Goal: Task Accomplishment & Management: Use online tool/utility

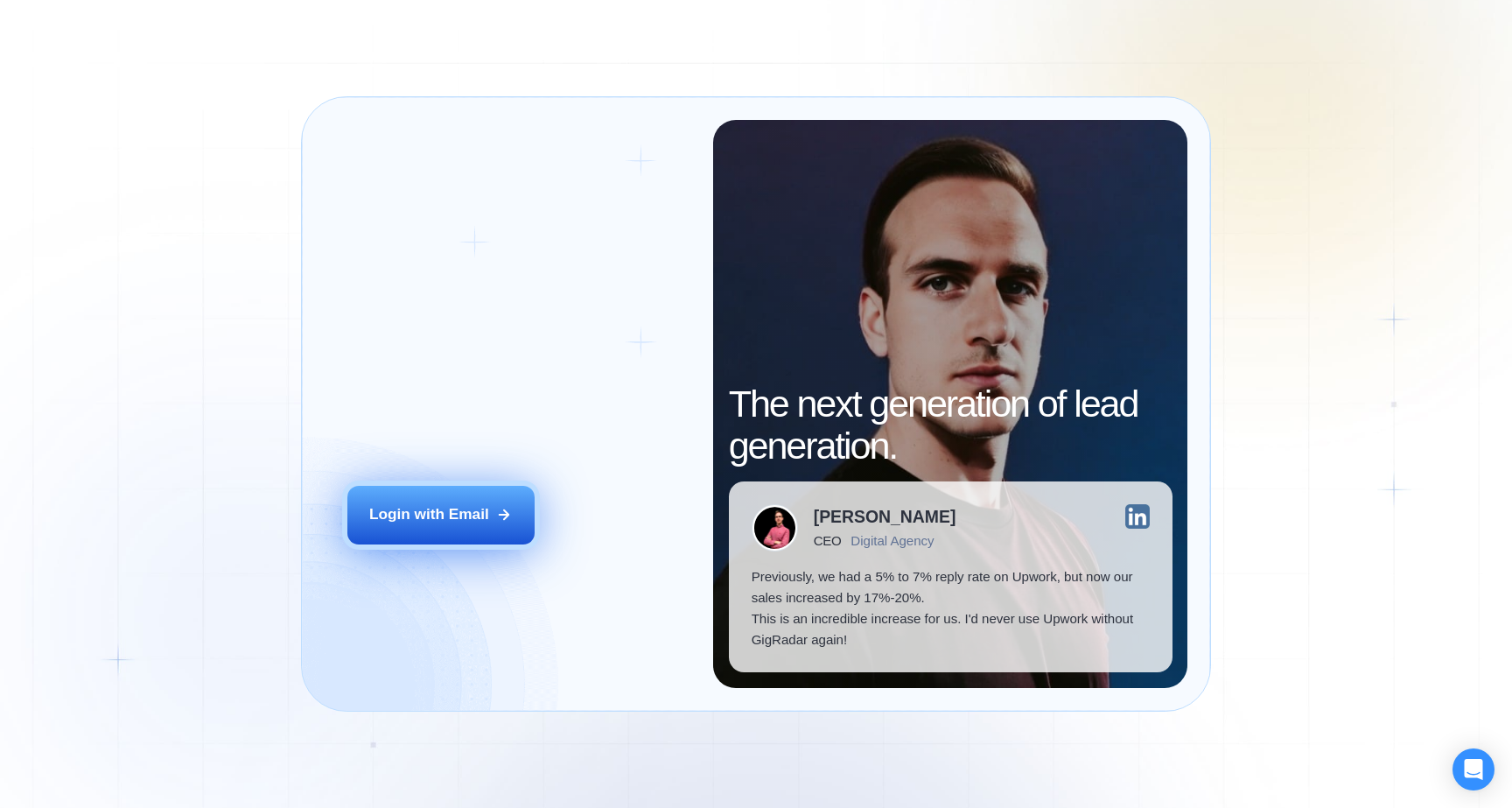
click at [471, 524] on div "Login with Email" at bounding box center [429, 514] width 120 height 21
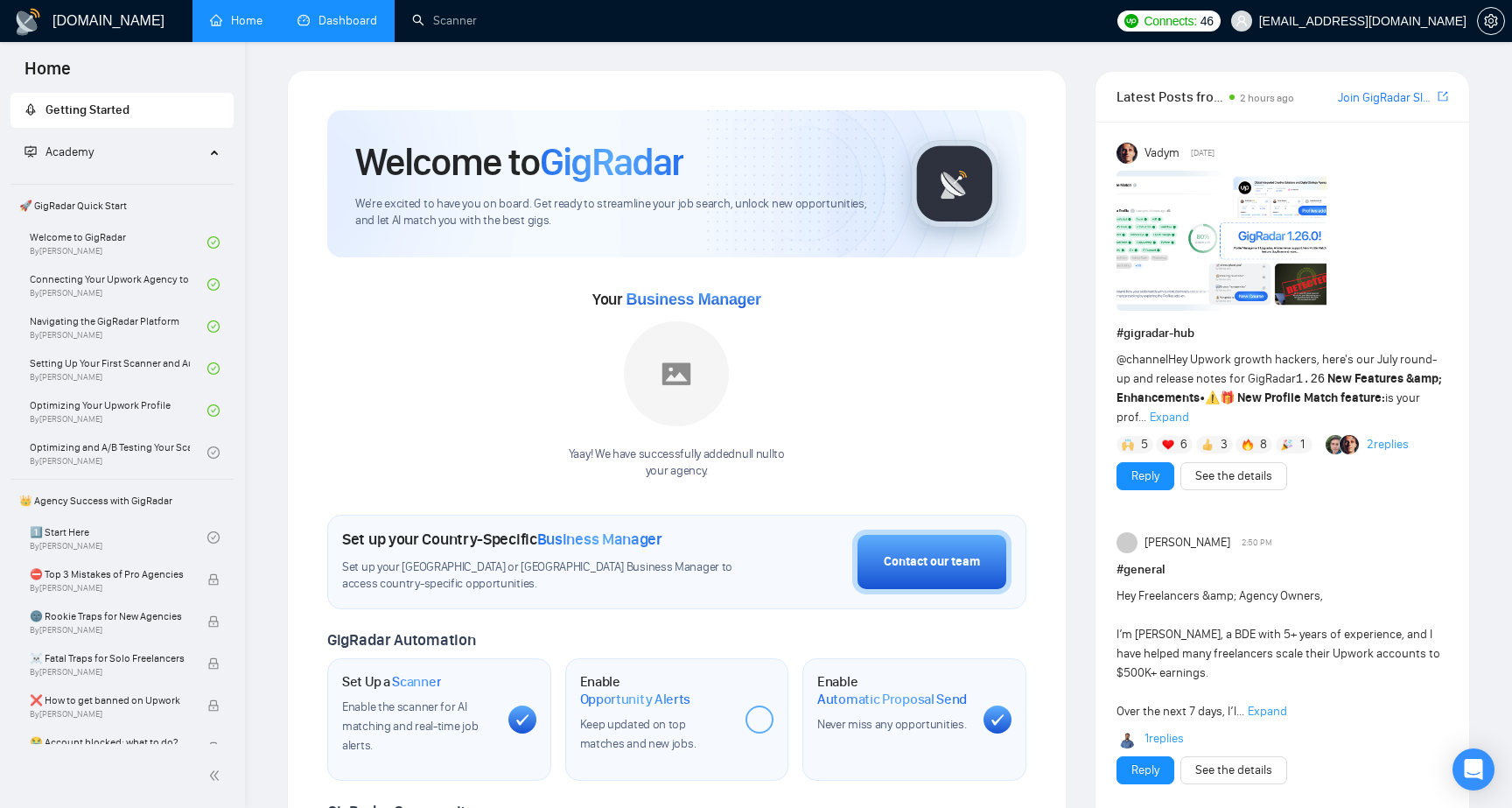
click at [364, 18] on link "Dashboard" at bounding box center [337, 20] width 80 height 15
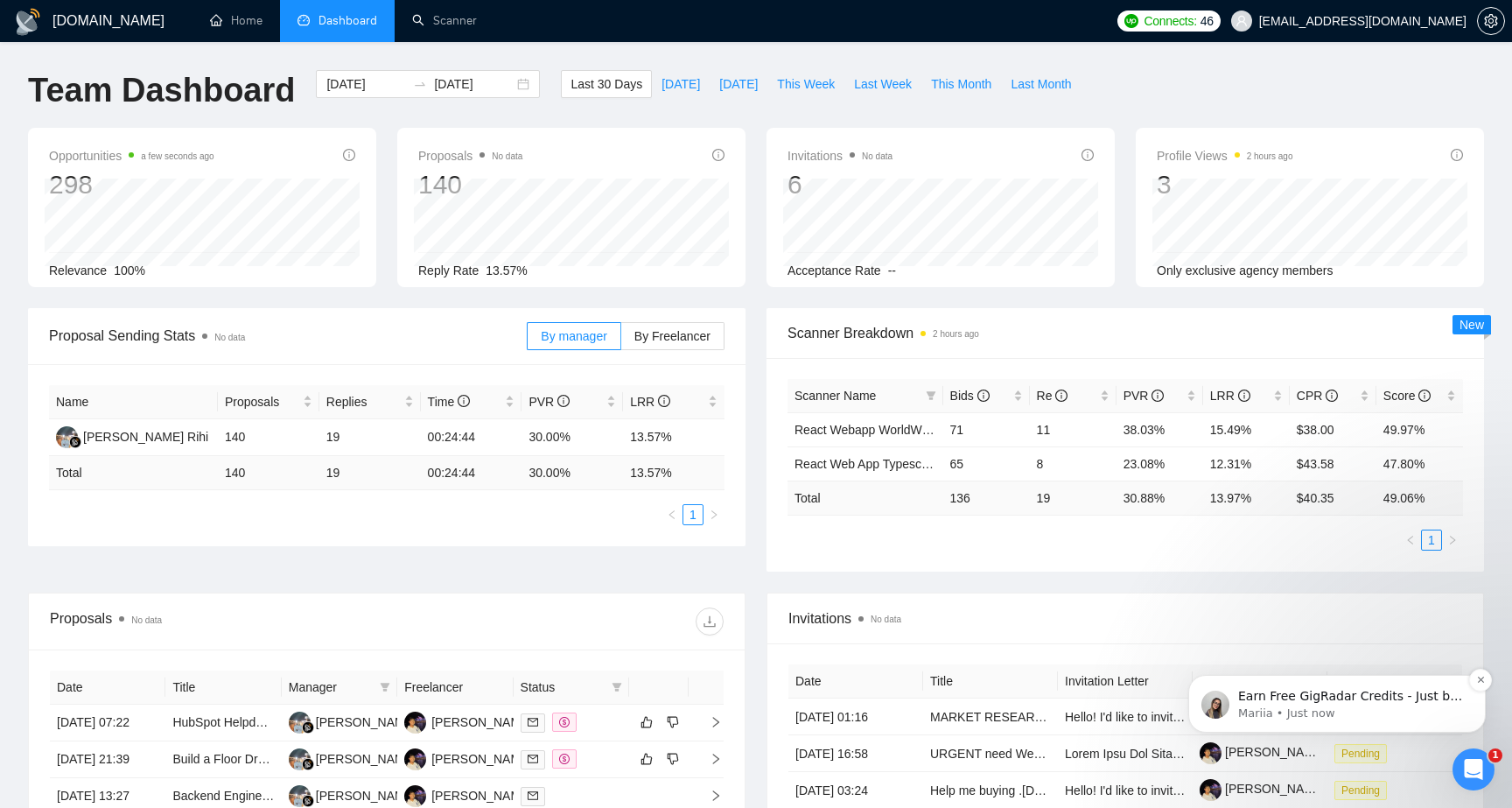
click at [1388, 696] on p "Earn Free GigRadar Credits - Just by Sharing Your Story! 💬 Want more credits fo…" at bounding box center [1351, 697] width 225 height 18
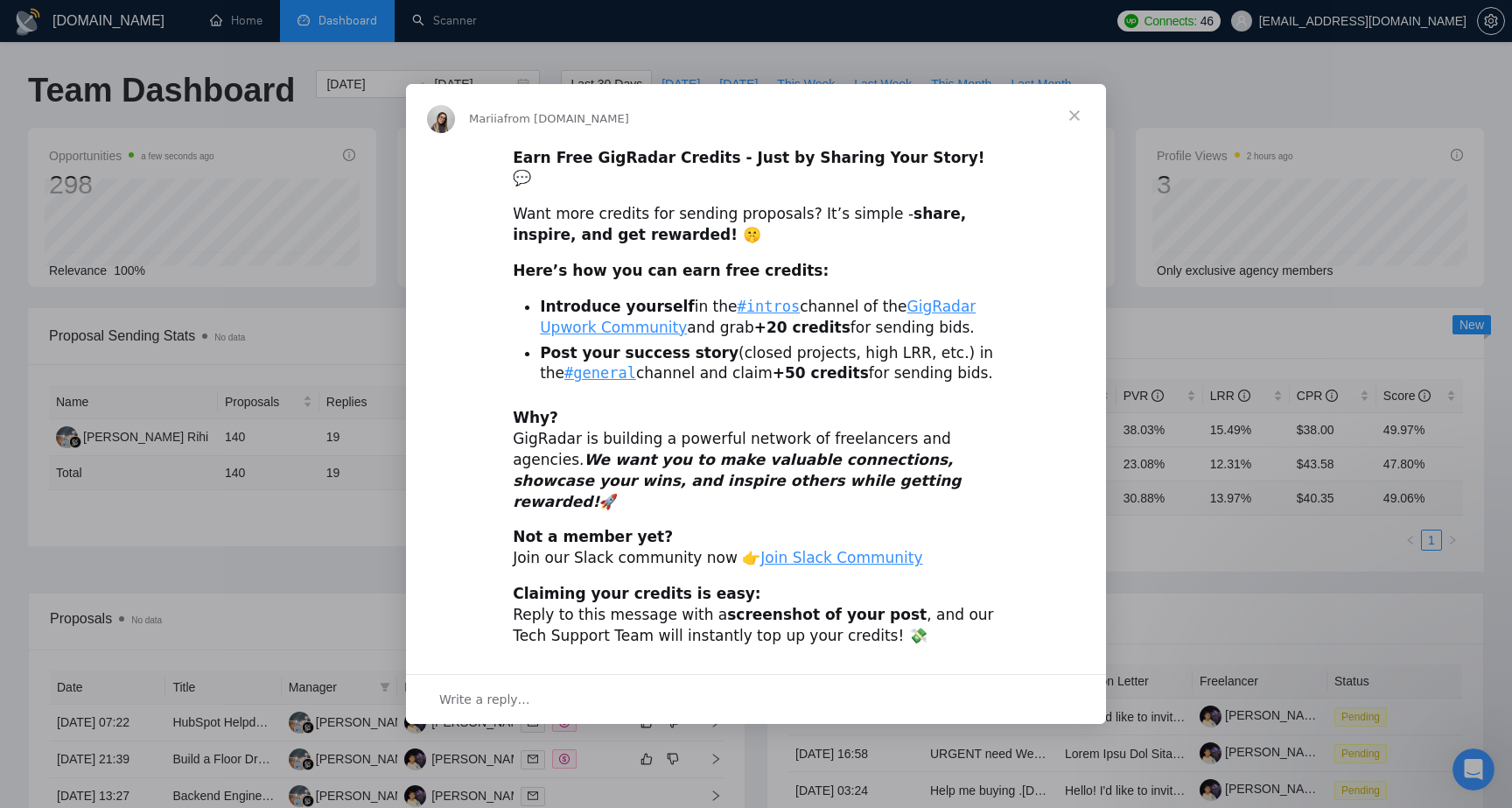
click at [1077, 134] on span "Close" at bounding box center [1075, 115] width 63 height 63
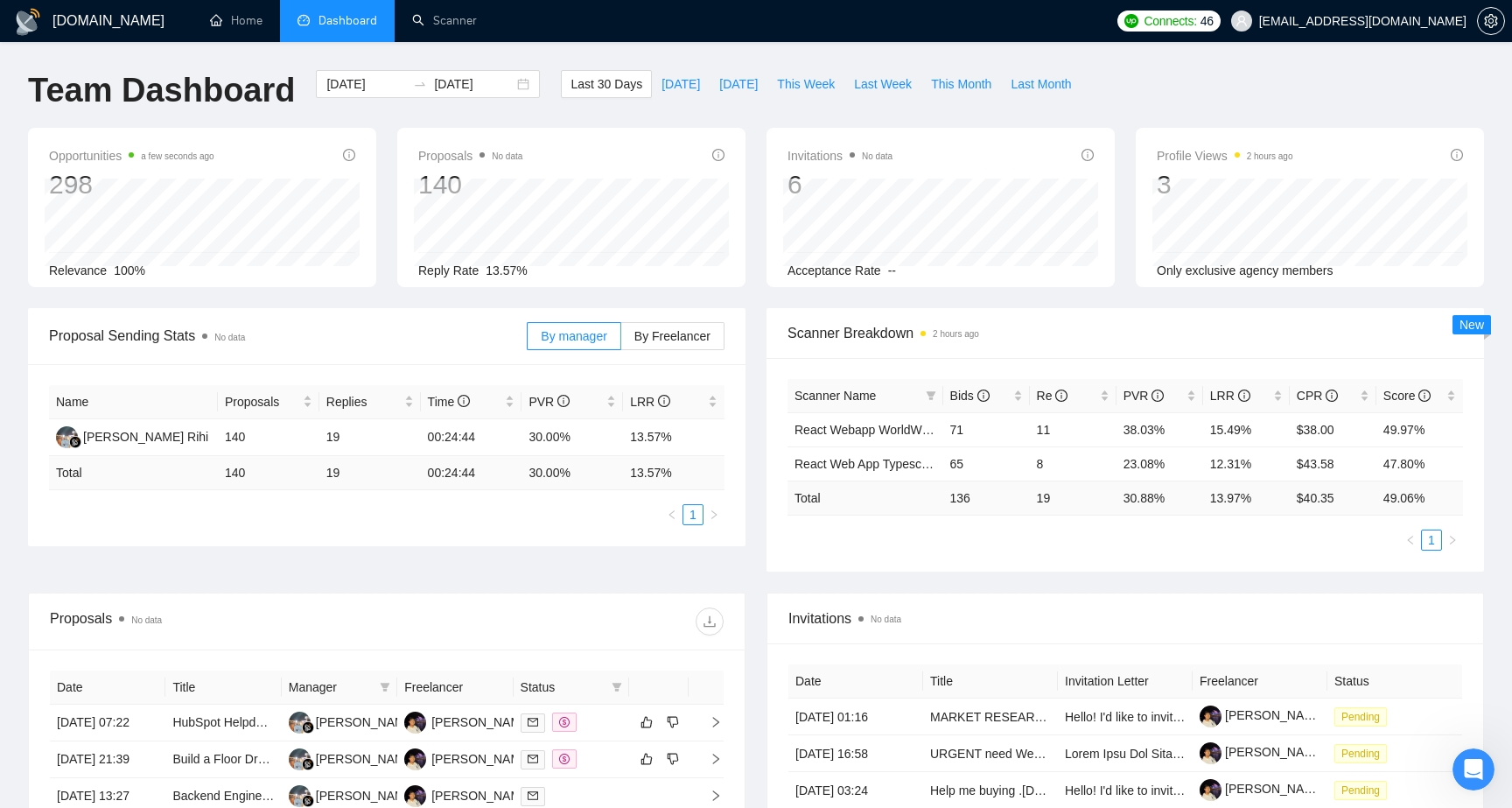
click at [451, 49] on div "[DOMAIN_NAME] Home Dashboard Scanner Connects: 46 [EMAIL_ADDRESS][DOMAIN_NAME] …" at bounding box center [756, 642] width 1512 height 1284
click at [454, 26] on link "Scanner" at bounding box center [445, 20] width 65 height 15
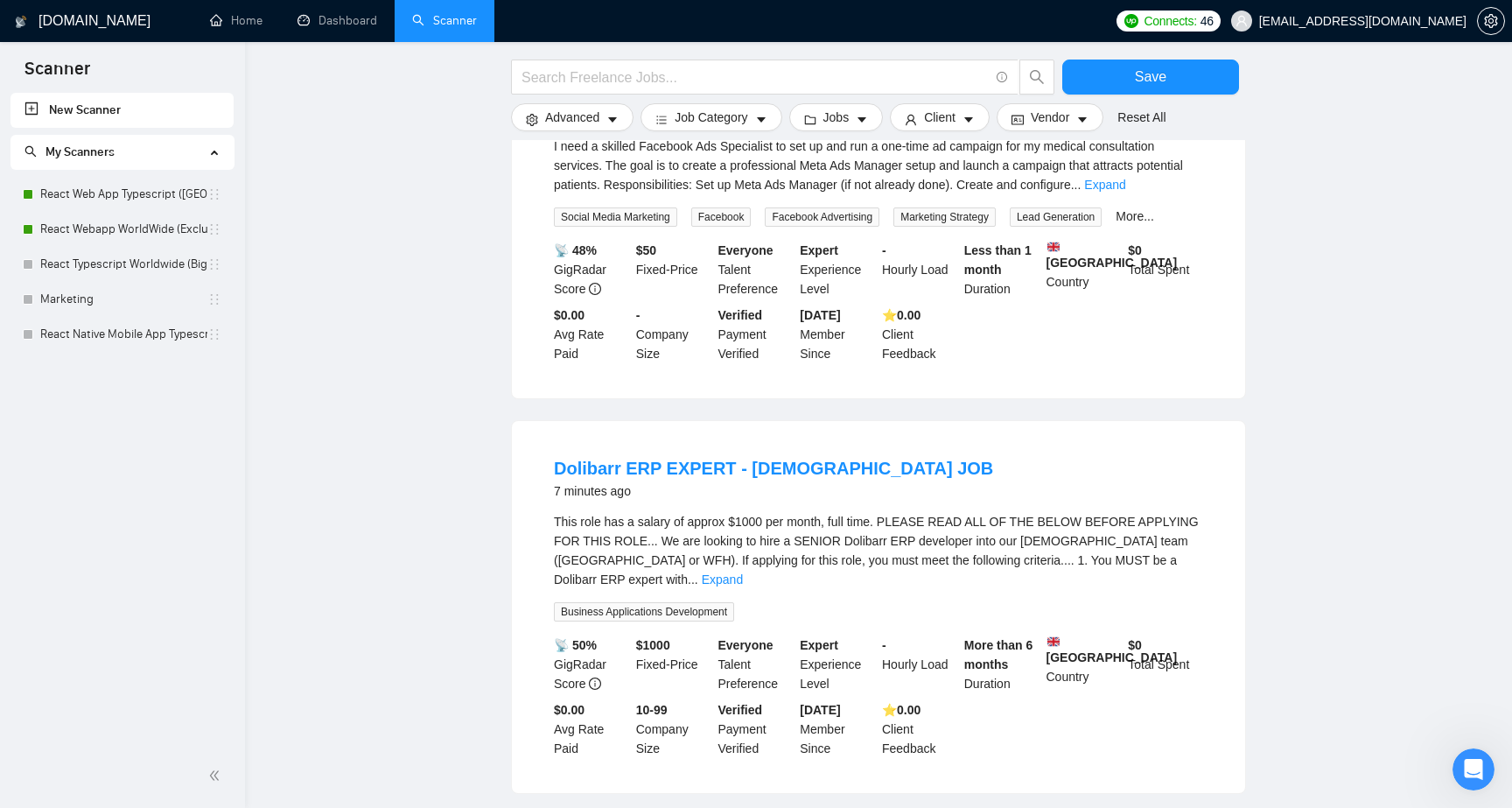
scroll to position [280, 0]
click at [148, 206] on link "React Web App Typescript ([GEOGRAPHIC_DATA])" at bounding box center [124, 195] width 167 height 35
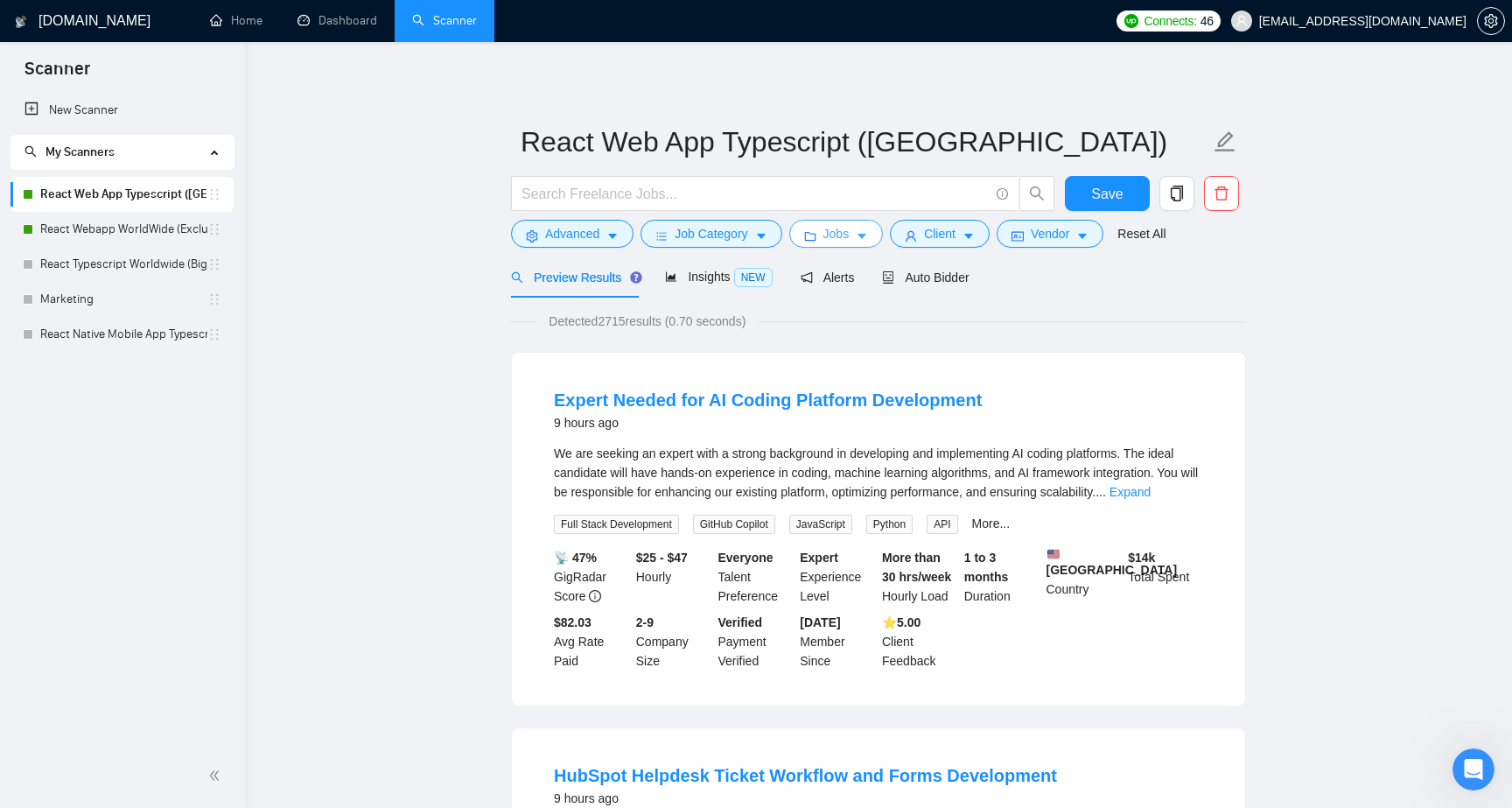
click at [850, 228] on span "Jobs" at bounding box center [837, 234] width 27 height 20
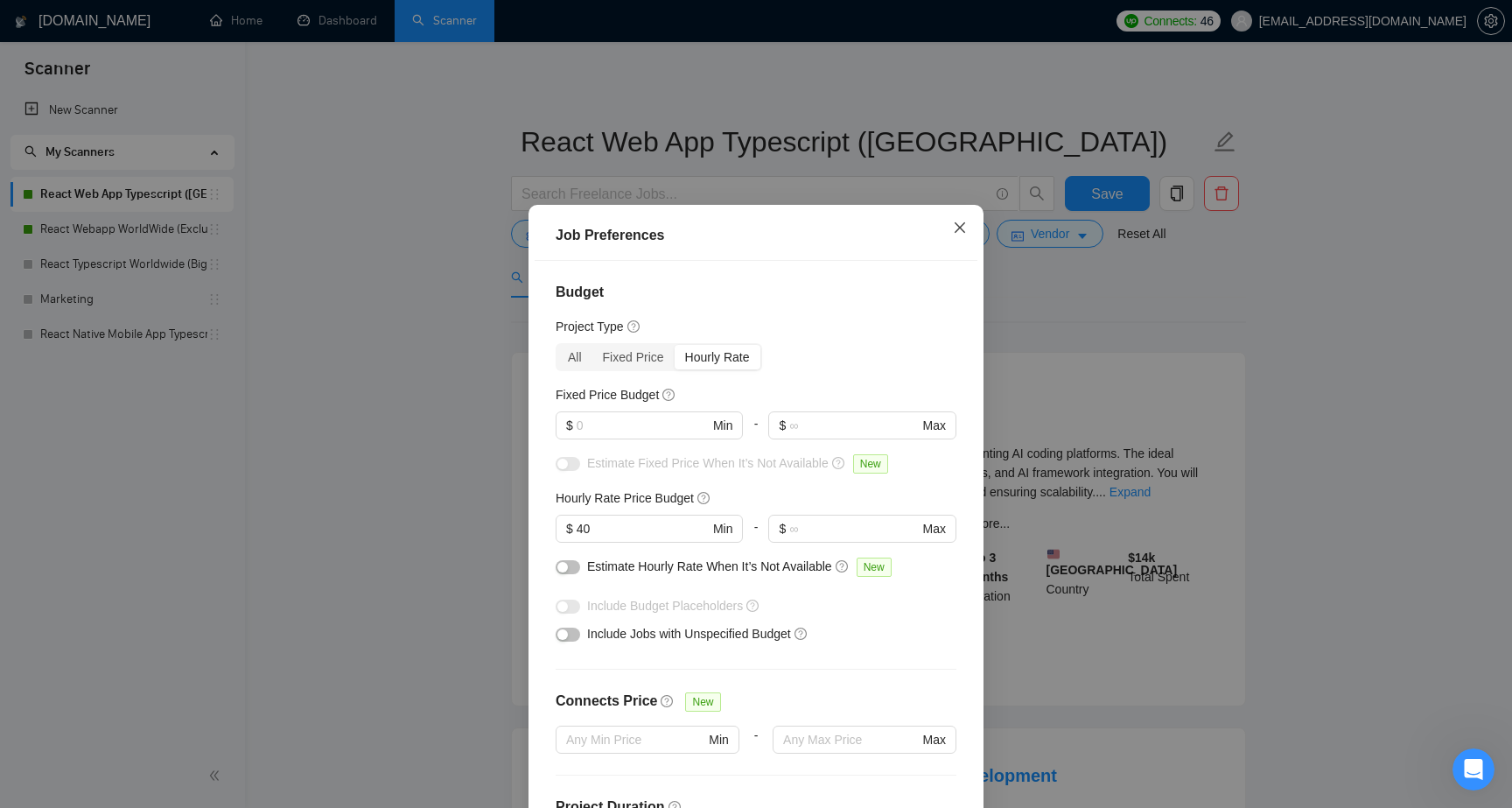
click at [967, 234] on span "Close" at bounding box center [960, 228] width 47 height 47
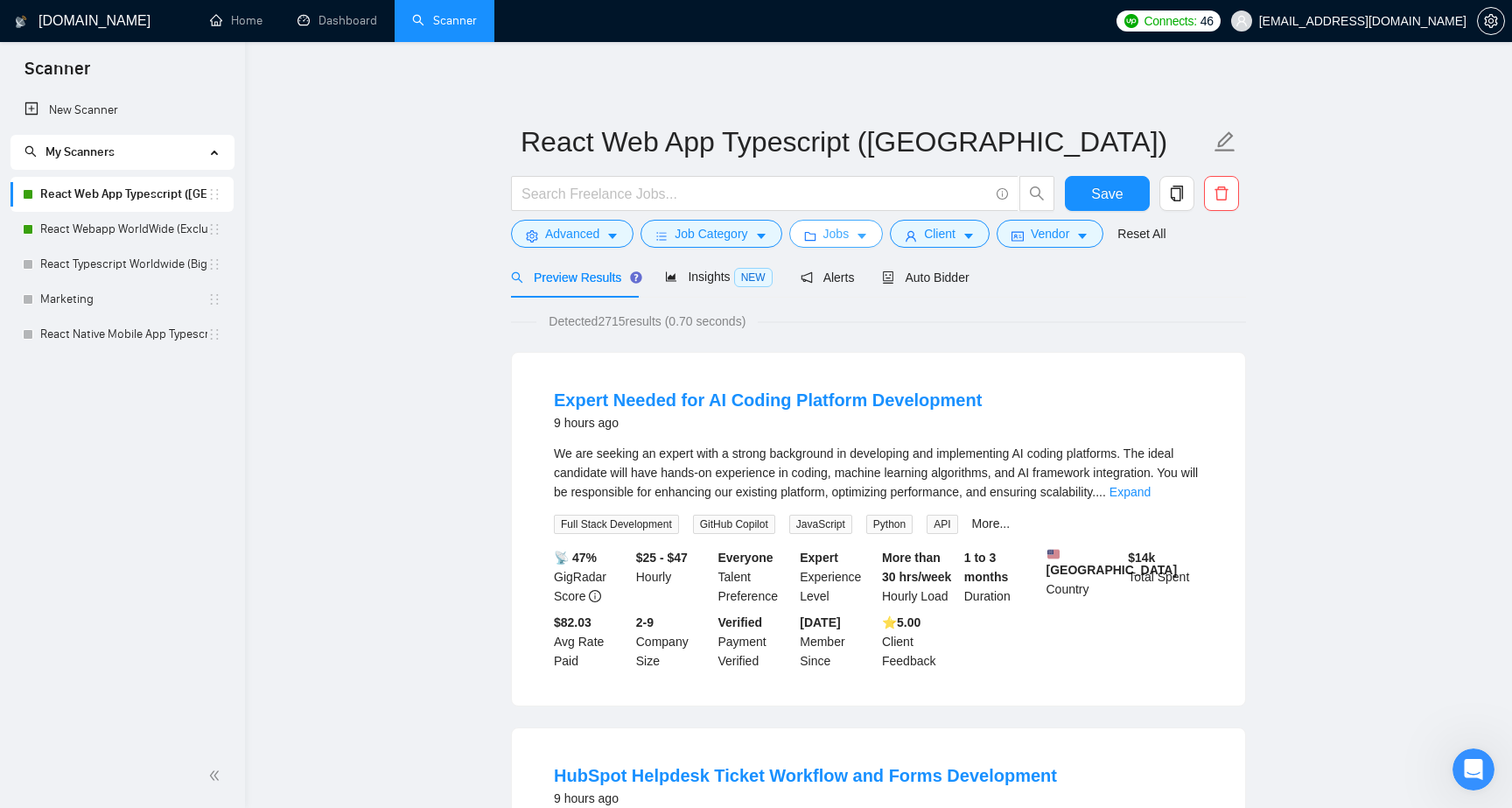
click at [861, 238] on button "Jobs" at bounding box center [837, 233] width 94 height 28
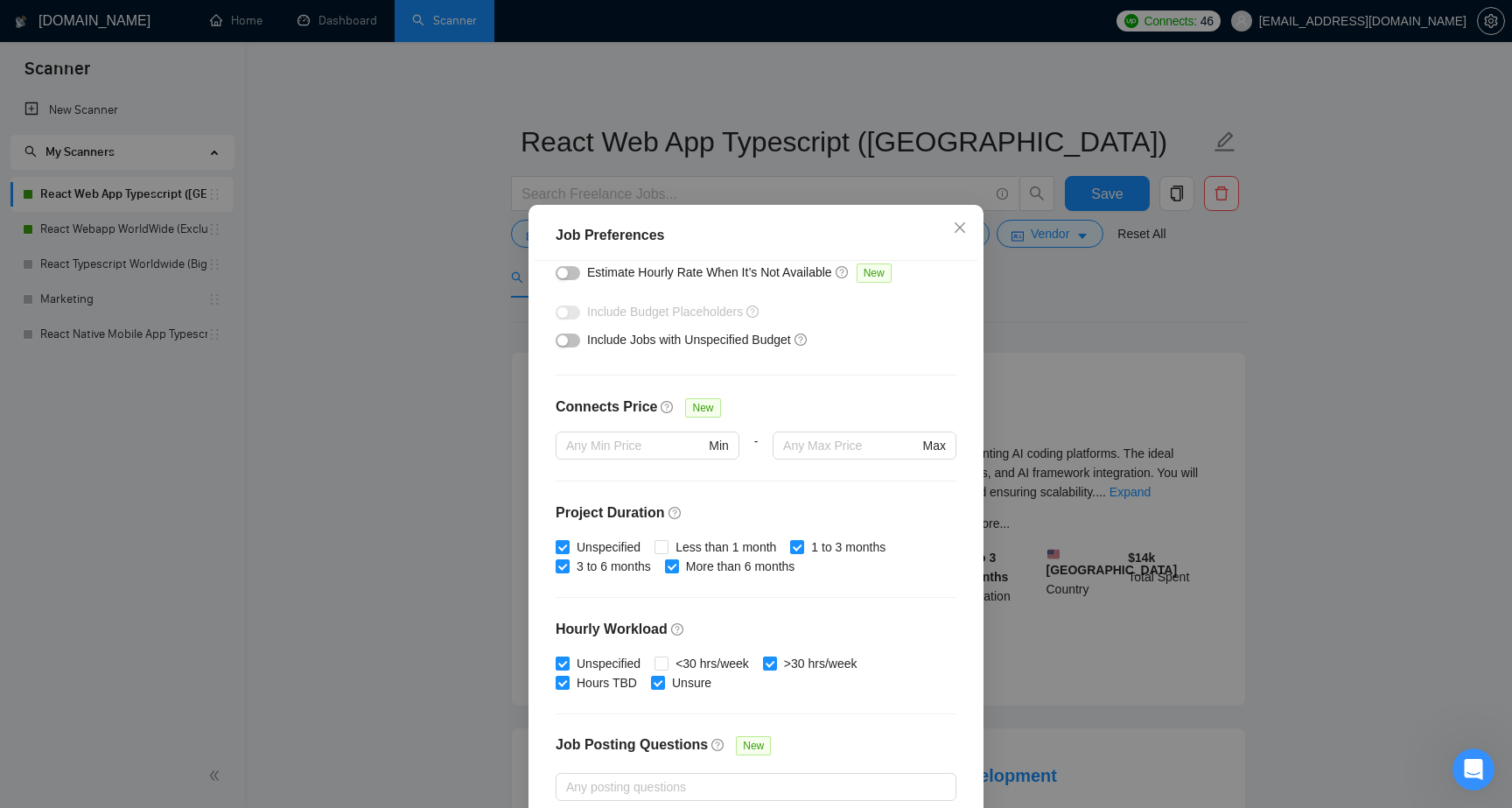
scroll to position [421, 0]
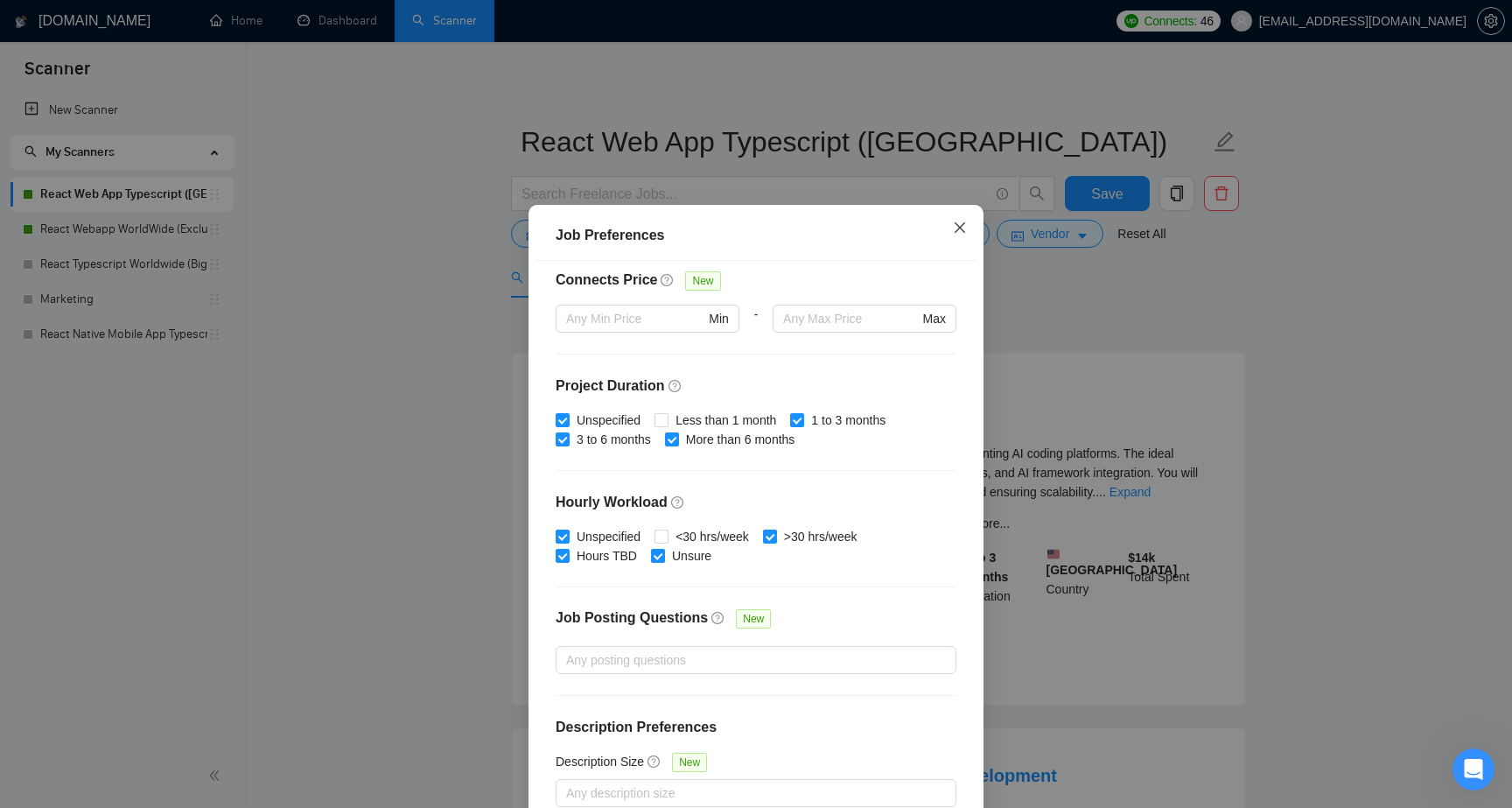
click at [968, 228] on span "Close" at bounding box center [960, 228] width 47 height 47
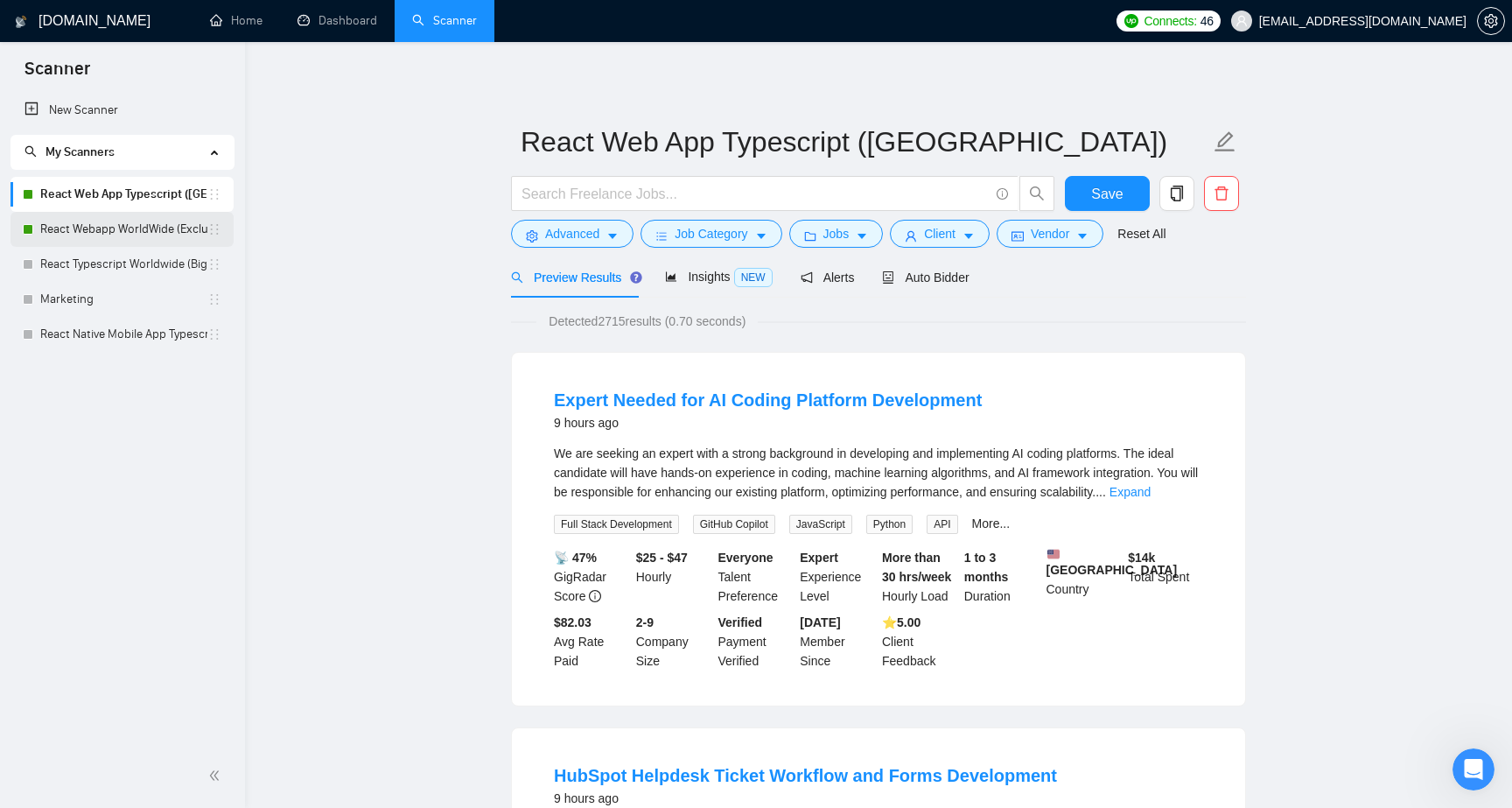
click at [90, 229] on link "React Webapp WorldWide (Exclude US)" at bounding box center [124, 229] width 167 height 35
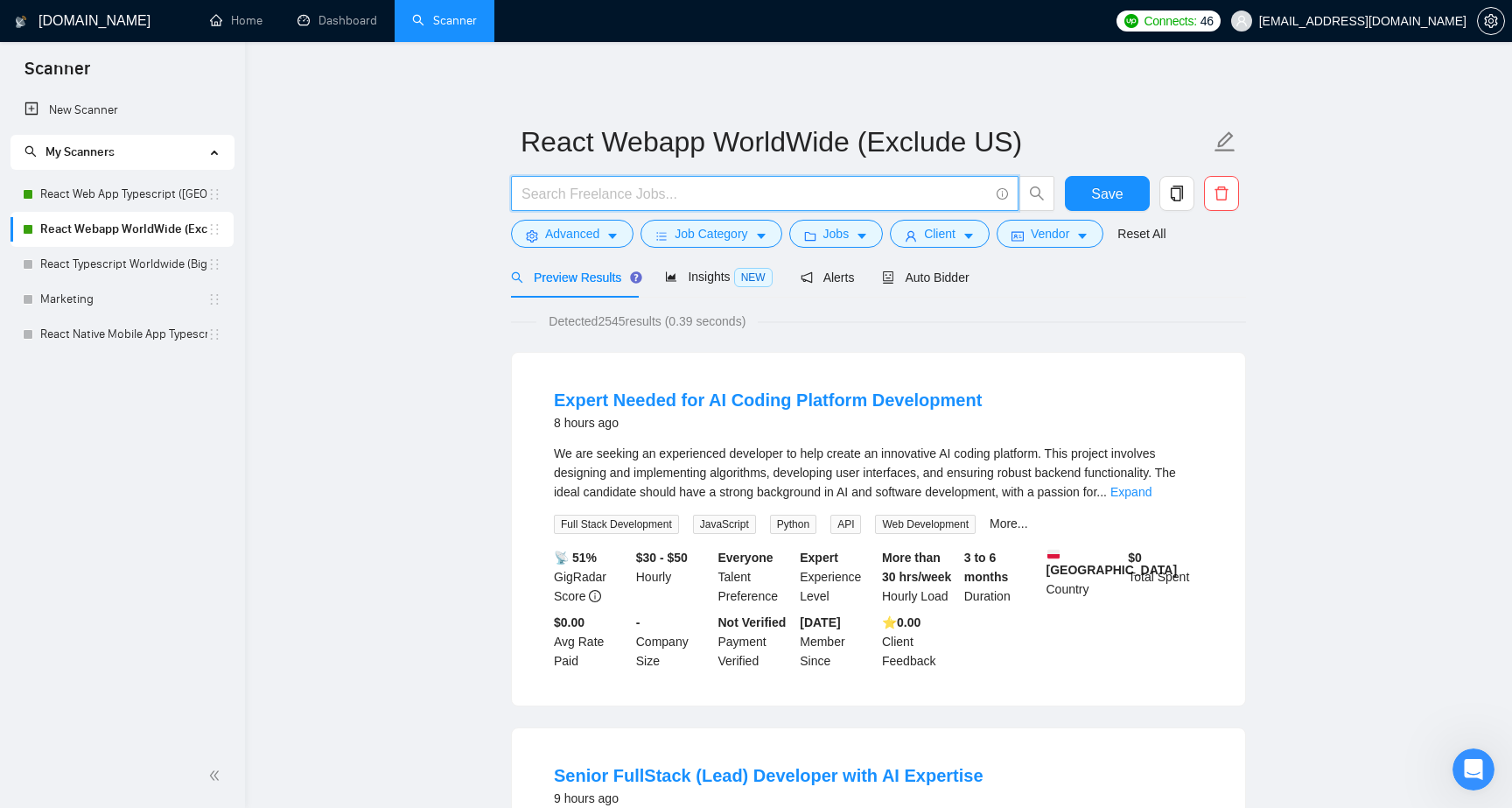
click at [817, 200] on input "text" at bounding box center [755, 194] width 468 height 22
paste input "Senior Next.js Developer with [DOMAIN_NAME] and Hasura/GraphQL Expertise"
type input "Senior Next.js Developer with [DOMAIN_NAME] and Hasura/GraphQL Expertise"
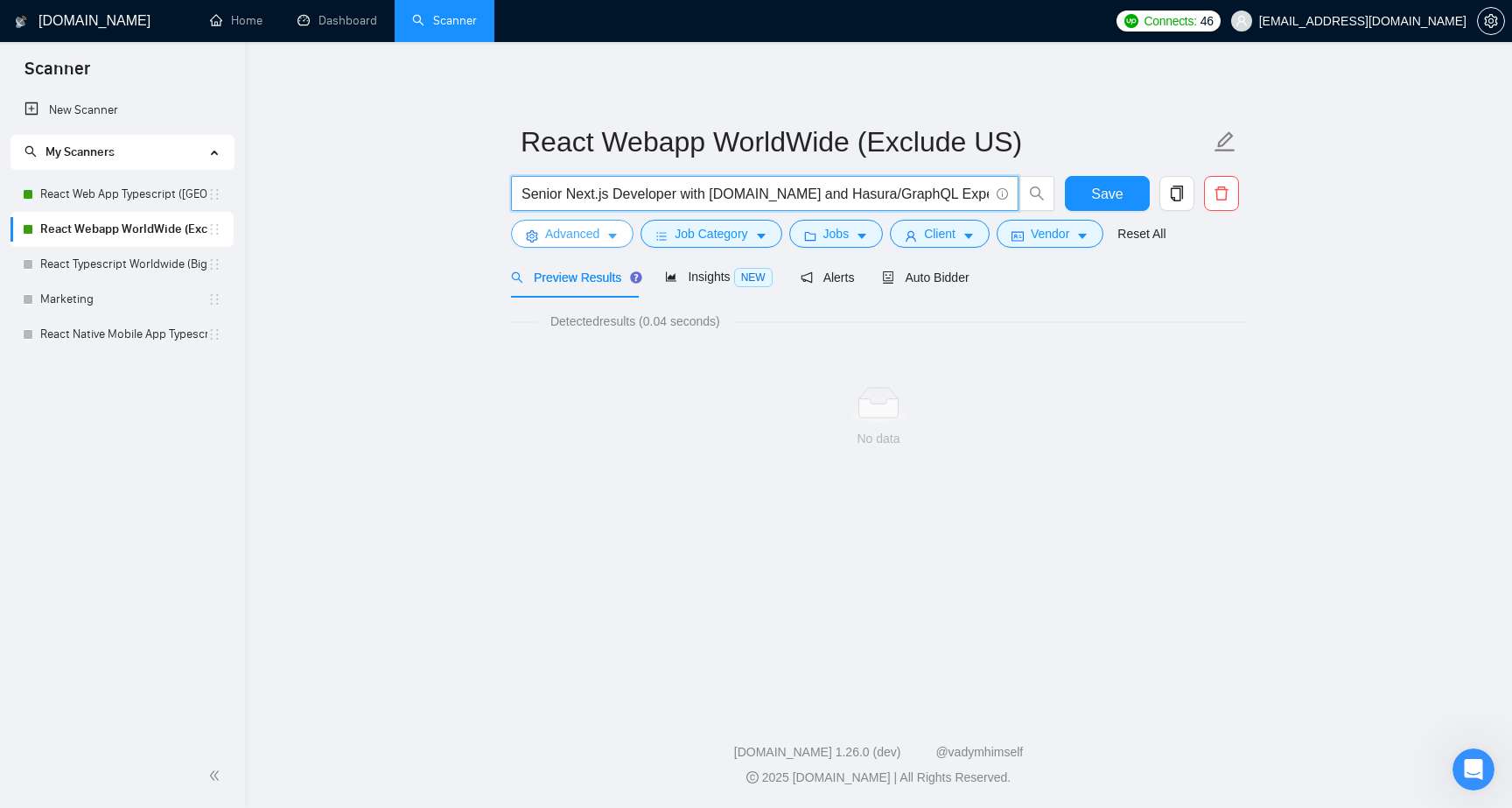
click at [591, 231] on span "Advanced" at bounding box center [572, 234] width 54 height 20
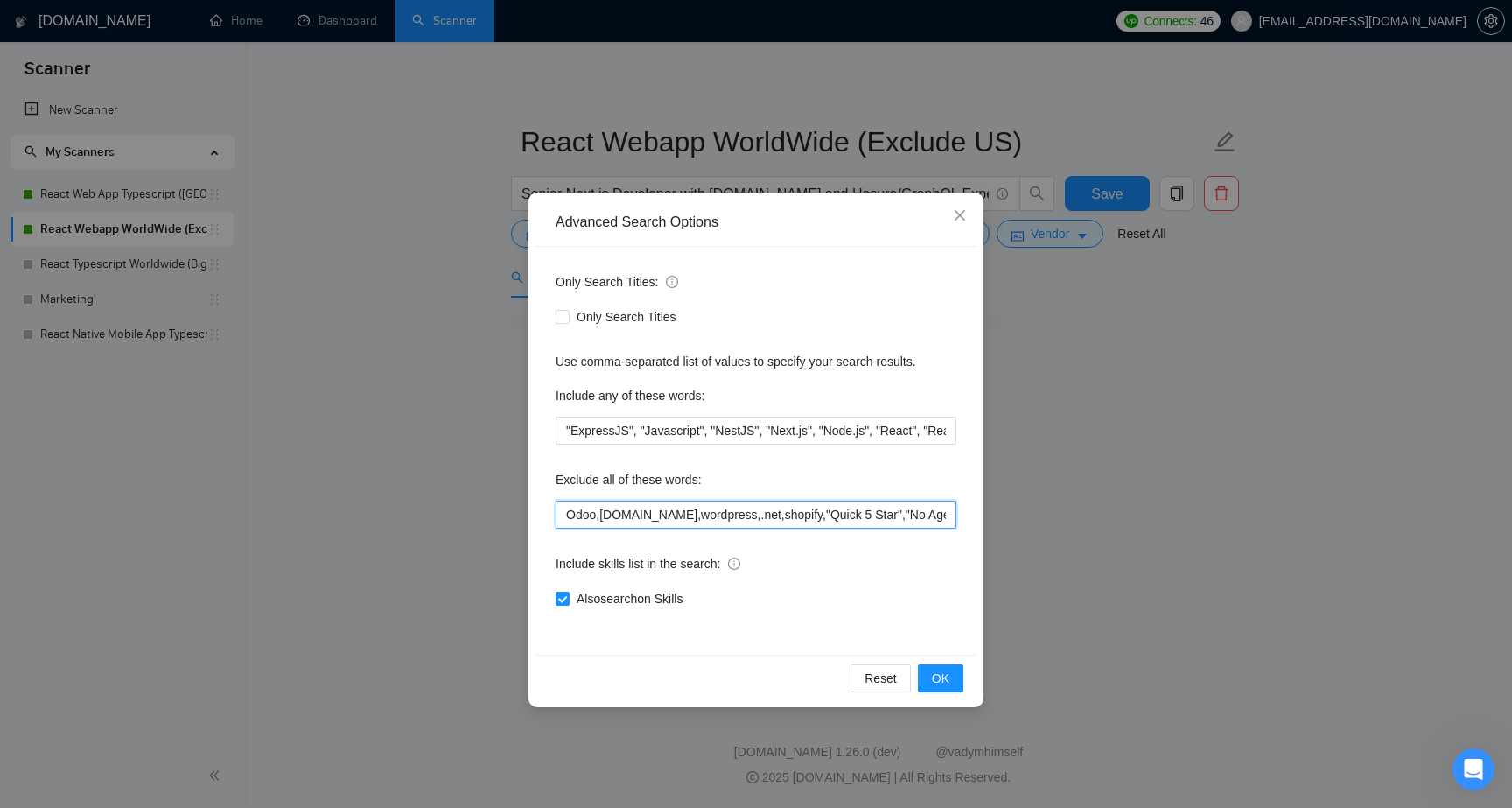
scroll to position [0, 453]
drag, startPoint x: 717, startPoint y: 518, endPoint x: 1069, endPoint y: 526, distance: 352.1
click at [1069, 526] on div "Advanced Search Options Only Search Titles: Only Search Titles Use comma-separa…" at bounding box center [756, 404] width 1512 height 808
type input "Odoo,[DOMAIN_NAME],wordpress,.net,shopify,"Quick 5 Star","No Agencies","webflow…"
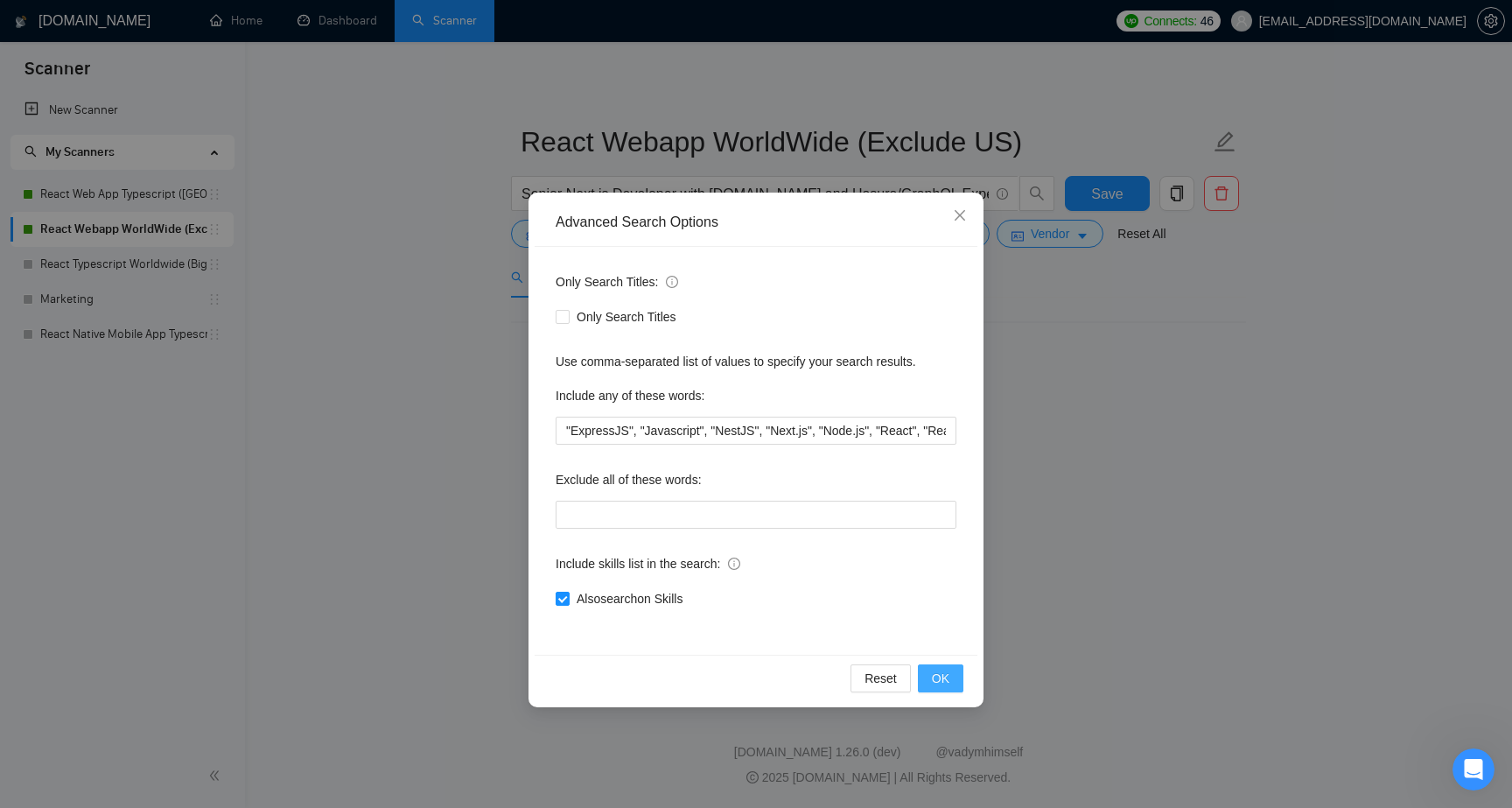
click at [950, 674] on button "OK" at bounding box center [941, 678] width 45 height 28
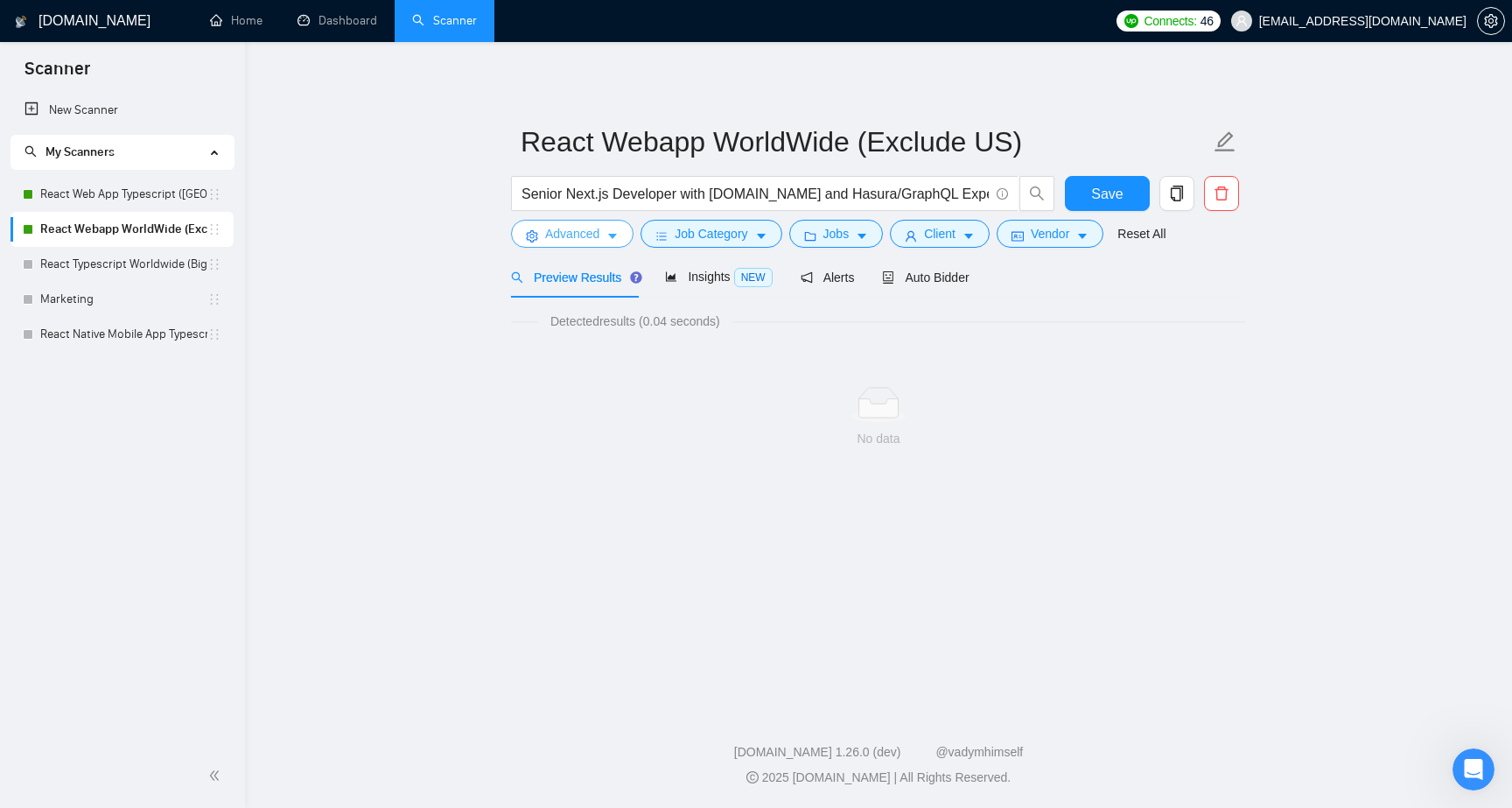
click at [620, 240] on button "Advanced" at bounding box center [572, 233] width 122 height 28
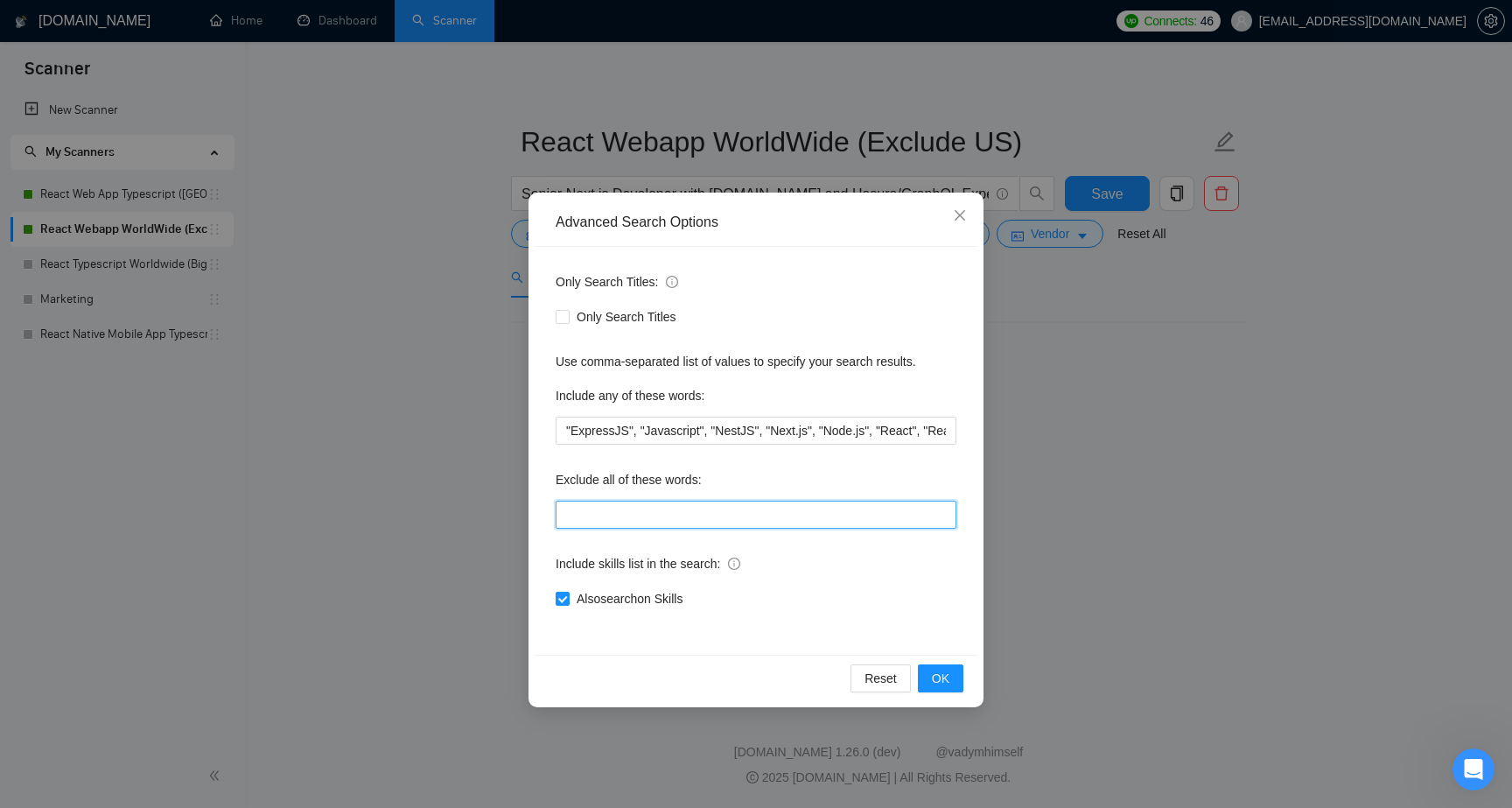
click at [755, 510] on input "text" at bounding box center [756, 515] width 401 height 28
type input "Odoo,[DOMAIN_NAME],wordpress,.net,shopify,"Quick 5 Star","No Agencies","webflow…"
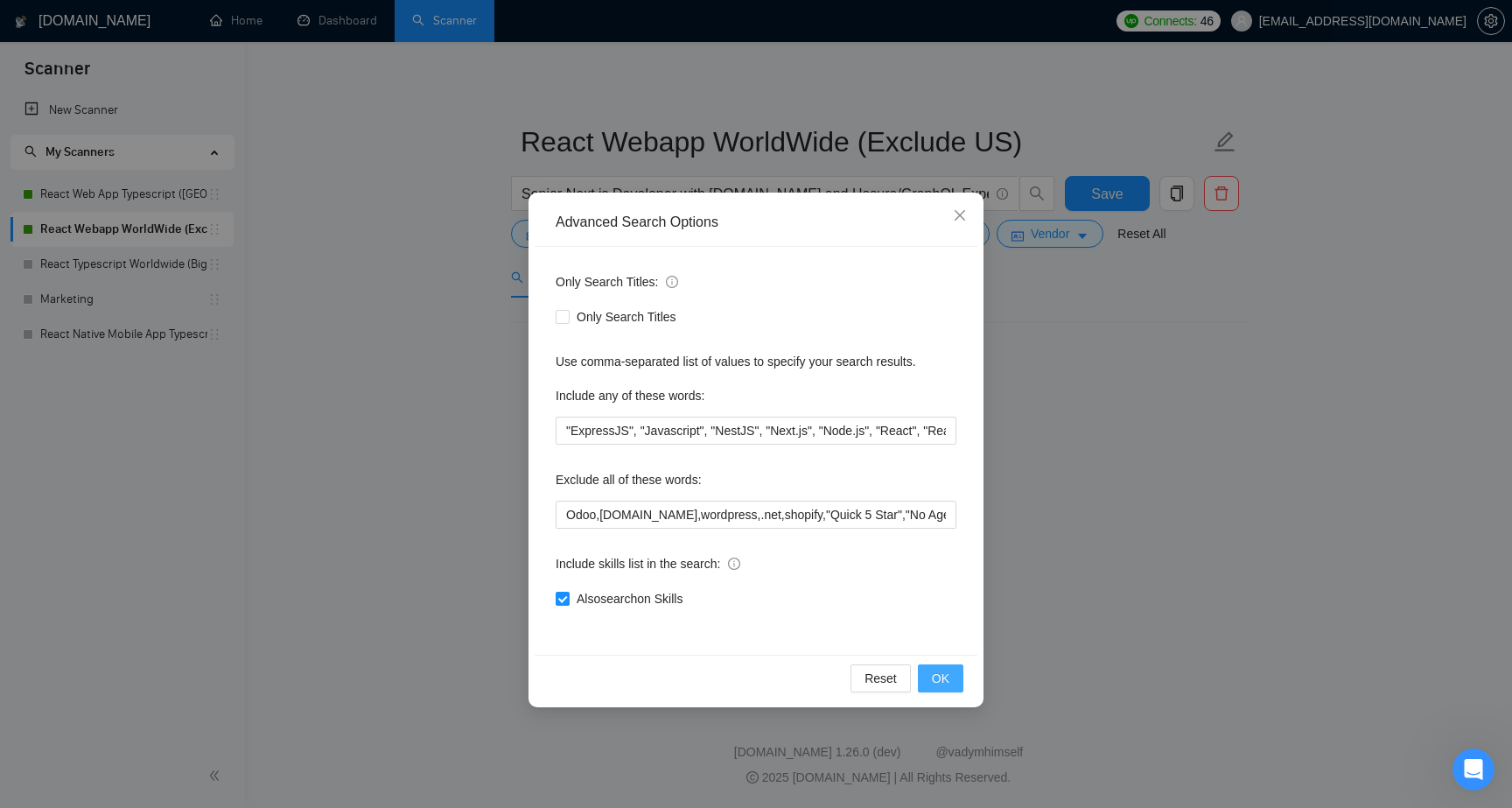
click at [935, 672] on span "OK" at bounding box center [941, 678] width 18 height 20
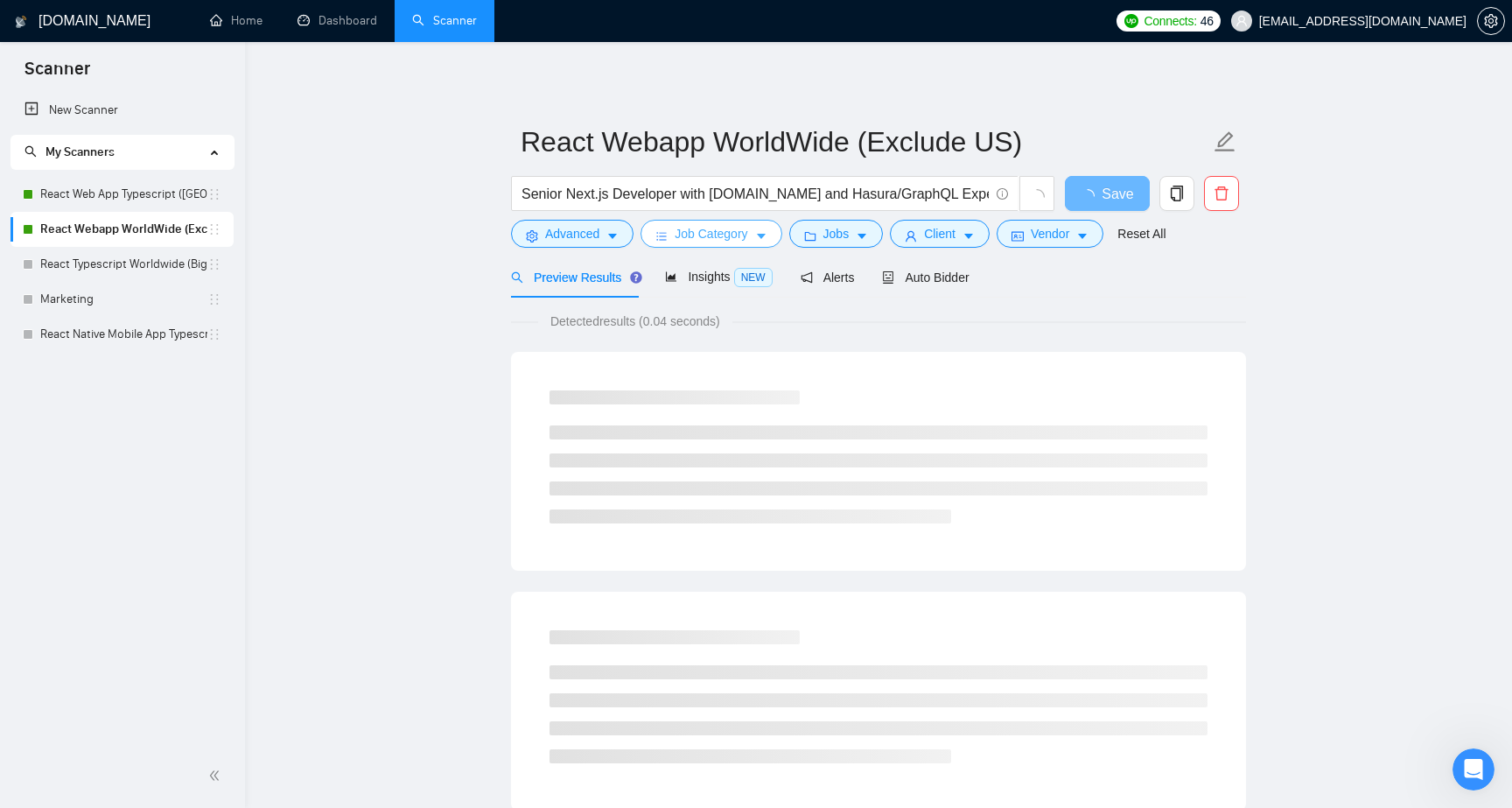
click at [739, 230] on span "Job Category" at bounding box center [711, 234] width 73 height 20
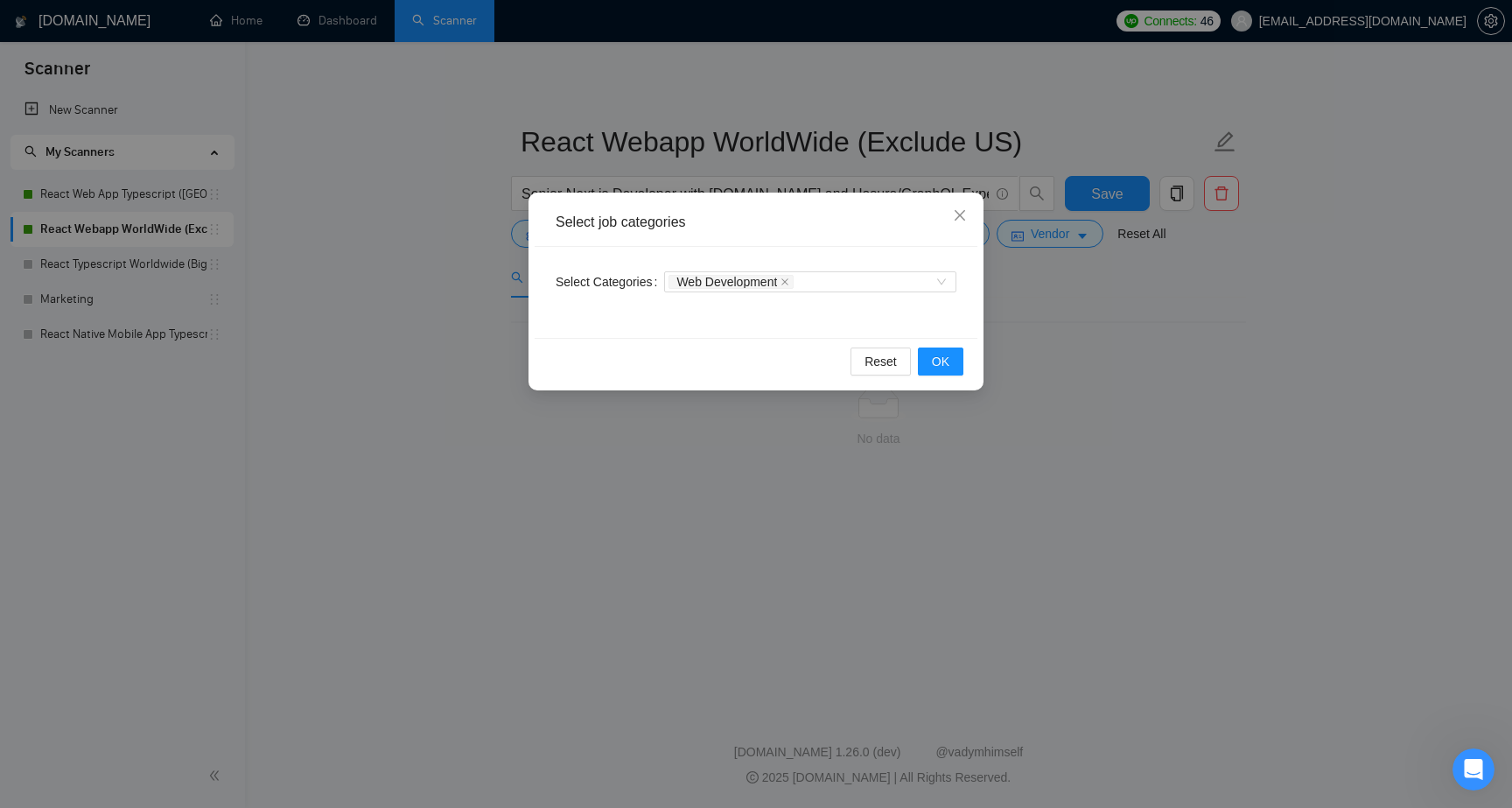
click at [828, 159] on div "Select job categories Select Categories Web Development Reset OK" at bounding box center [756, 404] width 1512 height 808
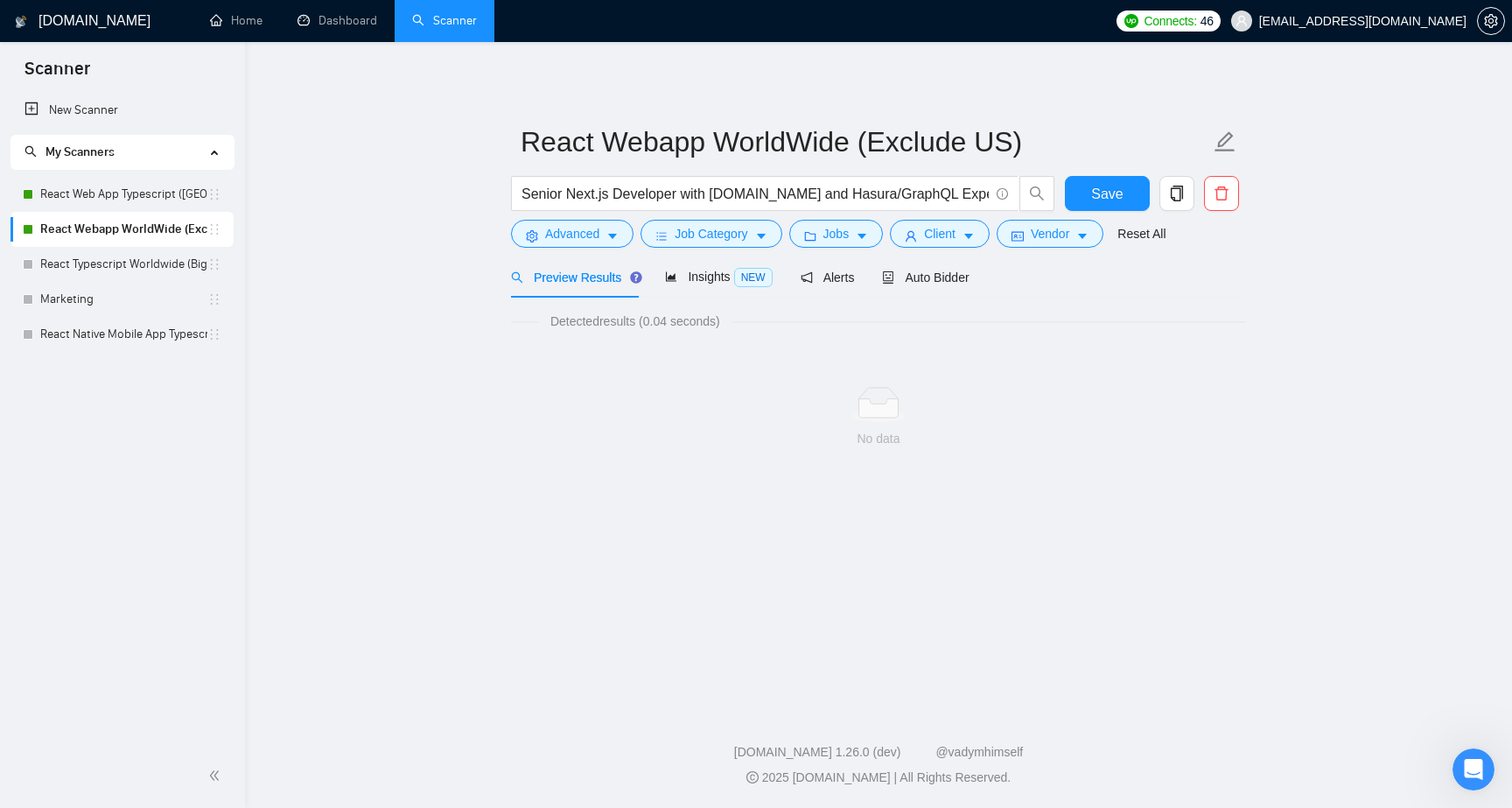
click at [828, 248] on form "React Webapp WorldWide (Exclude US) Senior Next.js Developer with [DOMAIN_NAME]…" at bounding box center [878, 185] width 735 height 143
click at [838, 235] on span "Jobs" at bounding box center [837, 234] width 27 height 20
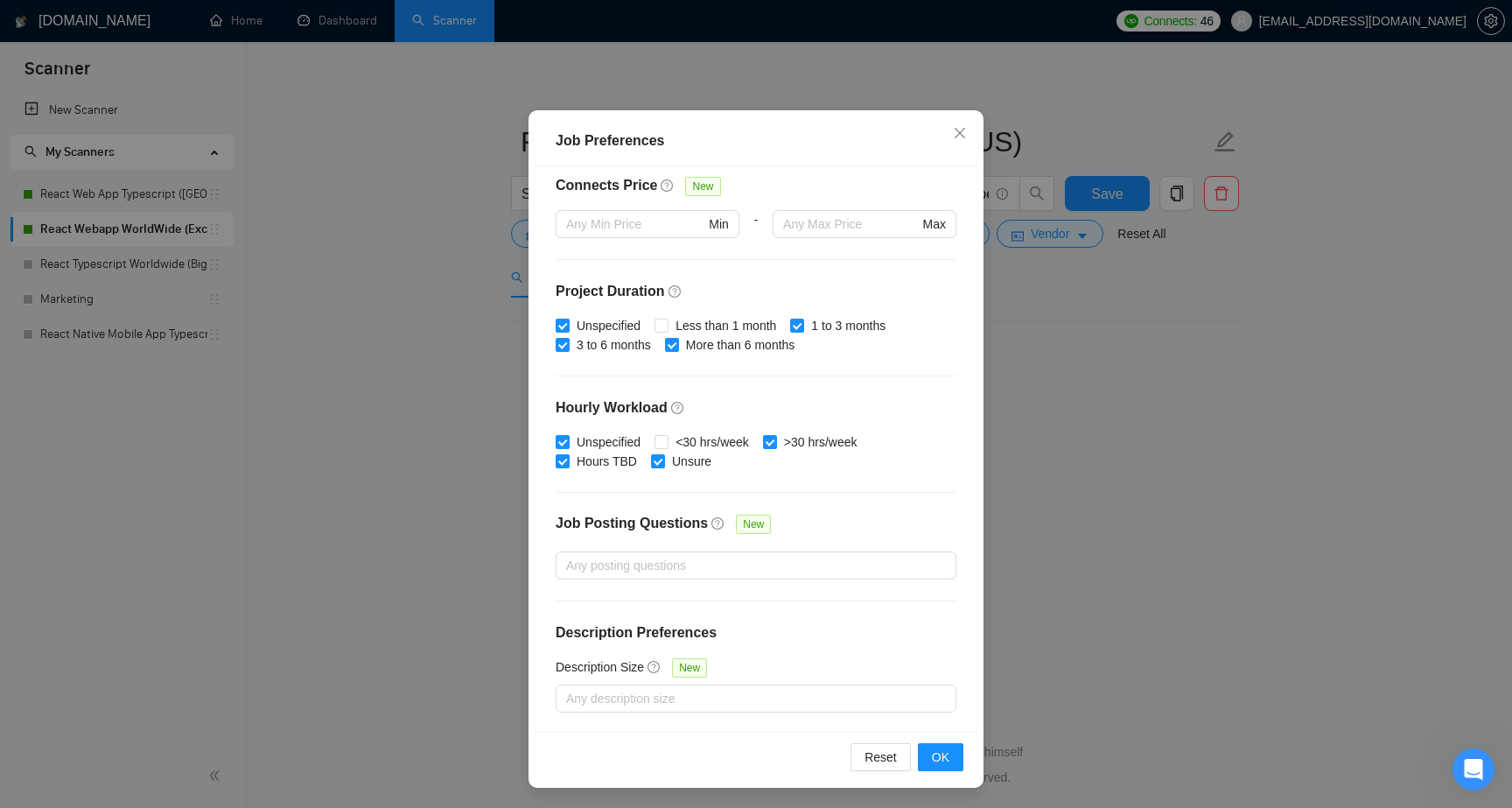
scroll to position [95, 0]
click at [1045, 302] on div "Job Preferences Budget Project Type All Fixed Price Hourly Rate Fixed Price Bud…" at bounding box center [756, 404] width 1512 height 808
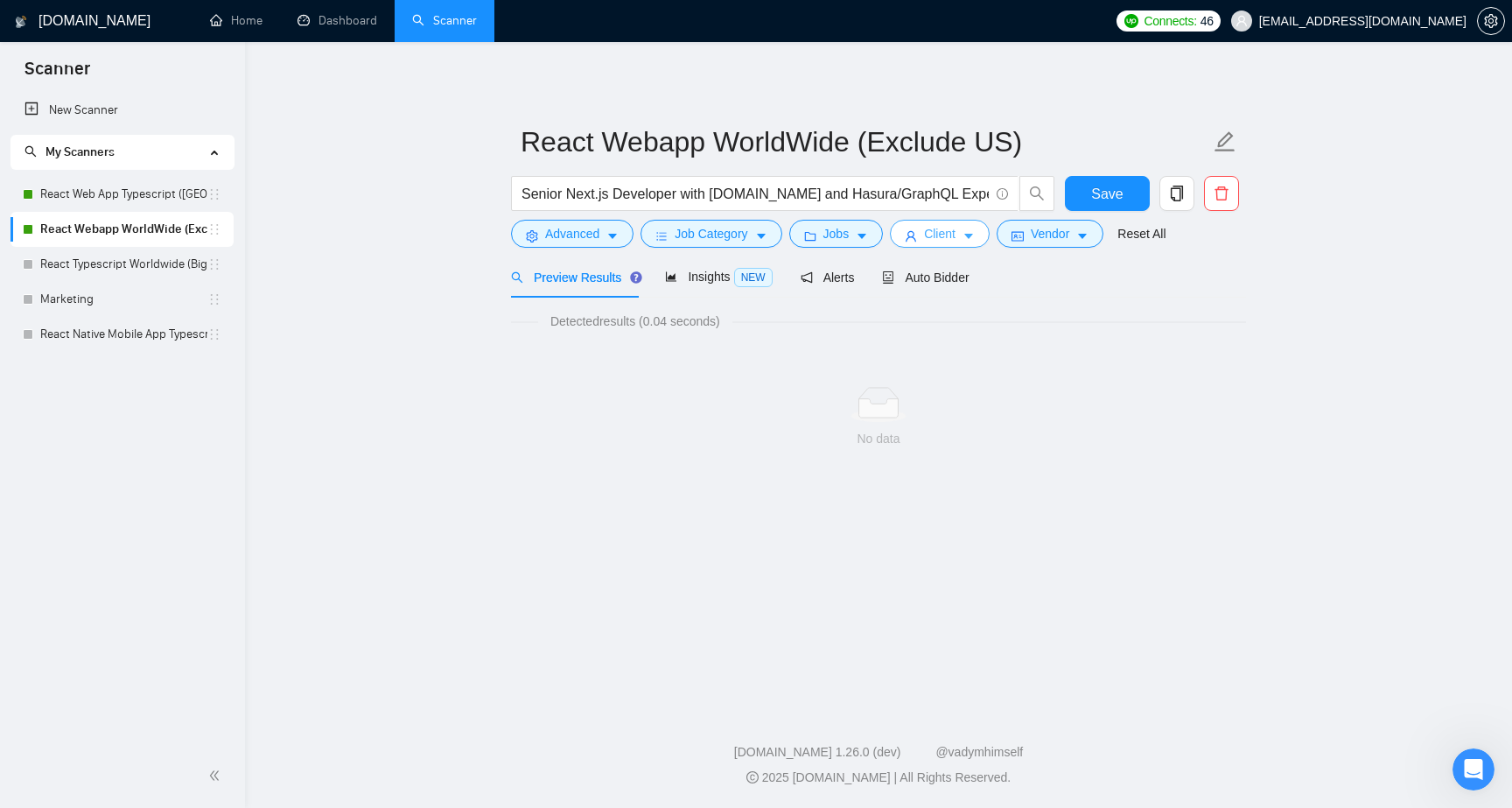
click at [956, 232] on span "Client" at bounding box center [940, 234] width 32 height 20
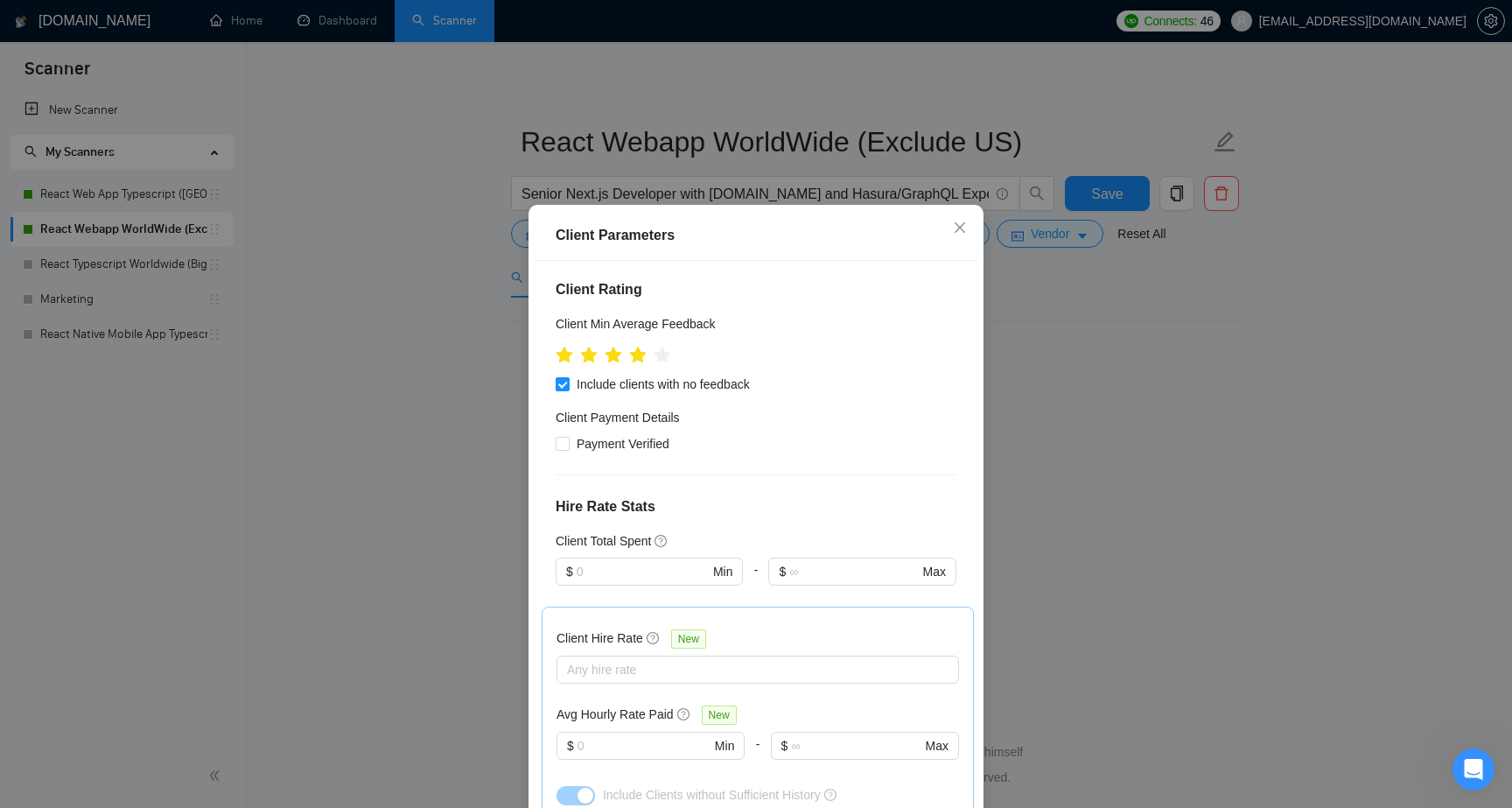
scroll to position [298, 0]
click at [570, 348] on icon "star" at bounding box center [565, 358] width 20 height 20
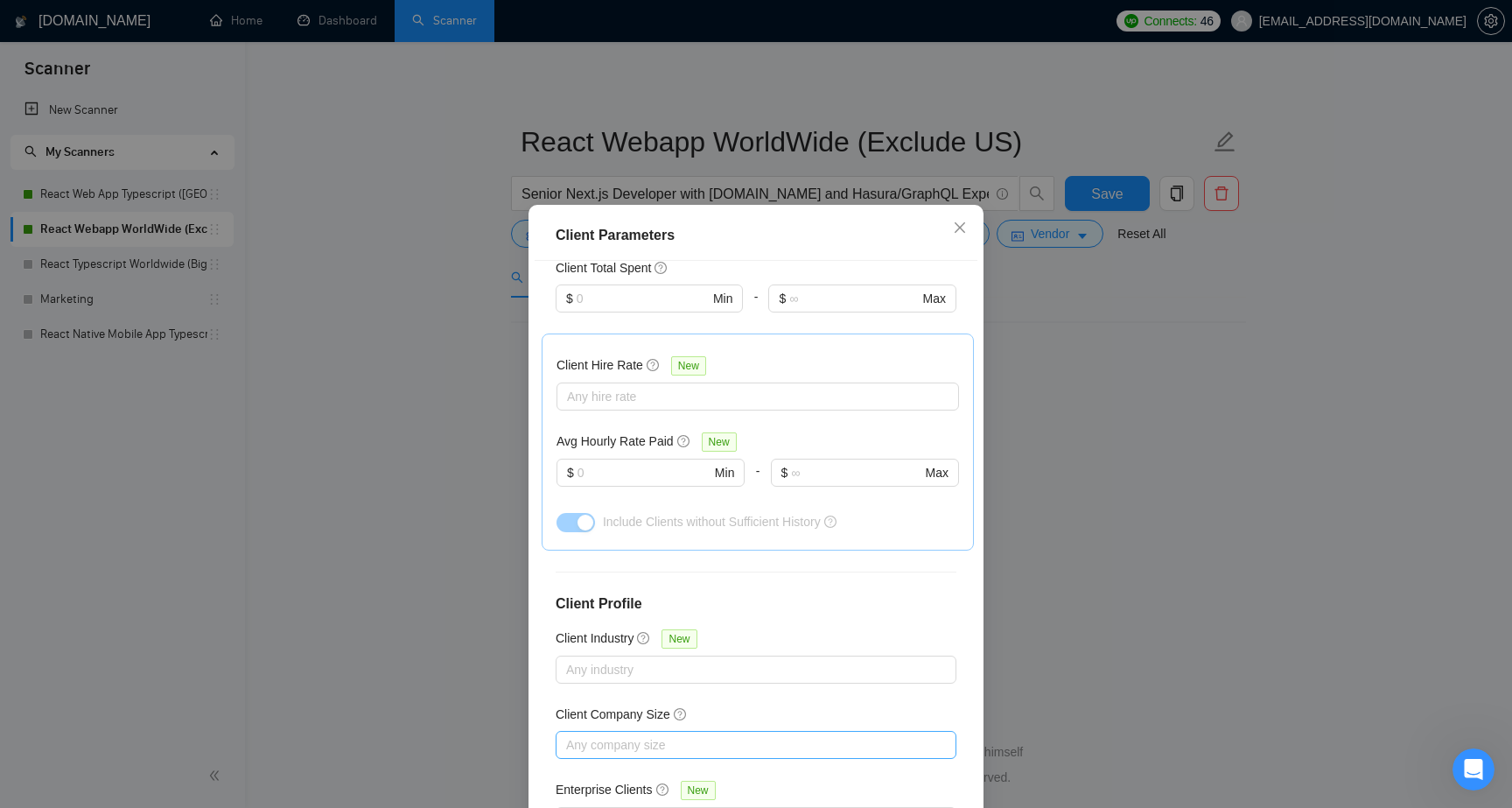
scroll to position [95, 0]
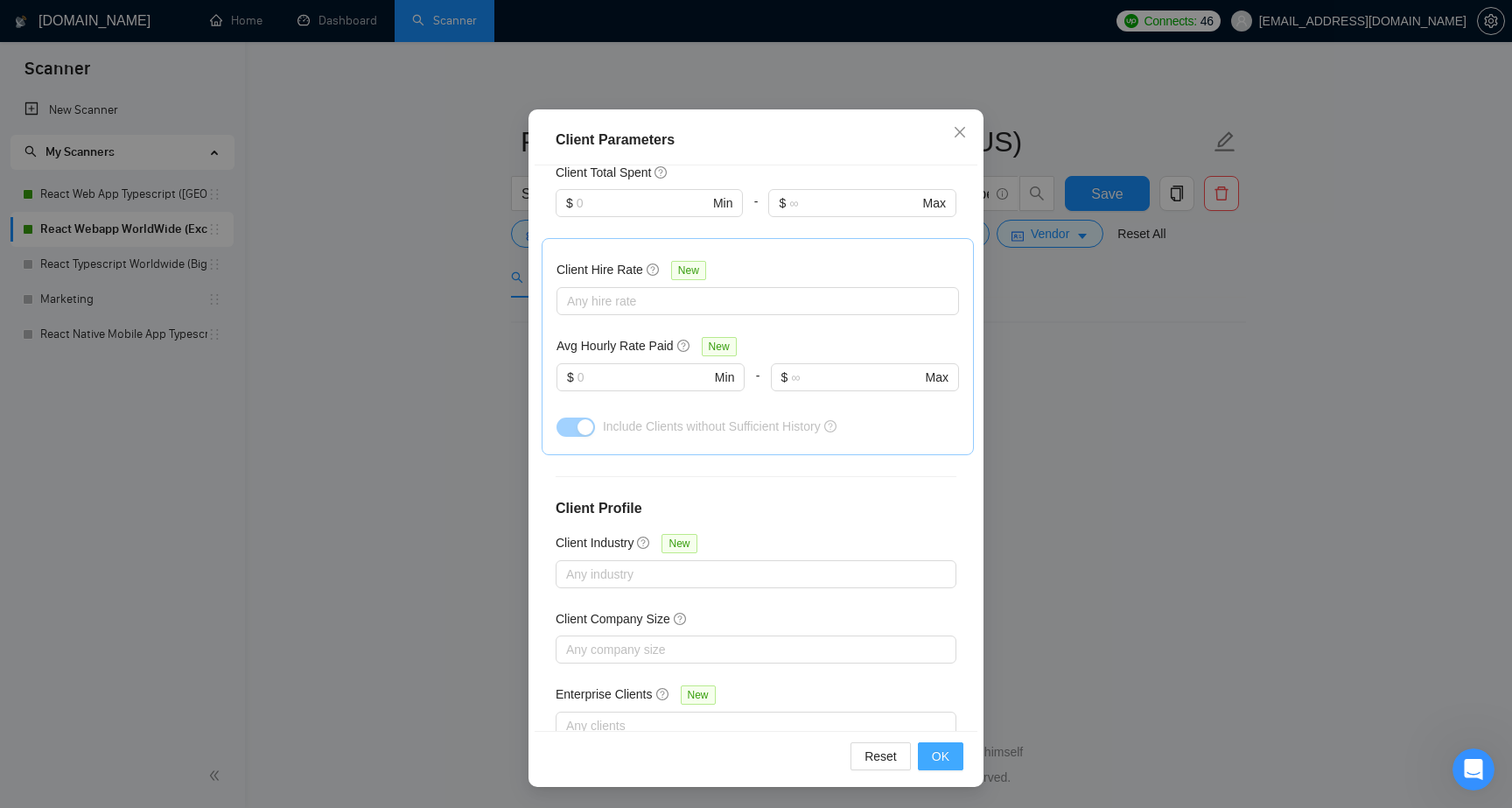
click at [934, 753] on span "OK" at bounding box center [941, 756] width 18 height 20
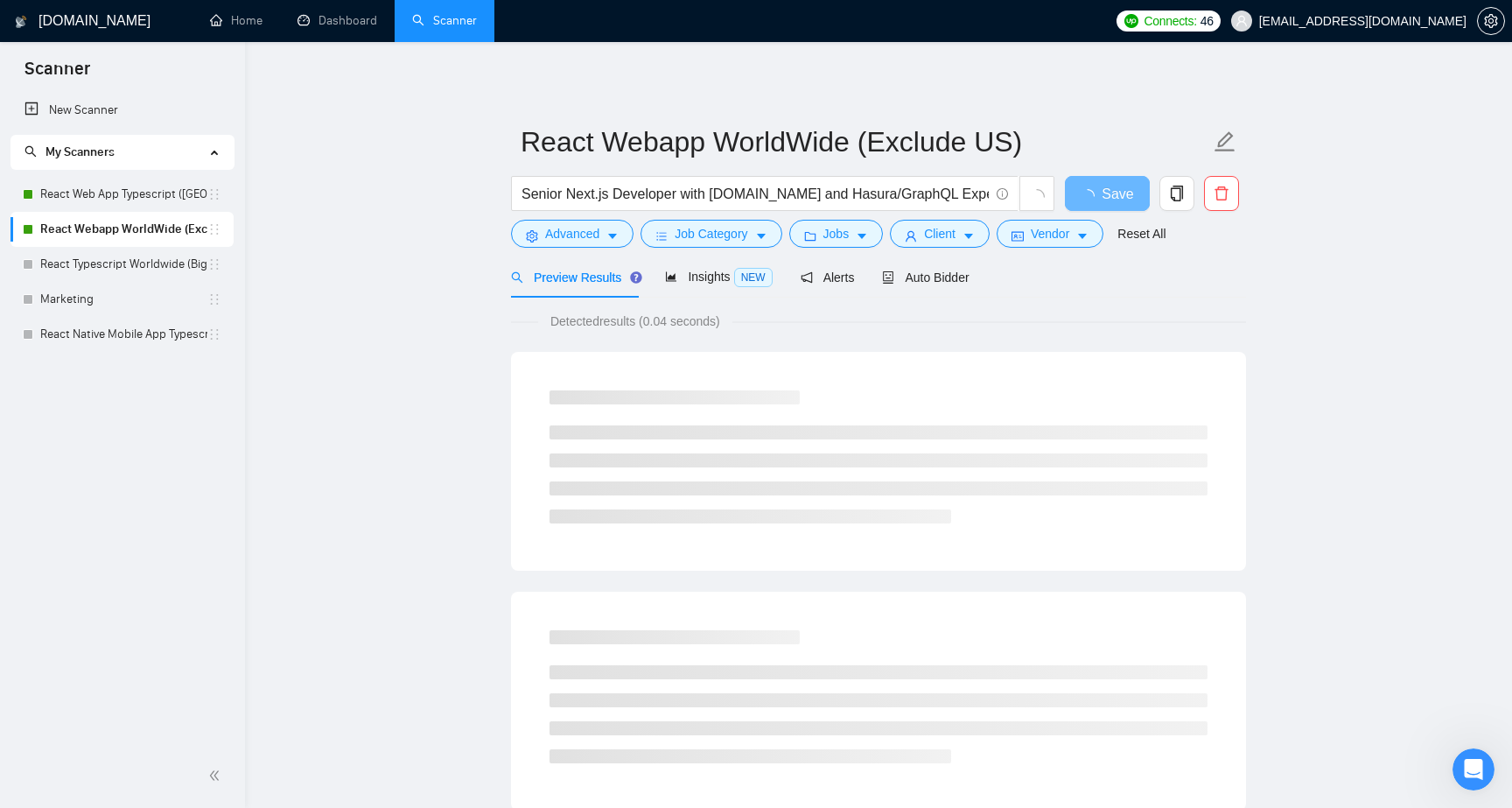
scroll to position [0, 0]
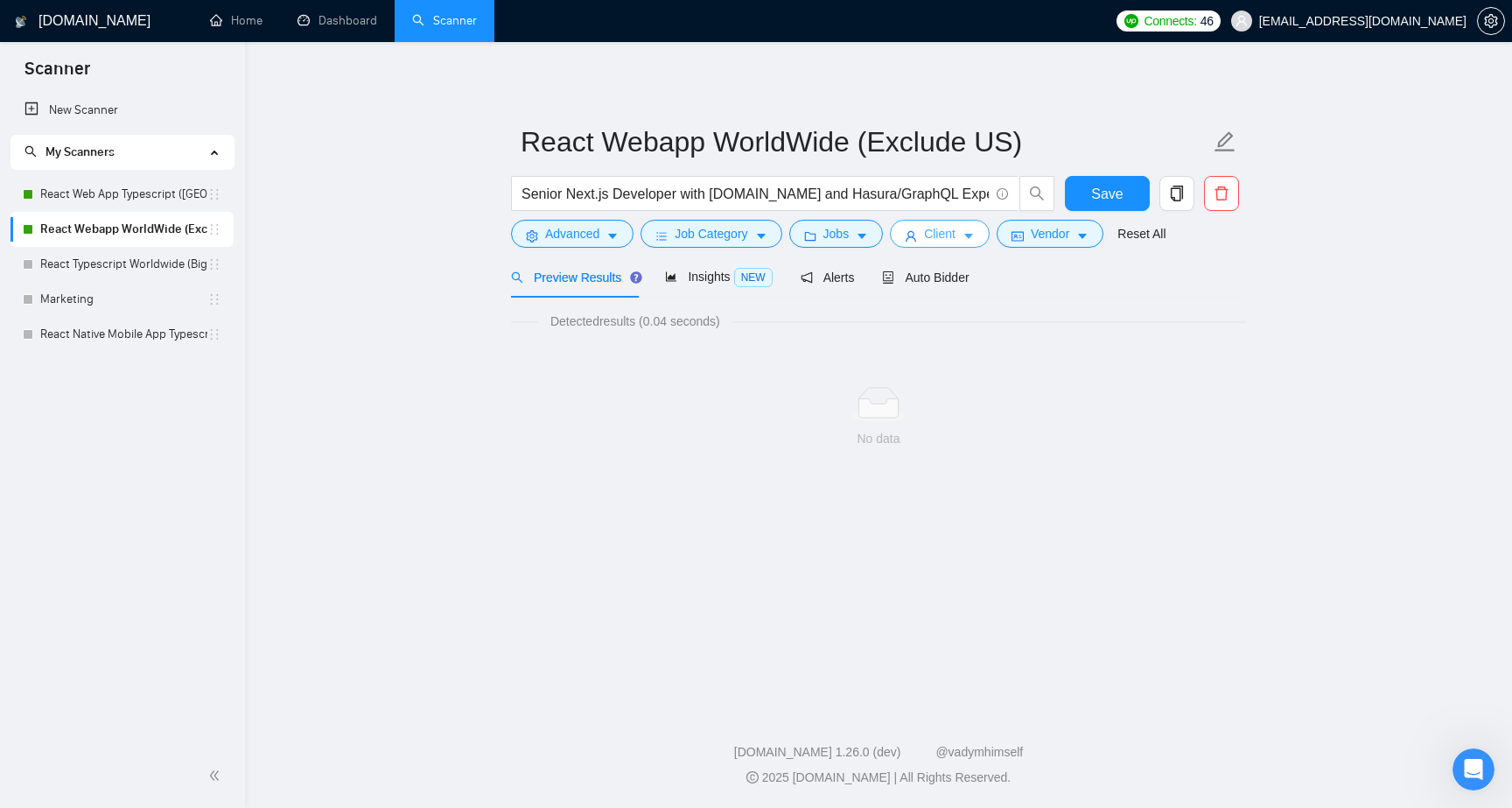
click at [956, 233] on span "Client" at bounding box center [940, 234] width 32 height 20
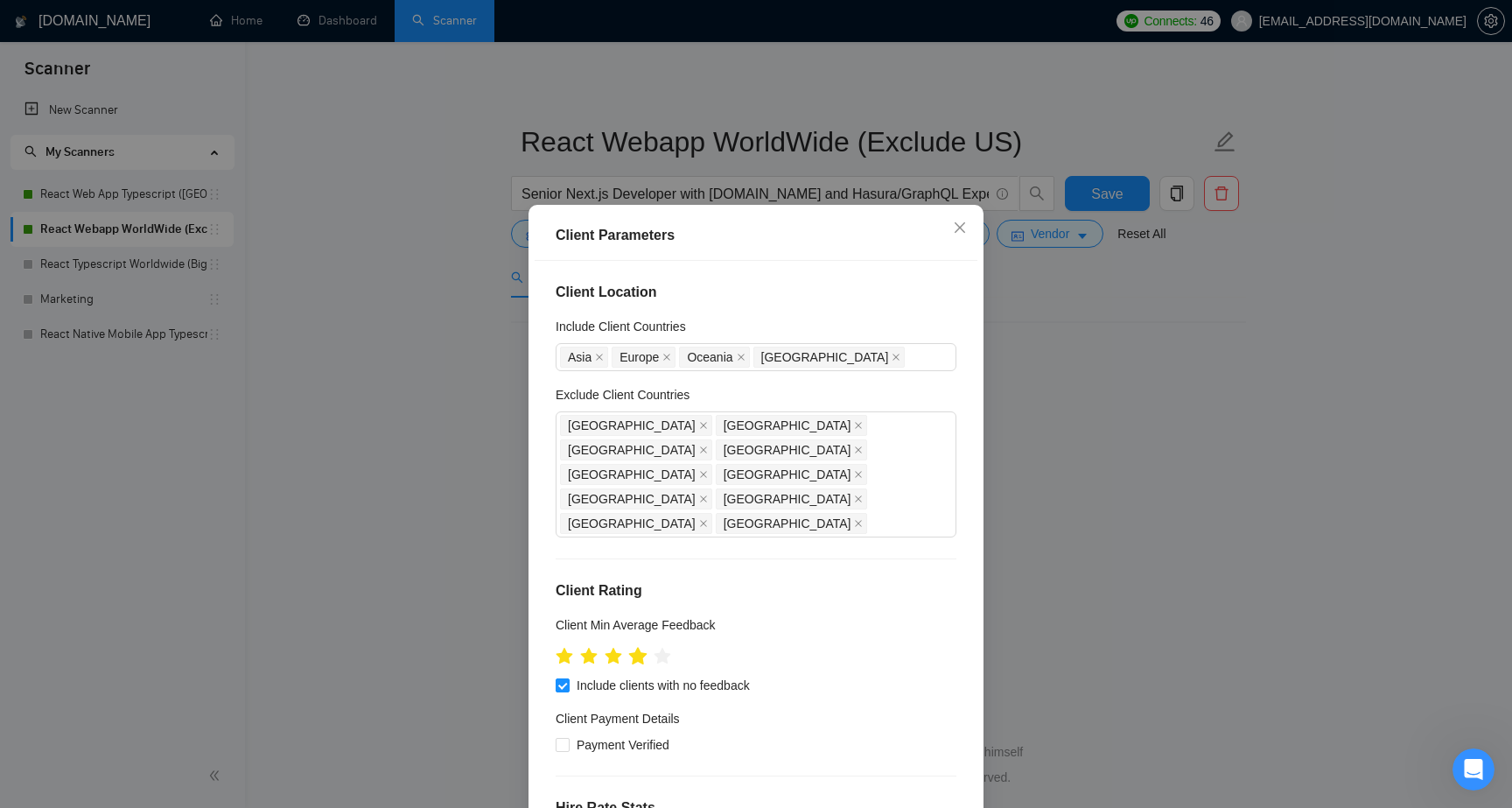
click at [643, 647] on icon "star" at bounding box center [638, 656] width 20 height 20
drag, startPoint x: 1014, startPoint y: 453, endPoint x: 906, endPoint y: 534, distance: 135.0
click at [909, 531] on div "Client Parameters Client Location Include Client Countries [GEOGRAPHIC_DATA] [G…" at bounding box center [756, 404] width 1512 height 808
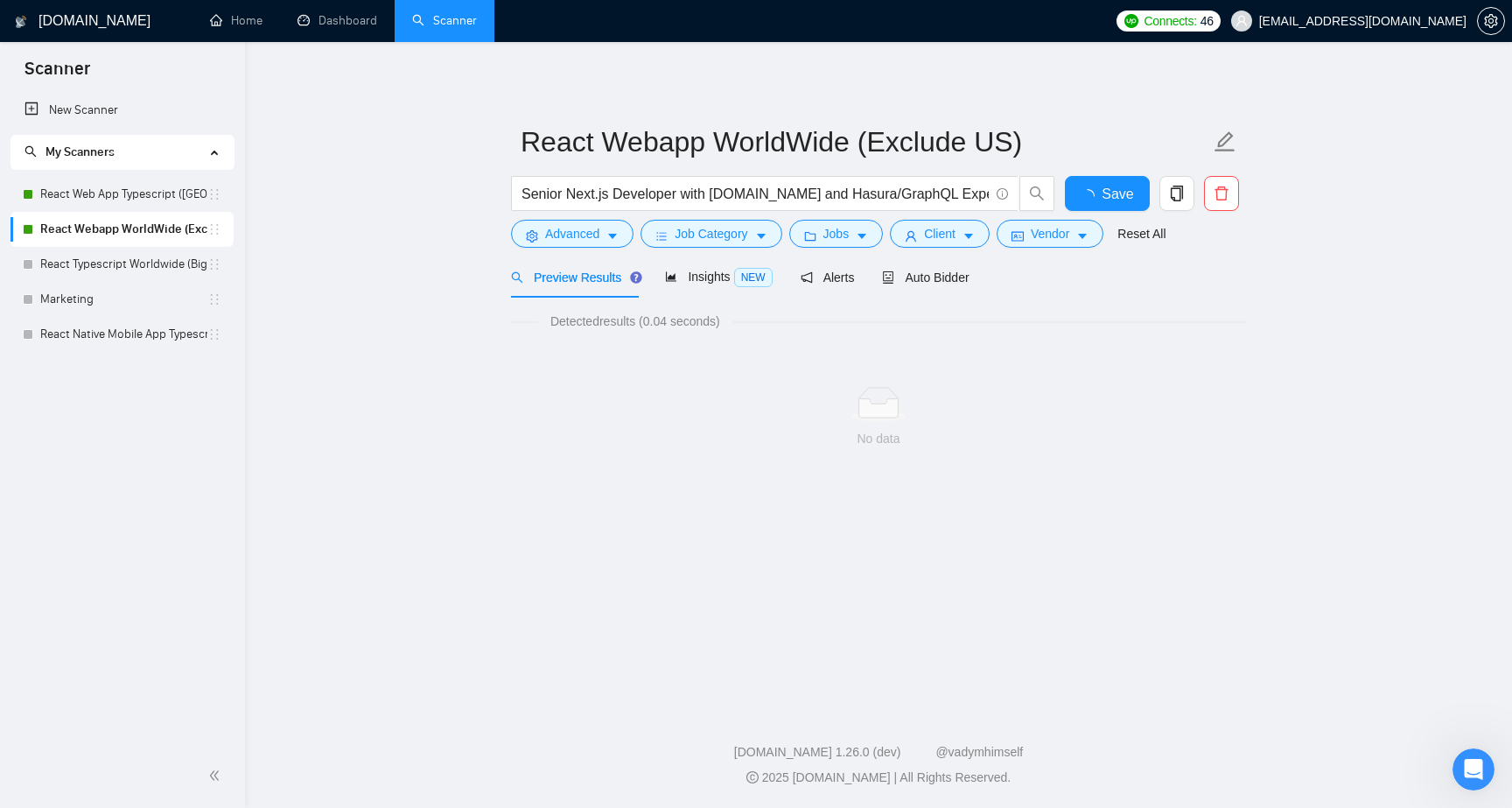
click at [1061, 218] on div "Save" at bounding box center [1106, 198] width 92 height 43
click at [1057, 226] on span "Vendor" at bounding box center [1049, 234] width 38 height 20
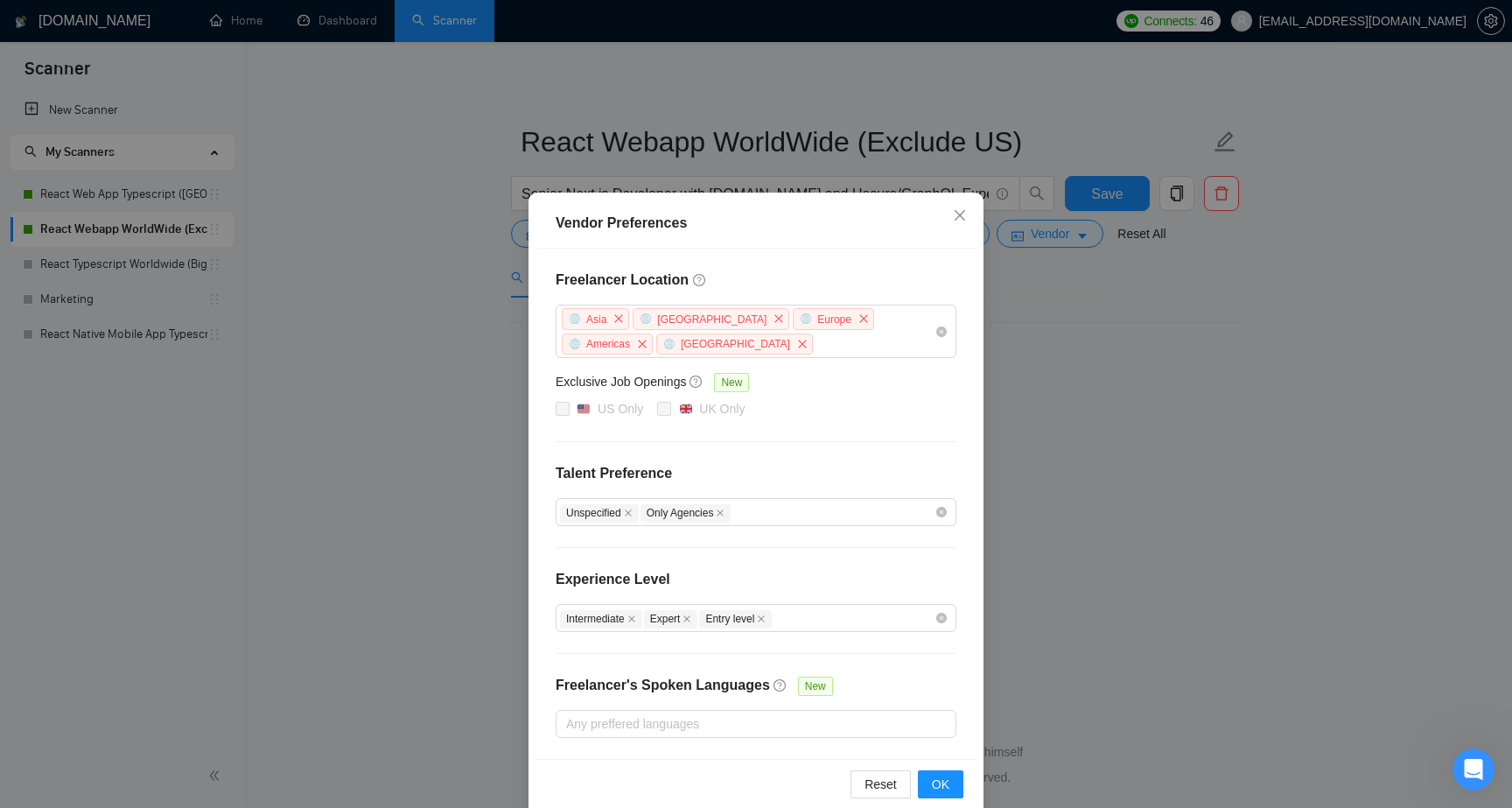
click at [984, 423] on div "Vendor Preferences Freelancer Location [GEOGRAPHIC_DATA] [GEOGRAPHIC_DATA] [GEO…" at bounding box center [756, 404] width 1512 height 808
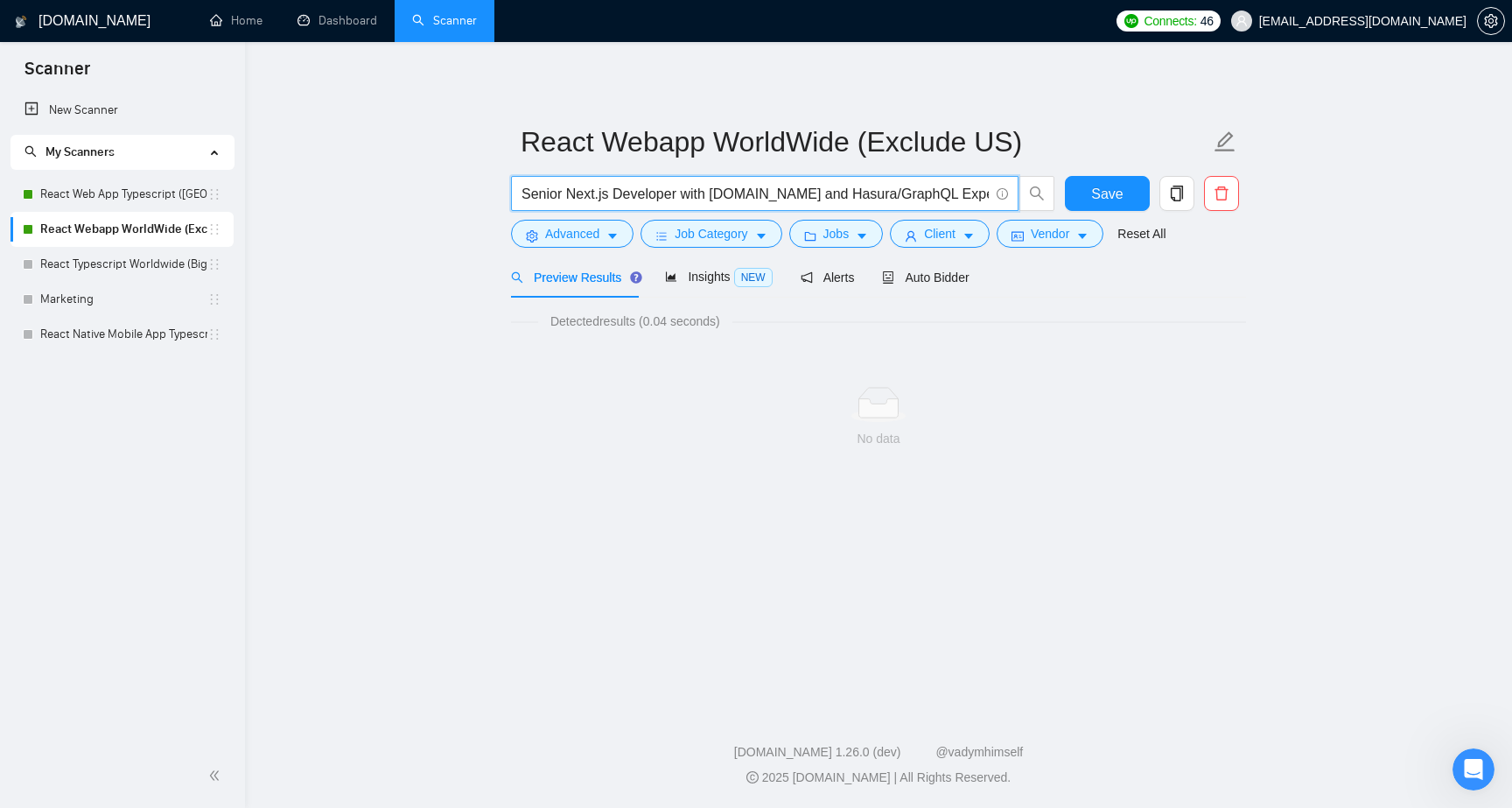
click at [939, 196] on input "Senior Next.js Developer with [DOMAIN_NAME] and Hasura/GraphQL Expertise" at bounding box center [755, 194] width 468 height 22
click at [154, 283] on link "Marketing" at bounding box center [124, 299] width 167 height 35
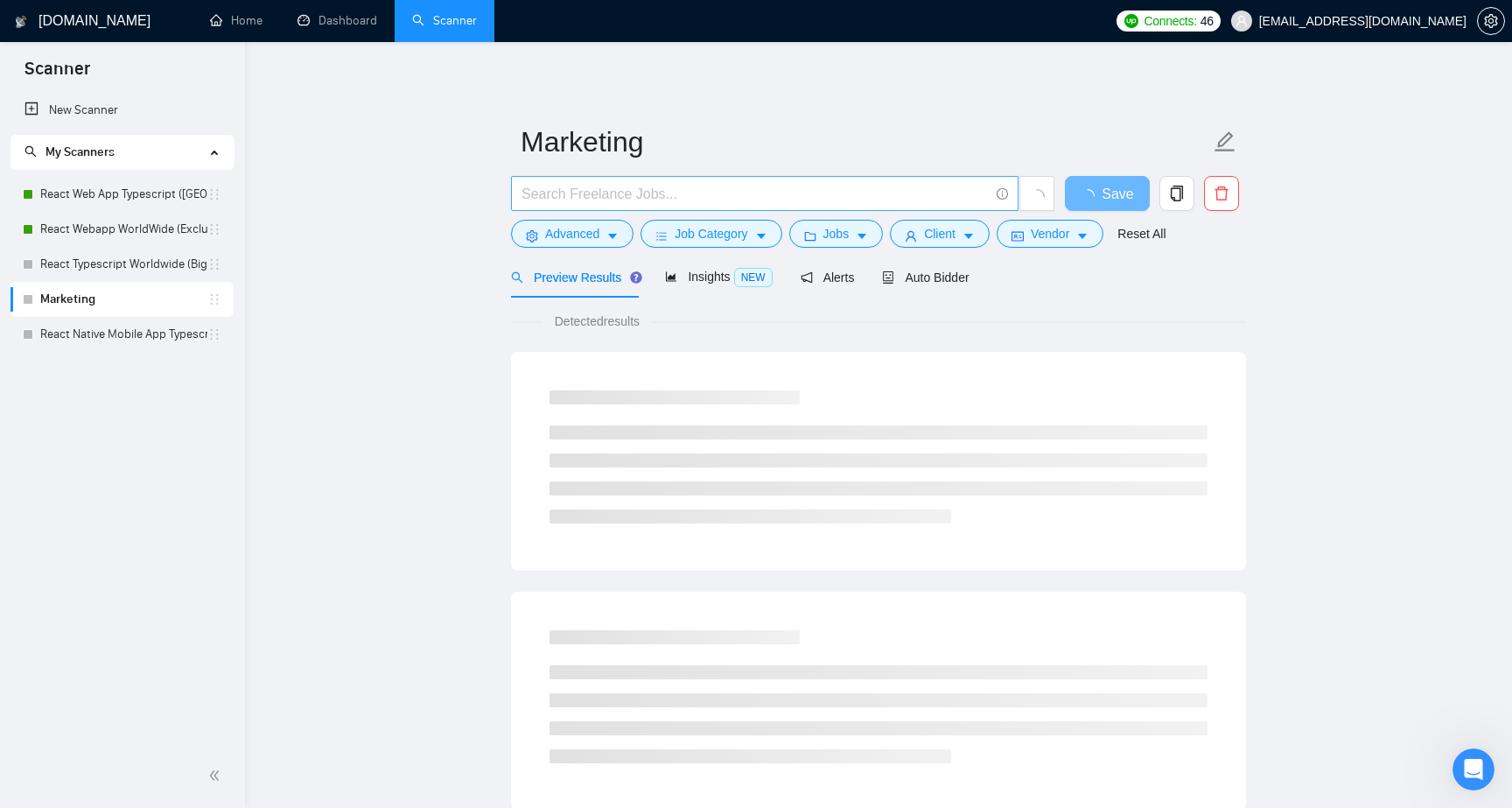
click at [706, 193] on input "text" at bounding box center [755, 194] width 468 height 22
click at [142, 116] on link "New Scanner" at bounding box center [122, 110] width 195 height 35
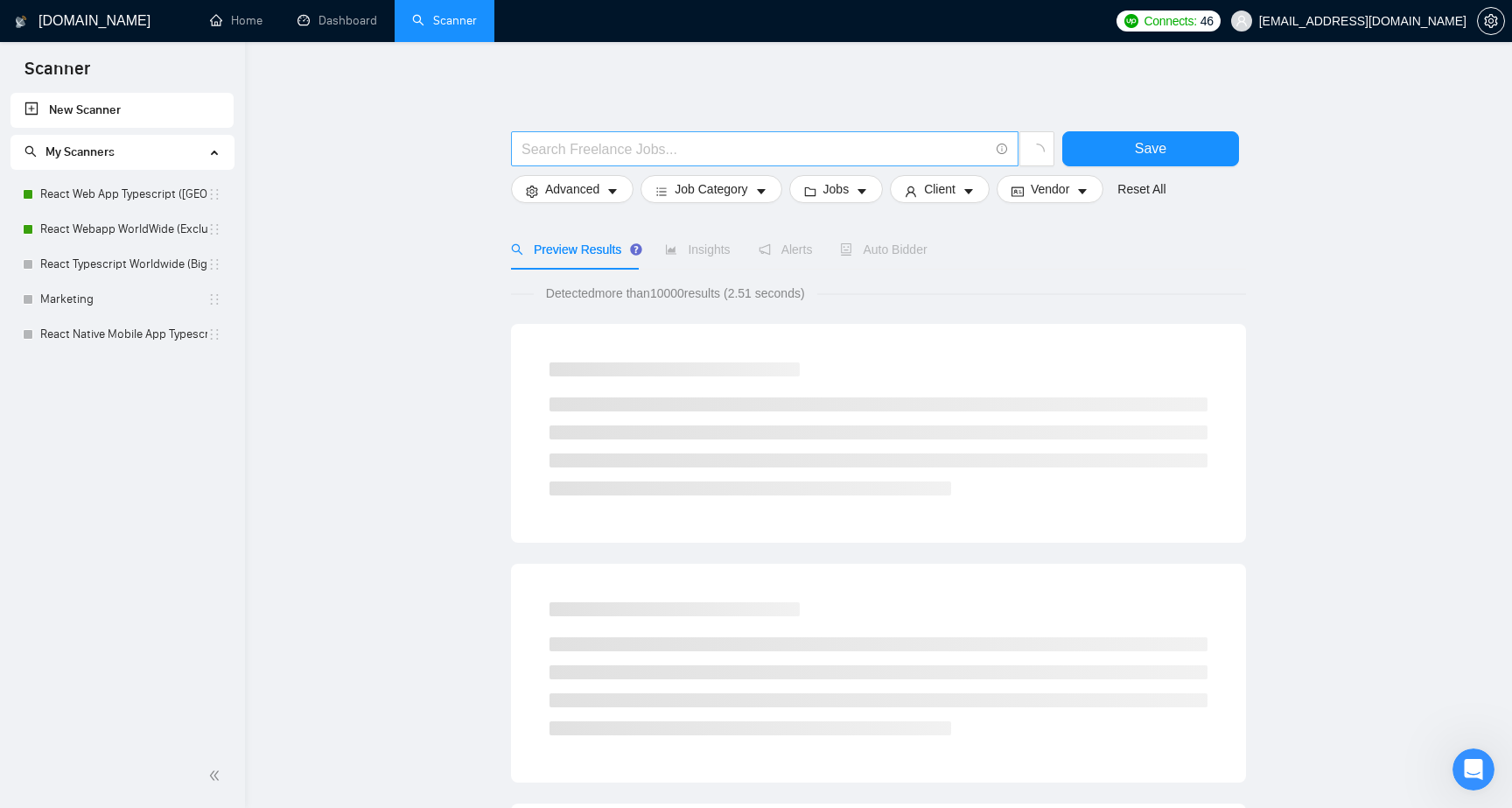
click at [668, 148] on input "text" at bounding box center [755, 149] width 468 height 22
paste input "Senior Next.js Developer with [DOMAIN_NAME] and Hasura/GraphQL Expertise"
click at [1038, 155] on icon "loading" at bounding box center [1038, 152] width 16 height 16
type input "Senior Next.js Developer with [DOMAIN_NAME] and Hasura/GraphQL Expertise"
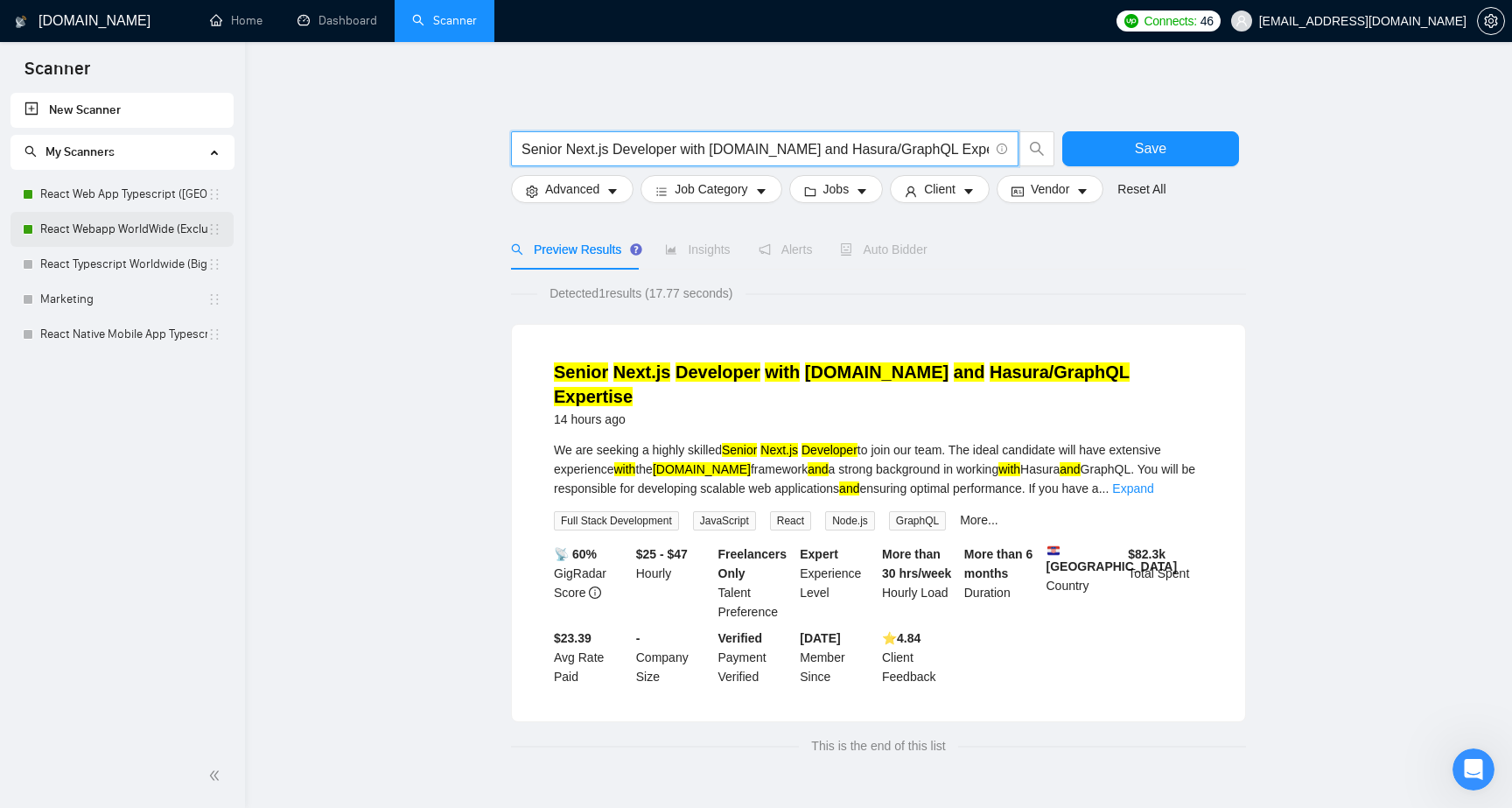
click at [105, 228] on link "React Webapp WorldWide (Exclude US)" at bounding box center [124, 229] width 167 height 35
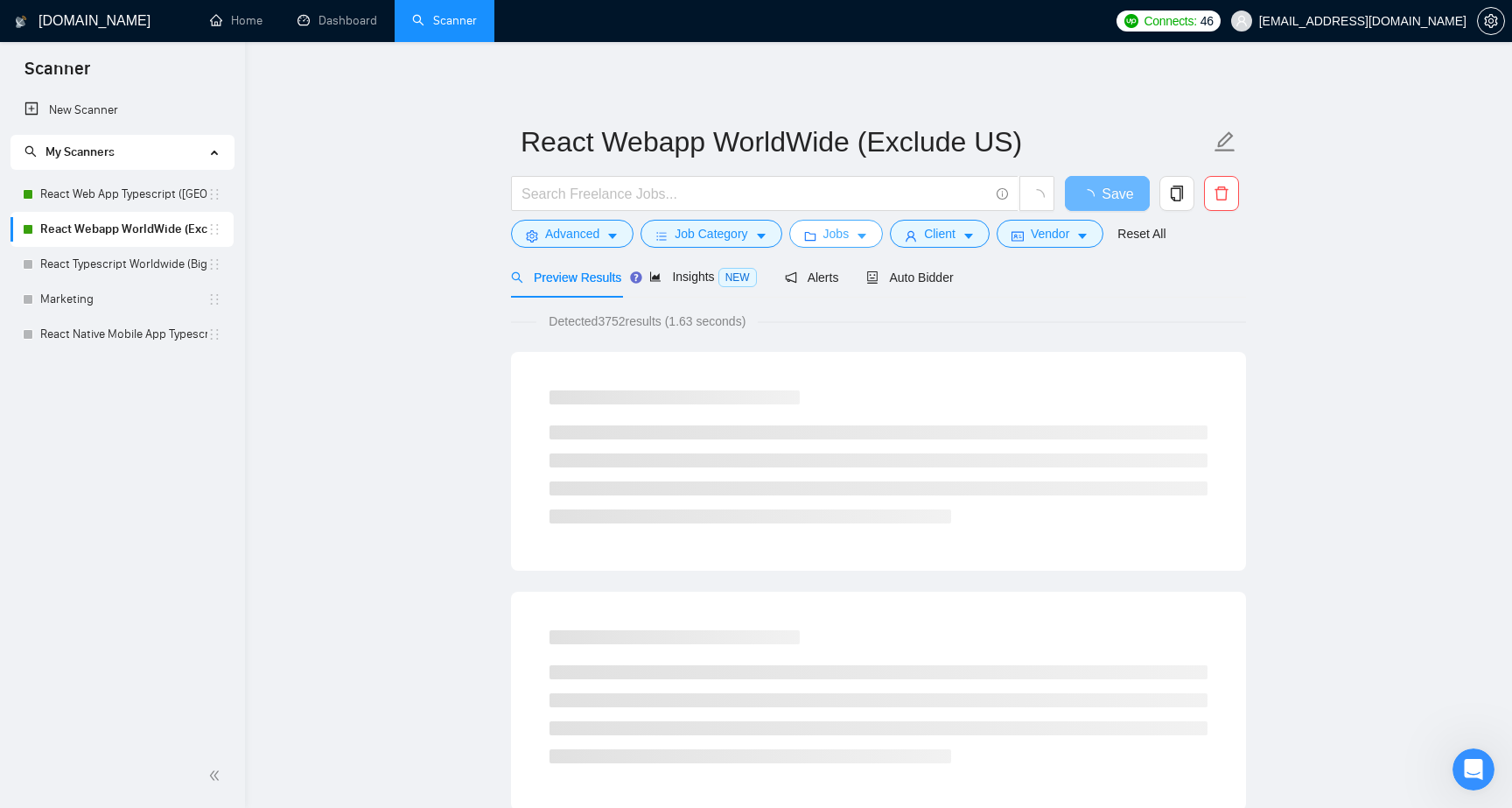
click at [850, 233] on span "Jobs" at bounding box center [837, 234] width 27 height 20
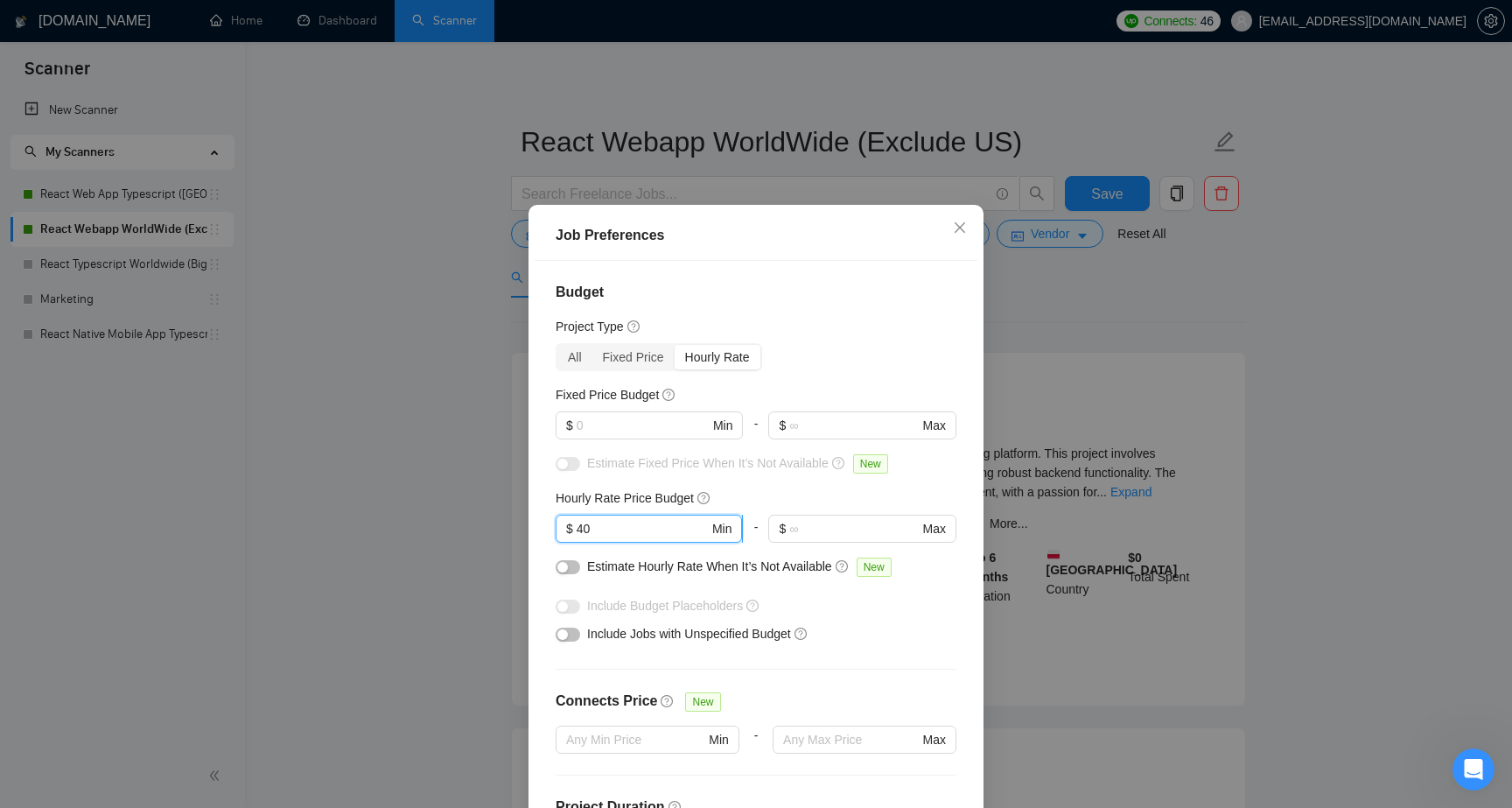
click at [635, 531] on input "40" at bounding box center [643, 528] width 132 height 20
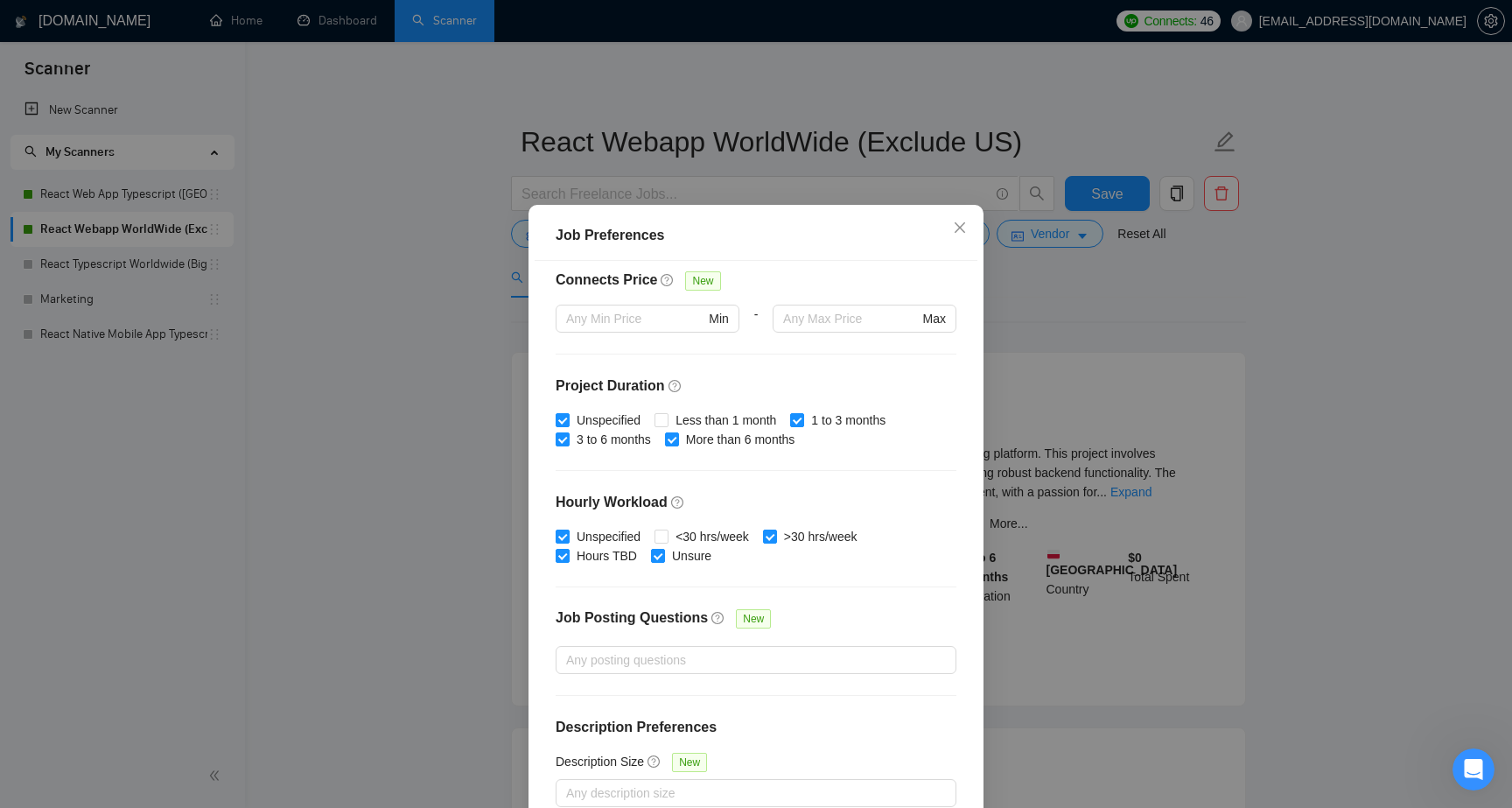
scroll to position [95, 0]
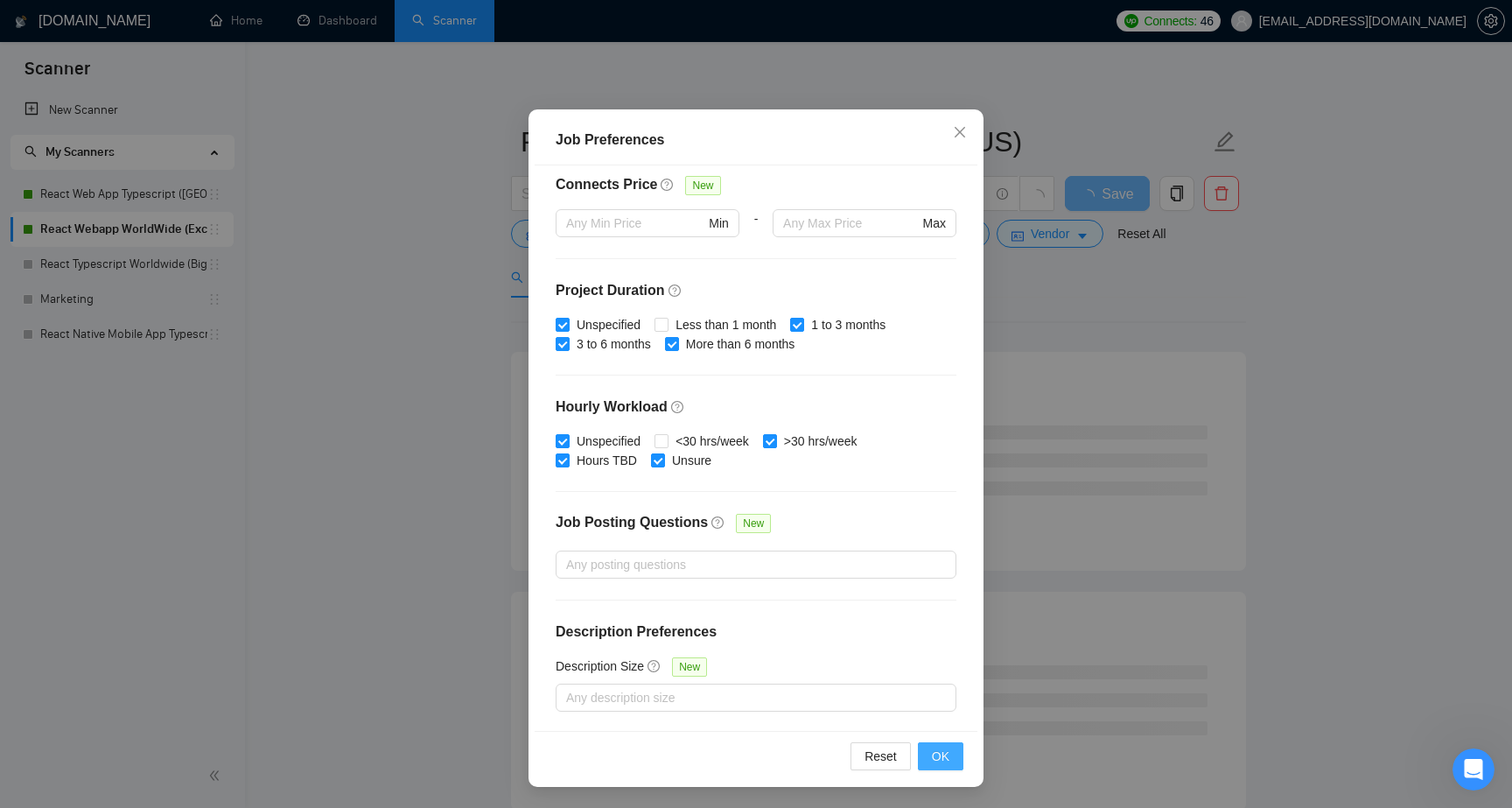
type input "30"
click at [943, 753] on span "OK" at bounding box center [941, 756] width 18 height 20
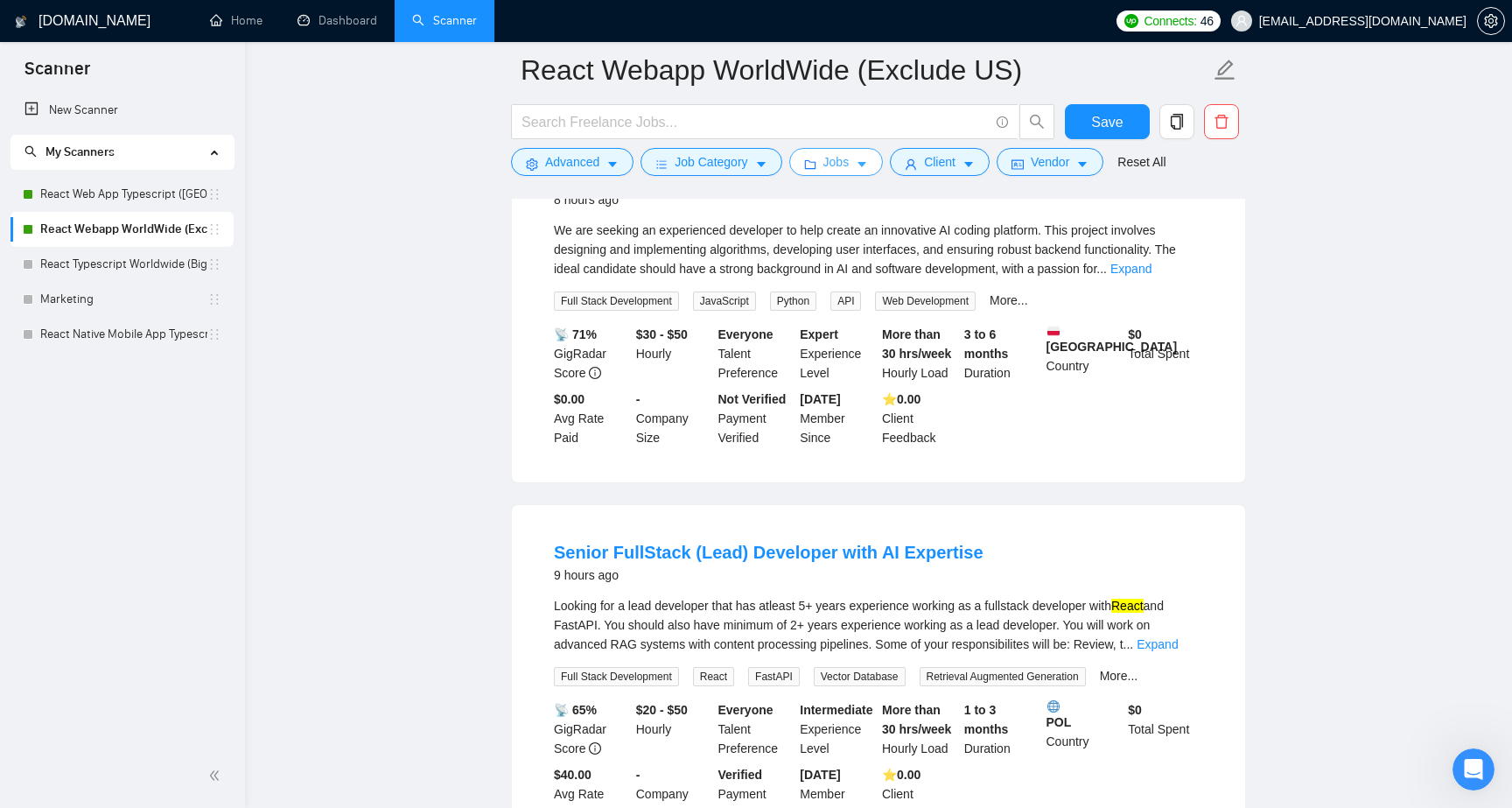
scroll to position [0, 0]
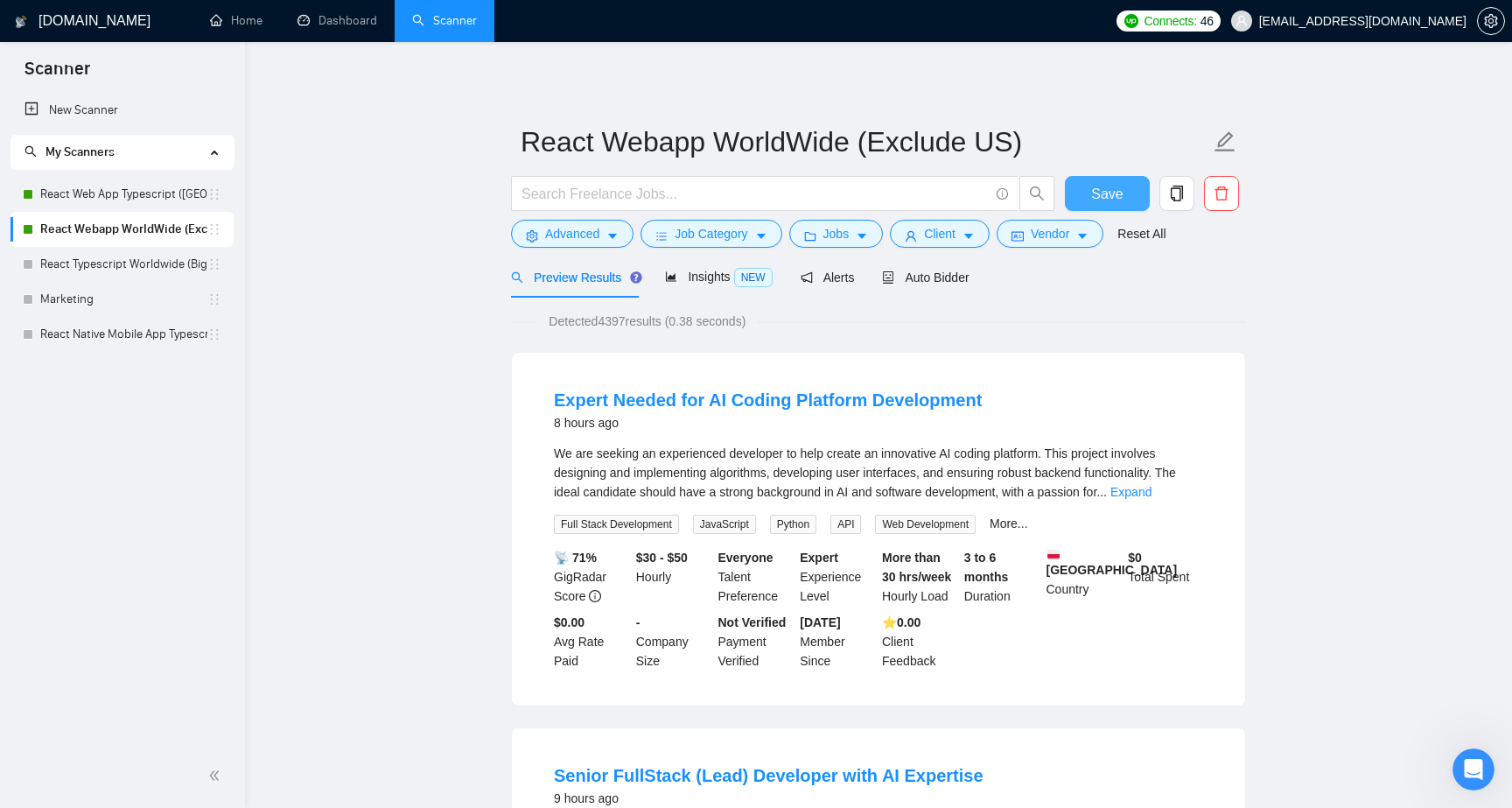
click at [1109, 192] on span "Save" at bounding box center [1107, 194] width 32 height 22
click at [109, 195] on link "React Web App Typescript ([GEOGRAPHIC_DATA])" at bounding box center [124, 195] width 167 height 35
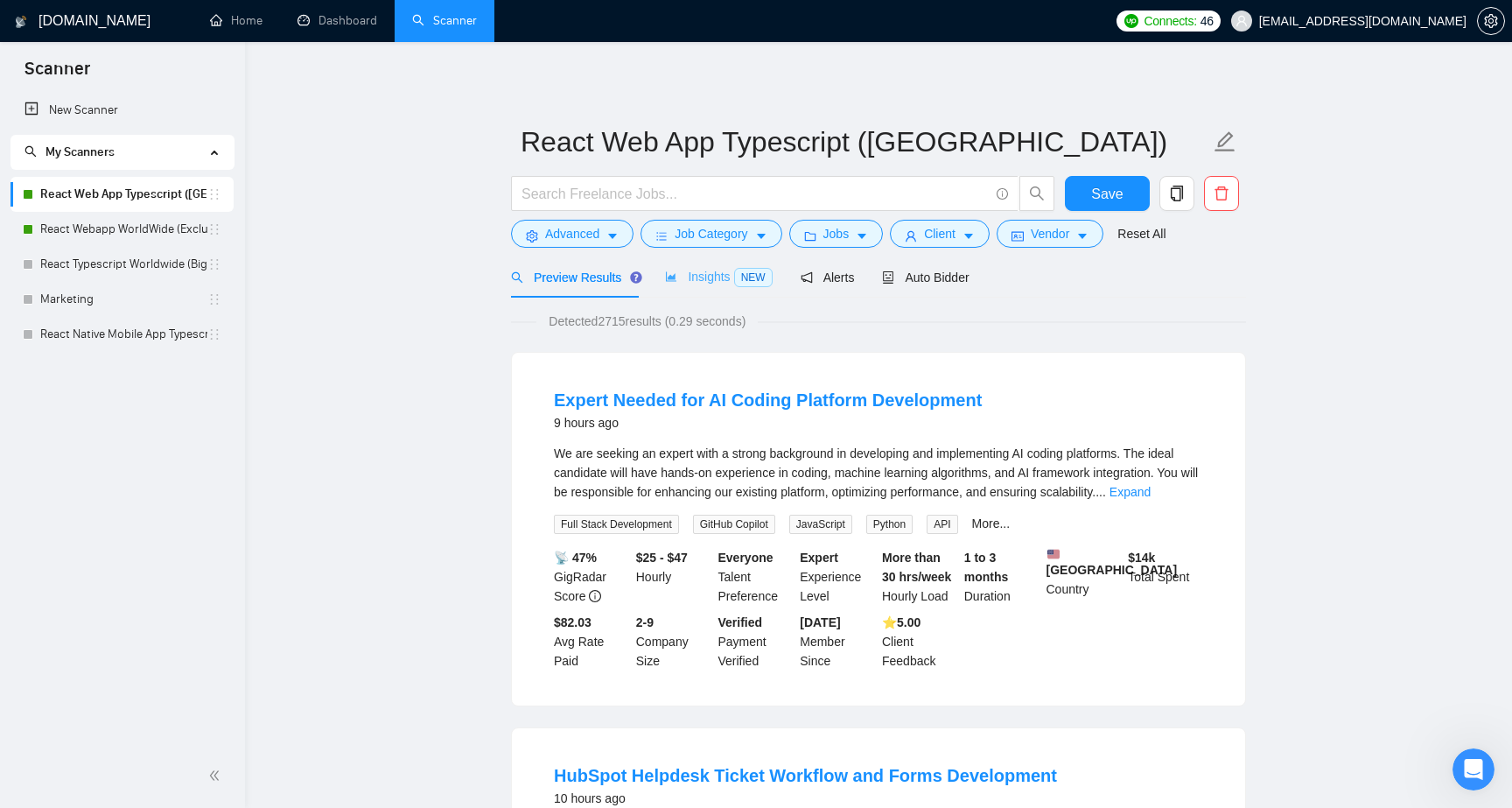
click at [719, 289] on div "Insights NEW" at bounding box center [719, 277] width 106 height 41
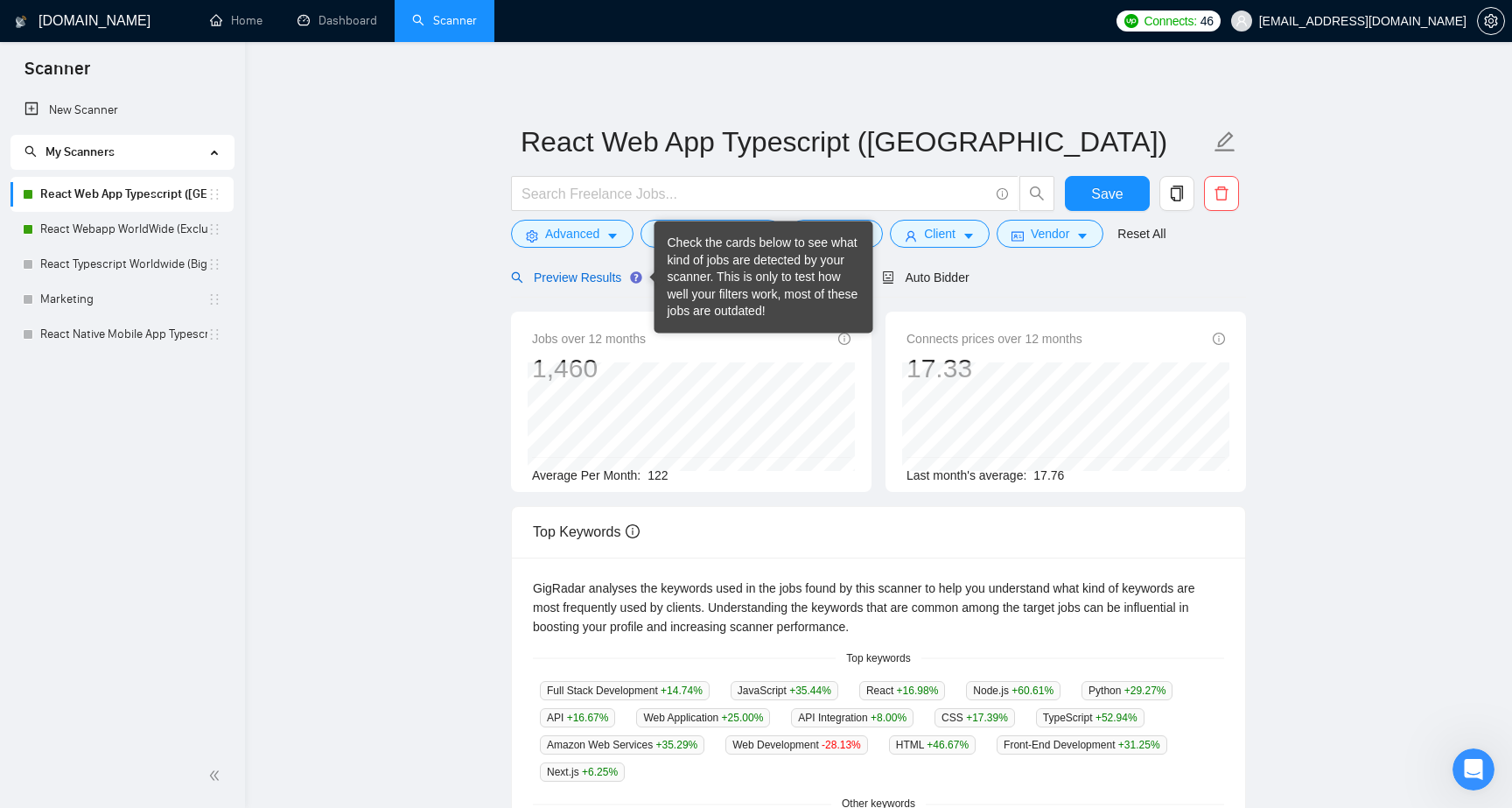
click at [607, 271] on span "Preview Results" at bounding box center [574, 278] width 126 height 14
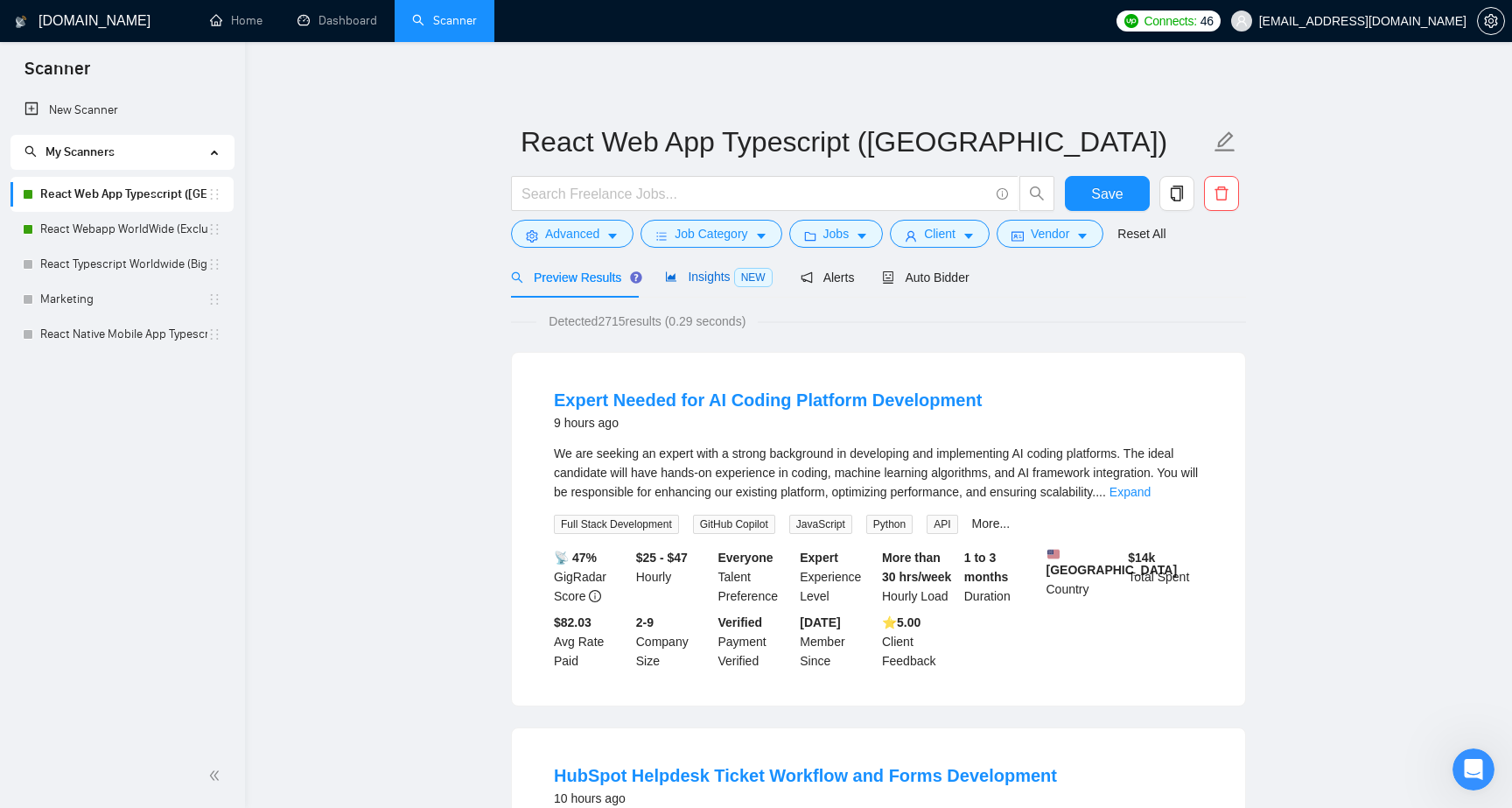
click at [735, 272] on span "Insights NEW" at bounding box center [719, 277] width 106 height 14
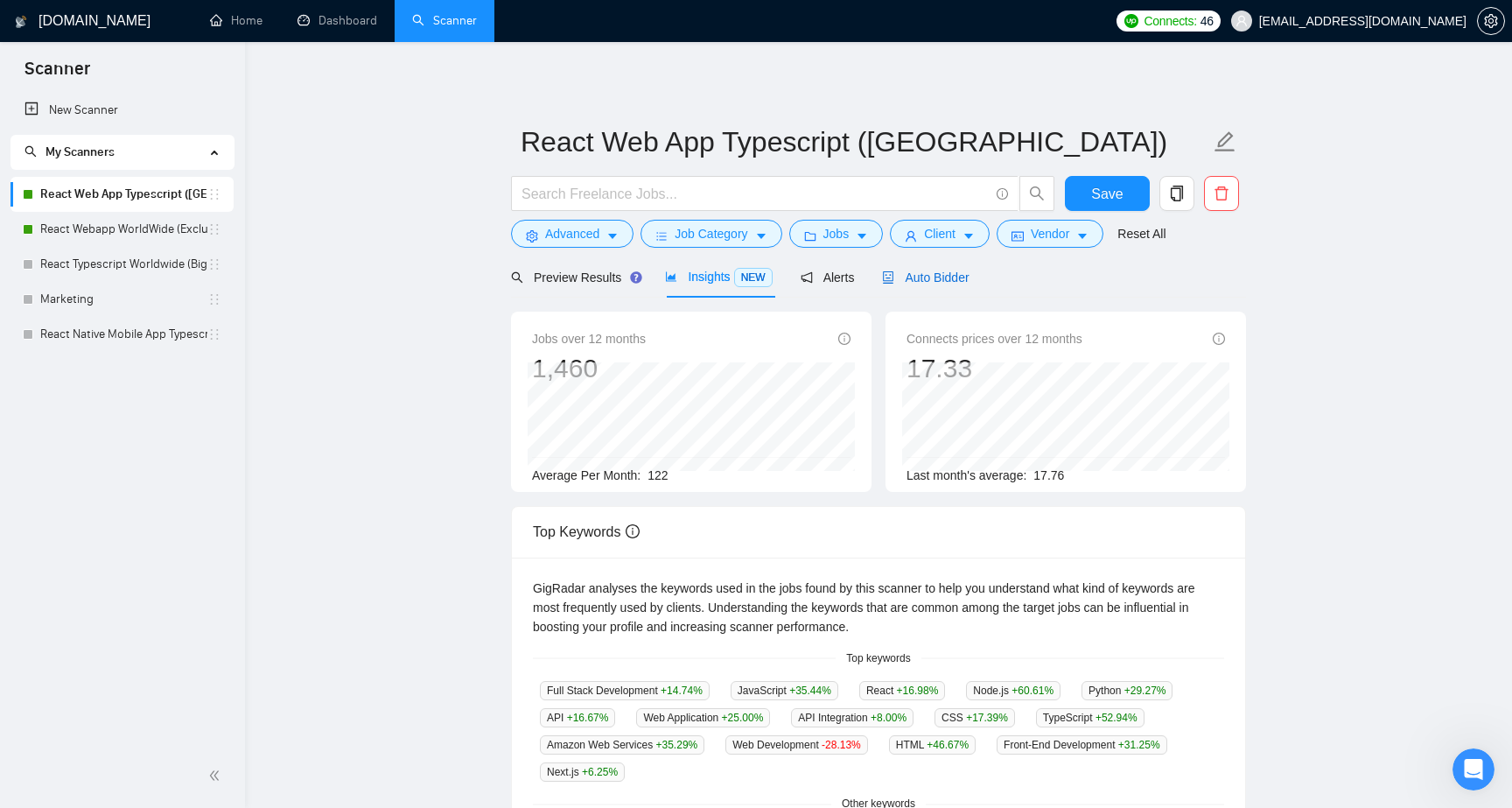
click at [939, 275] on span "Auto Bidder" at bounding box center [925, 278] width 87 height 14
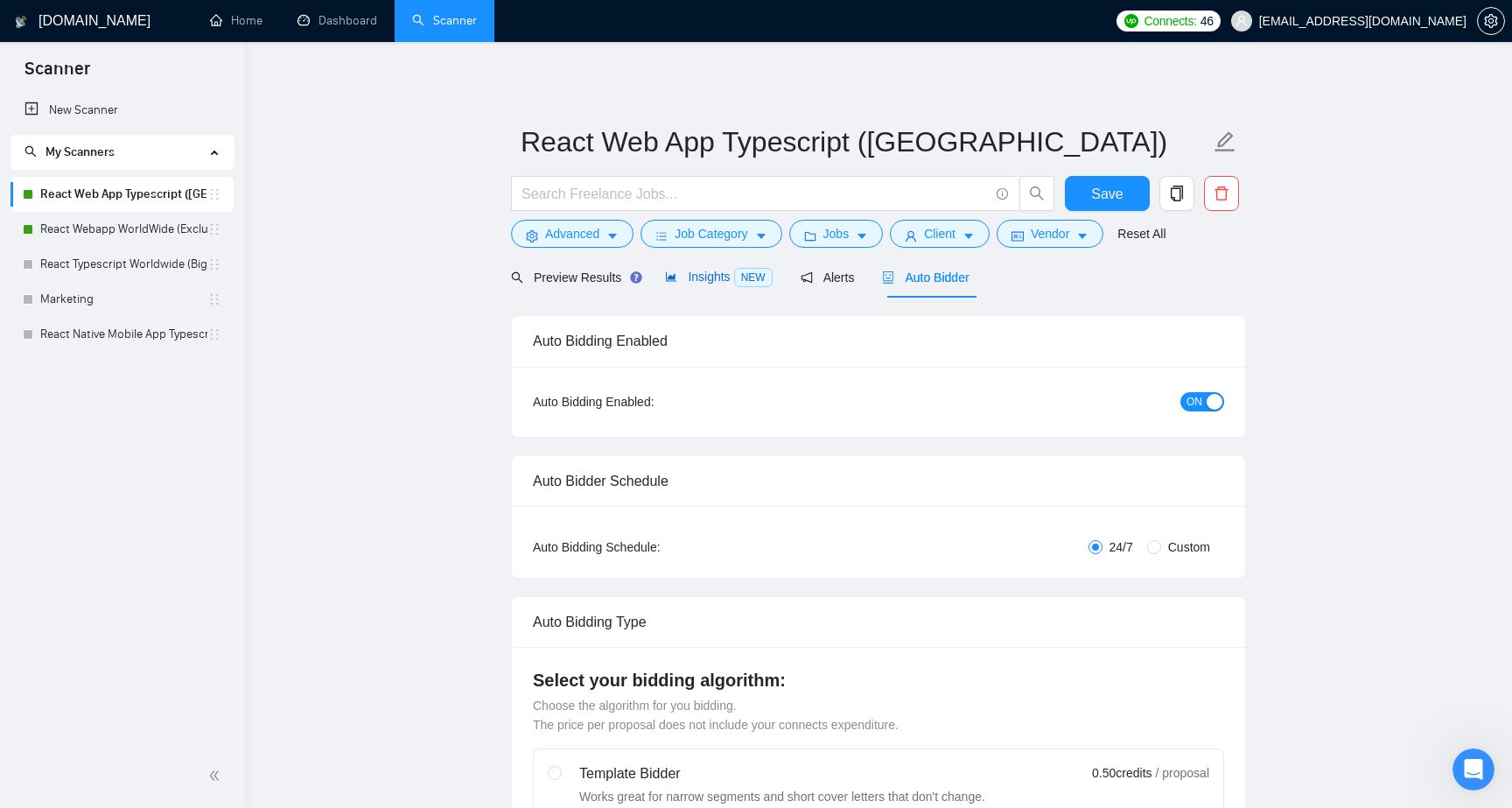
click at [682, 280] on span "Insights NEW" at bounding box center [719, 277] width 106 height 14
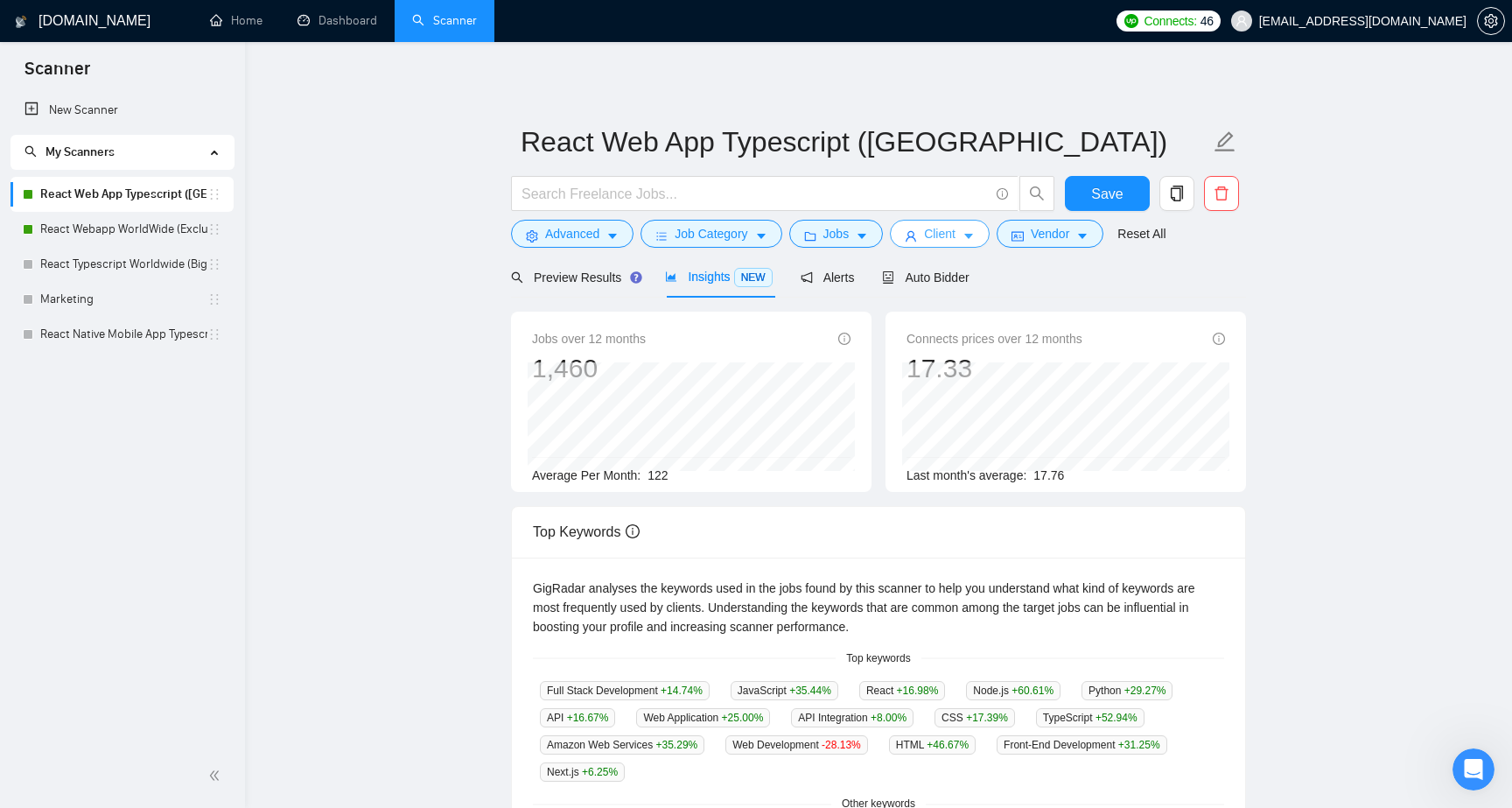
click at [928, 240] on button "Client" at bounding box center [939, 233] width 99 height 28
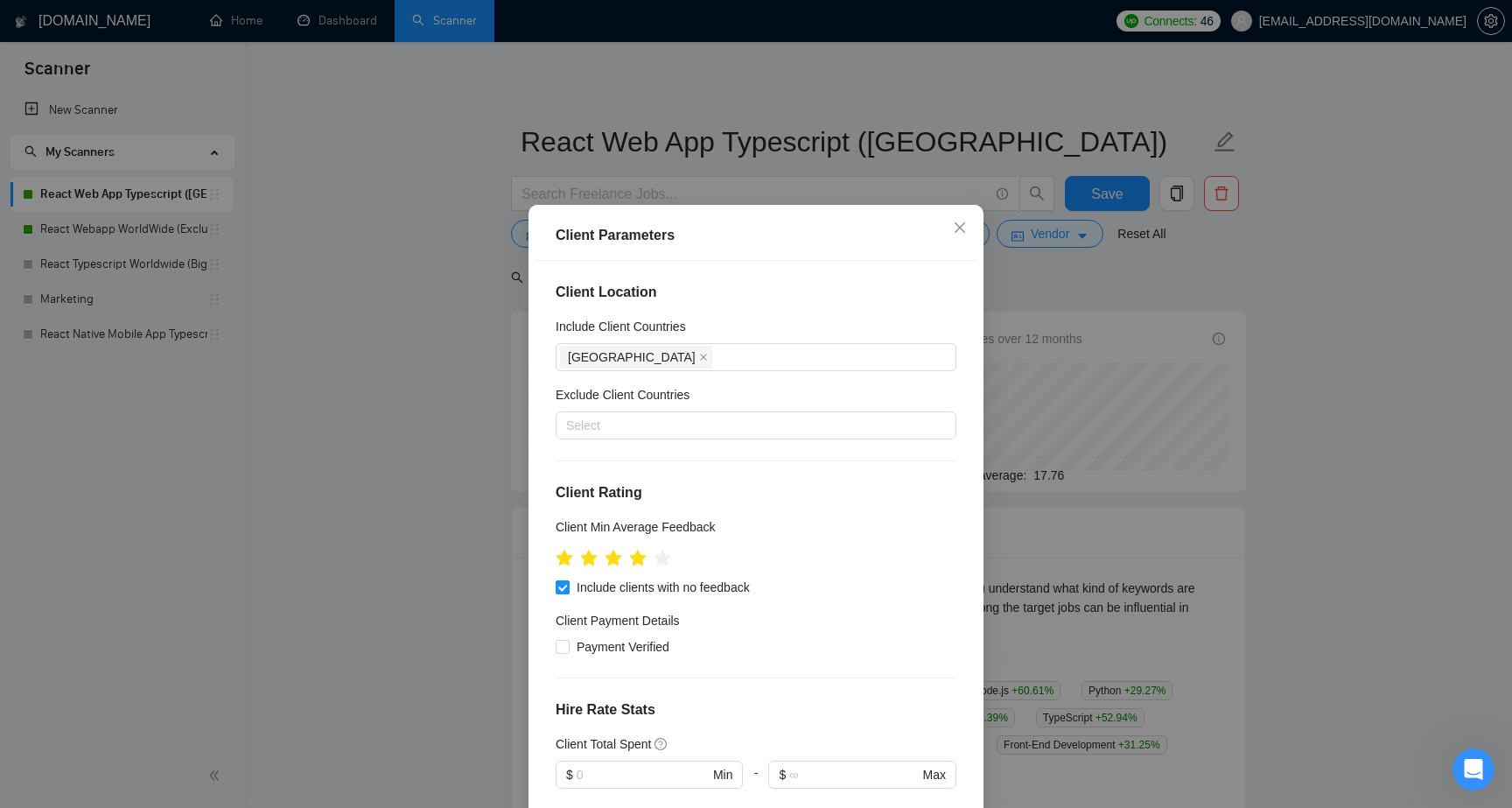
click at [967, 168] on div "Client Parameters Client Location Include Client Countries [GEOGRAPHIC_DATA] Ex…" at bounding box center [756, 404] width 1512 height 808
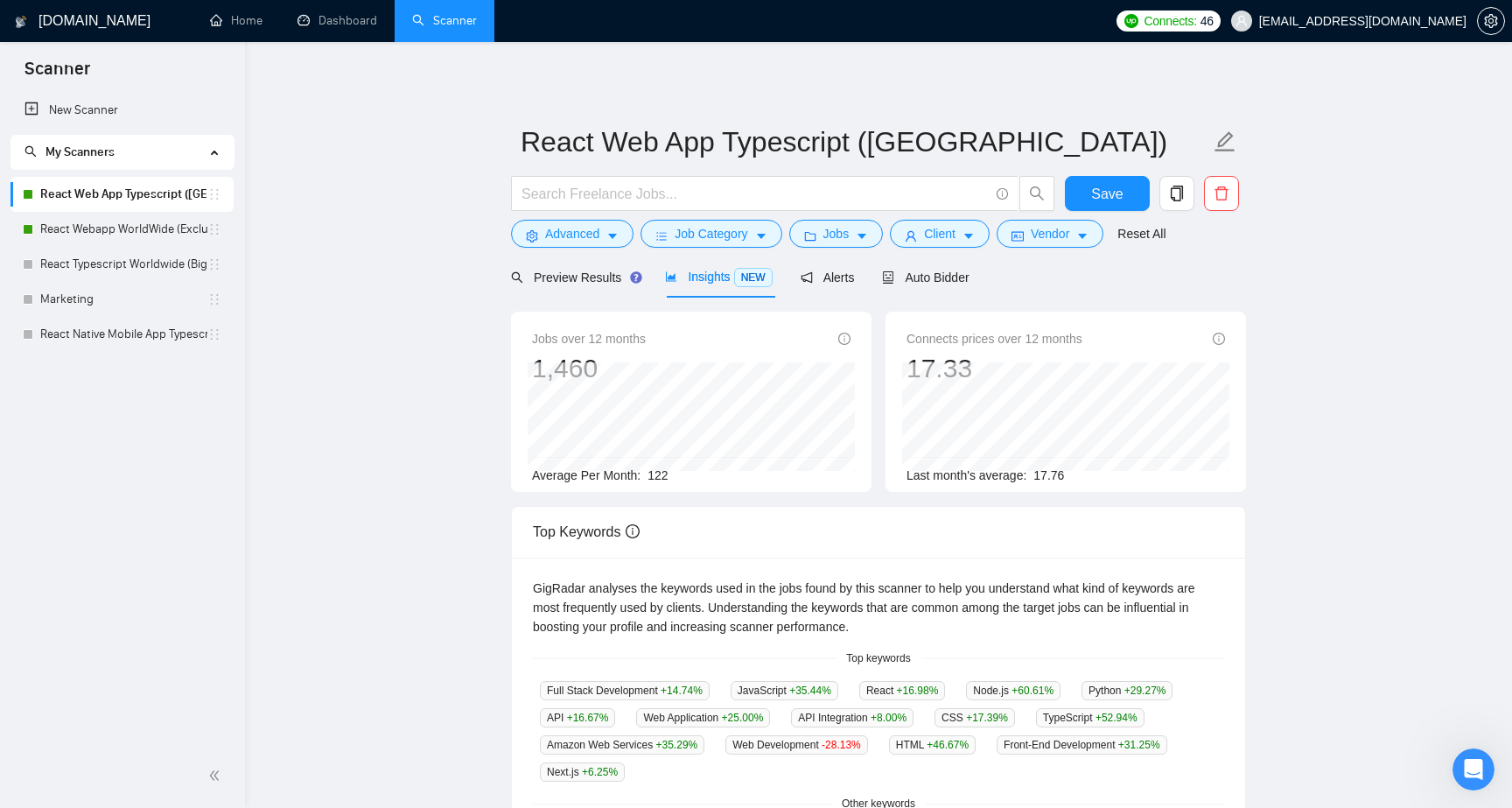
click at [858, 248] on form "React Web App Typescript (US) Save Advanced Job Category Jobs Client Vendor Res…" at bounding box center [878, 185] width 735 height 143
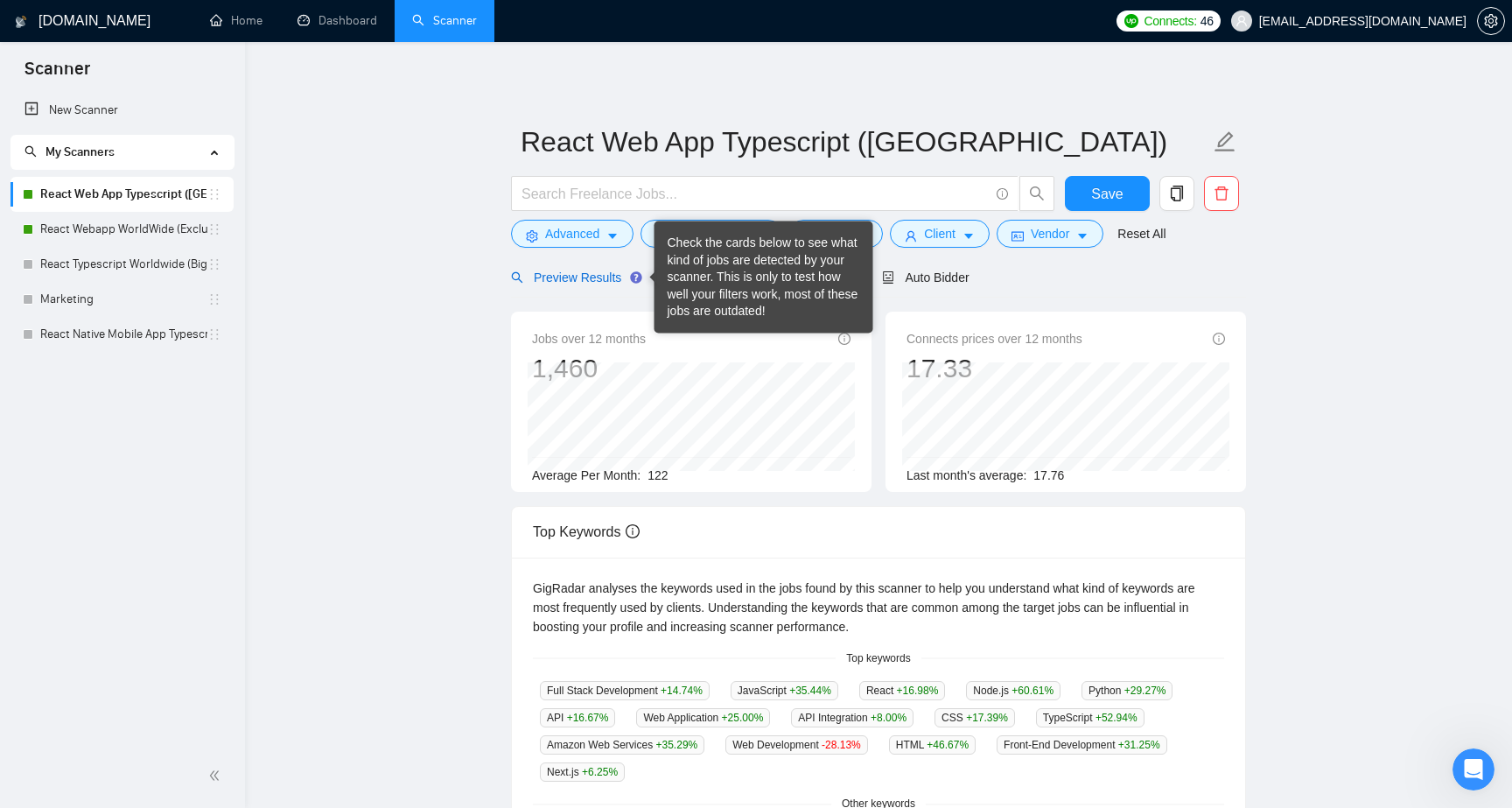
click at [602, 280] on span "Preview Results" at bounding box center [574, 278] width 126 height 14
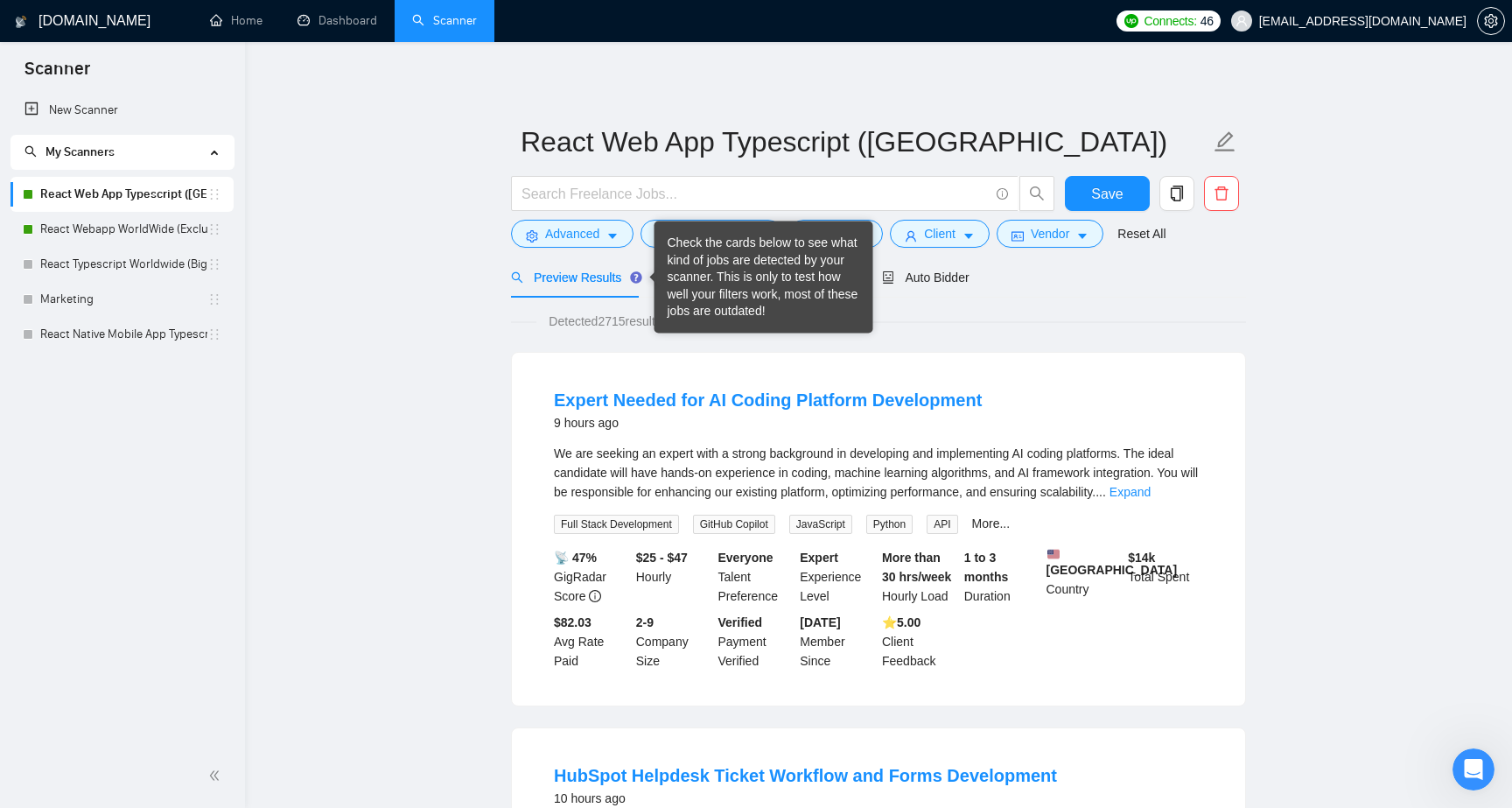
click at [887, 218] on div at bounding box center [784, 198] width 551 height 43
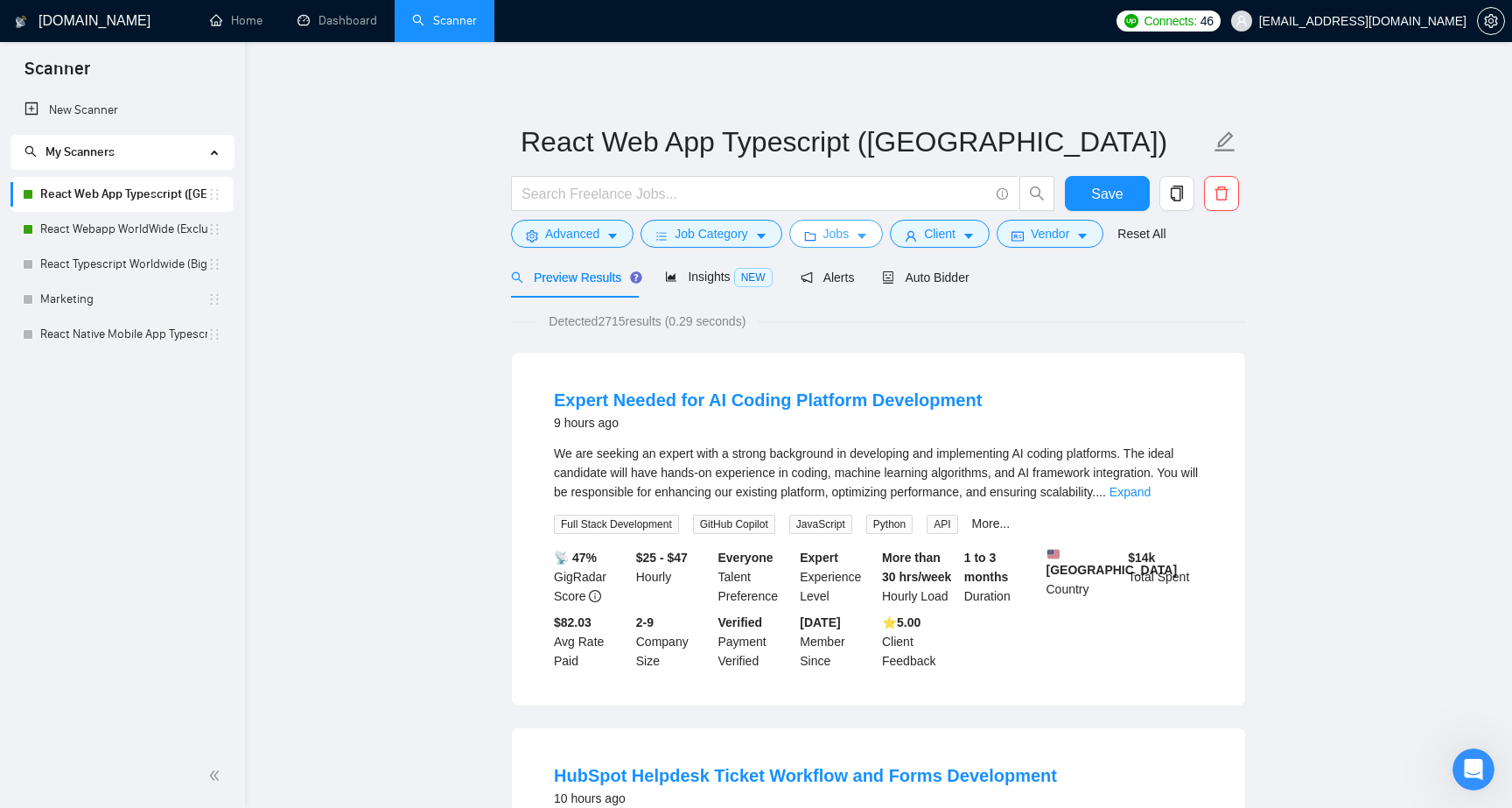
click at [877, 236] on button "Jobs" at bounding box center [837, 233] width 94 height 28
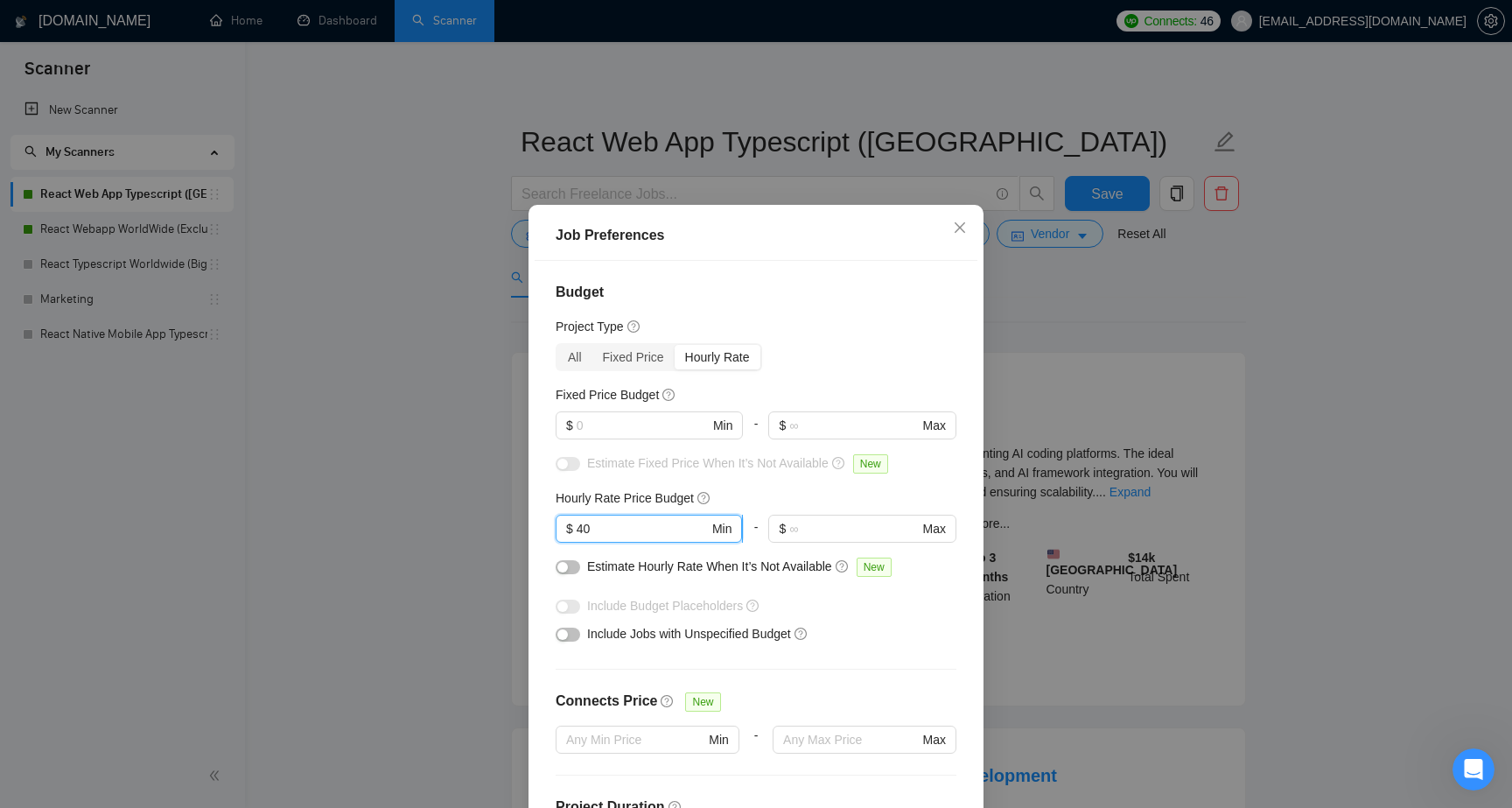
click at [643, 532] on input "40" at bounding box center [643, 528] width 132 height 20
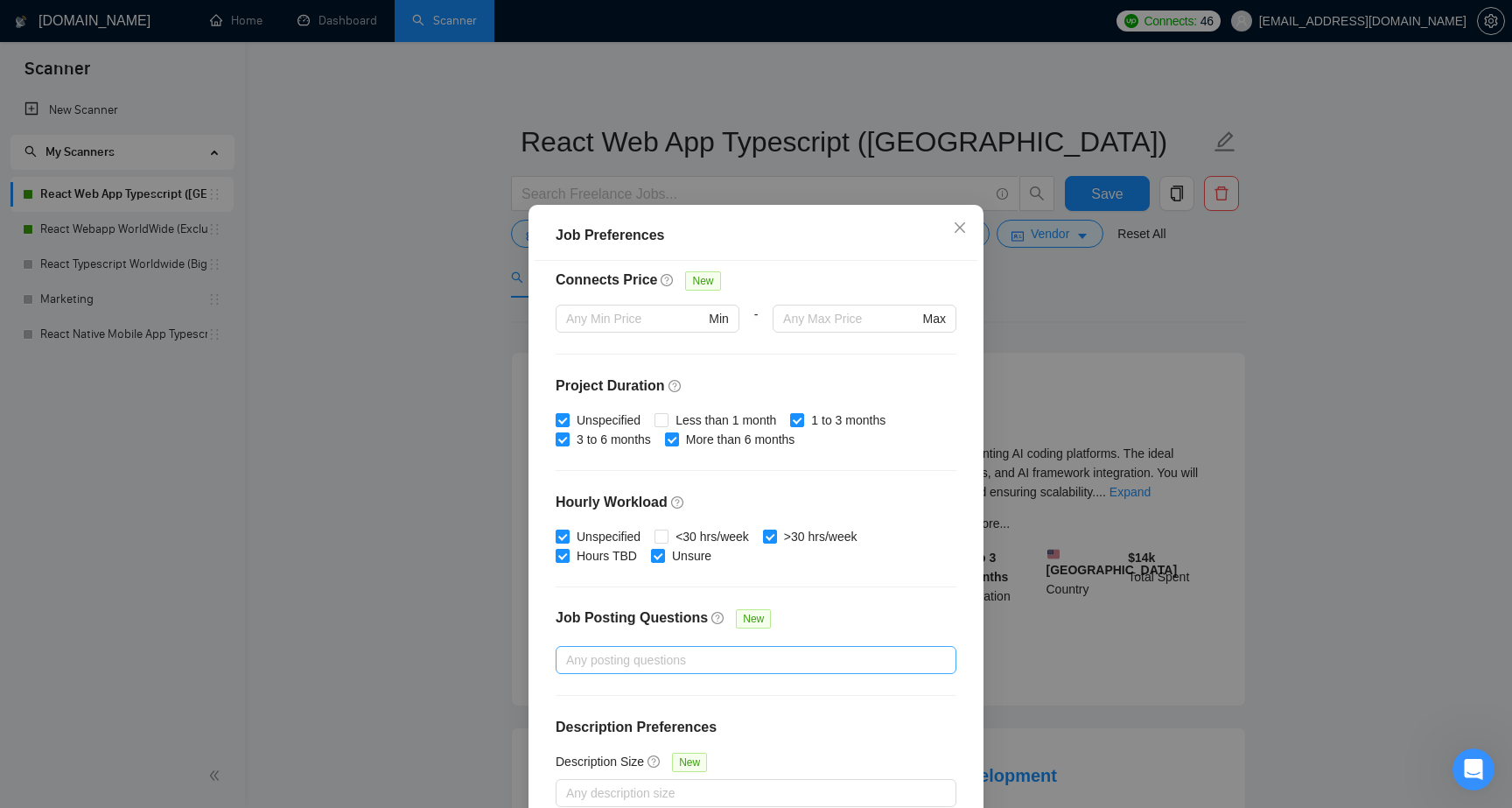
scroll to position [95, 0]
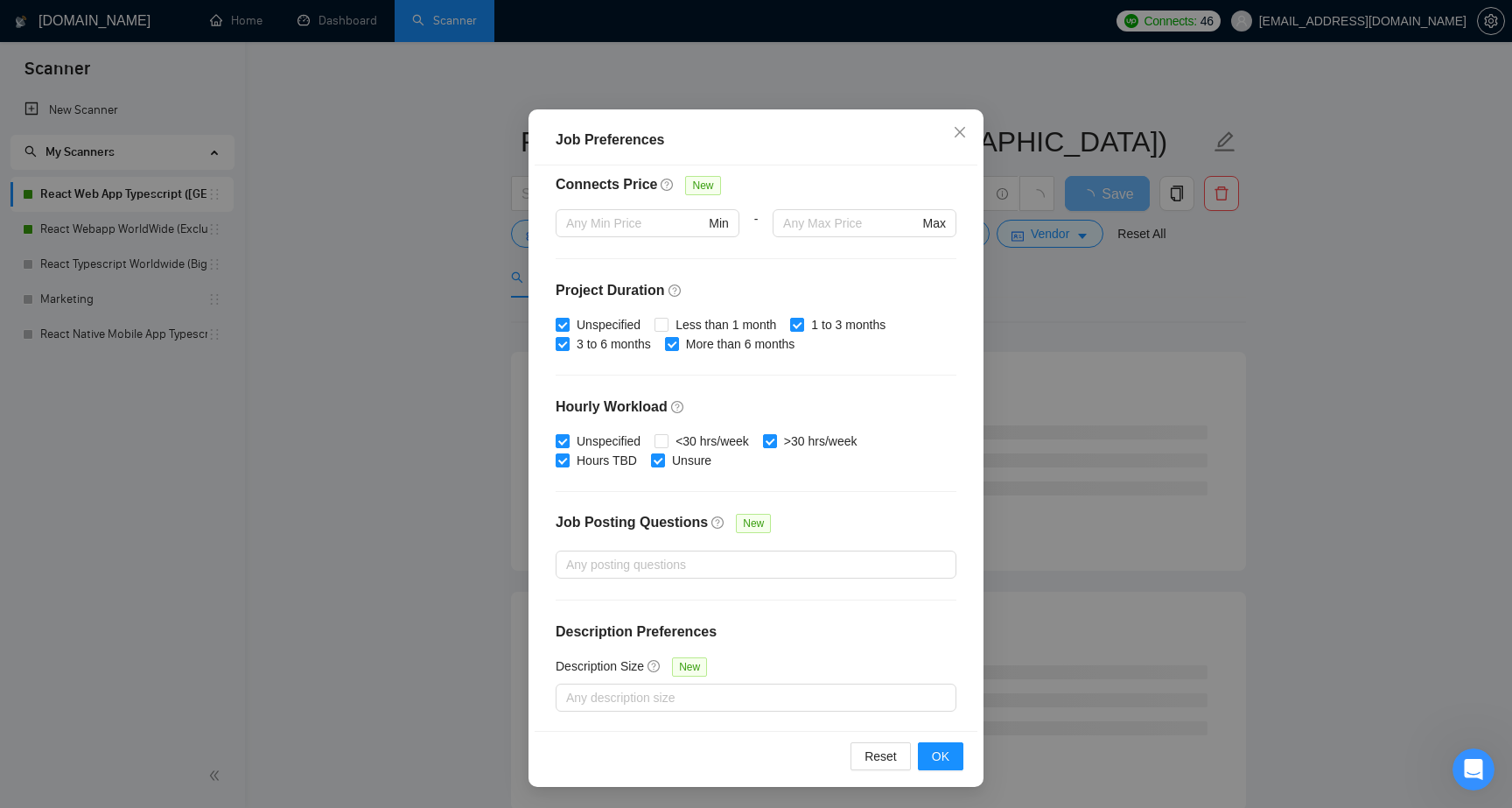
type input "30"
click at [935, 736] on div "Reset OK" at bounding box center [756, 755] width 443 height 50
click at [935, 752] on span "OK" at bounding box center [941, 756] width 18 height 20
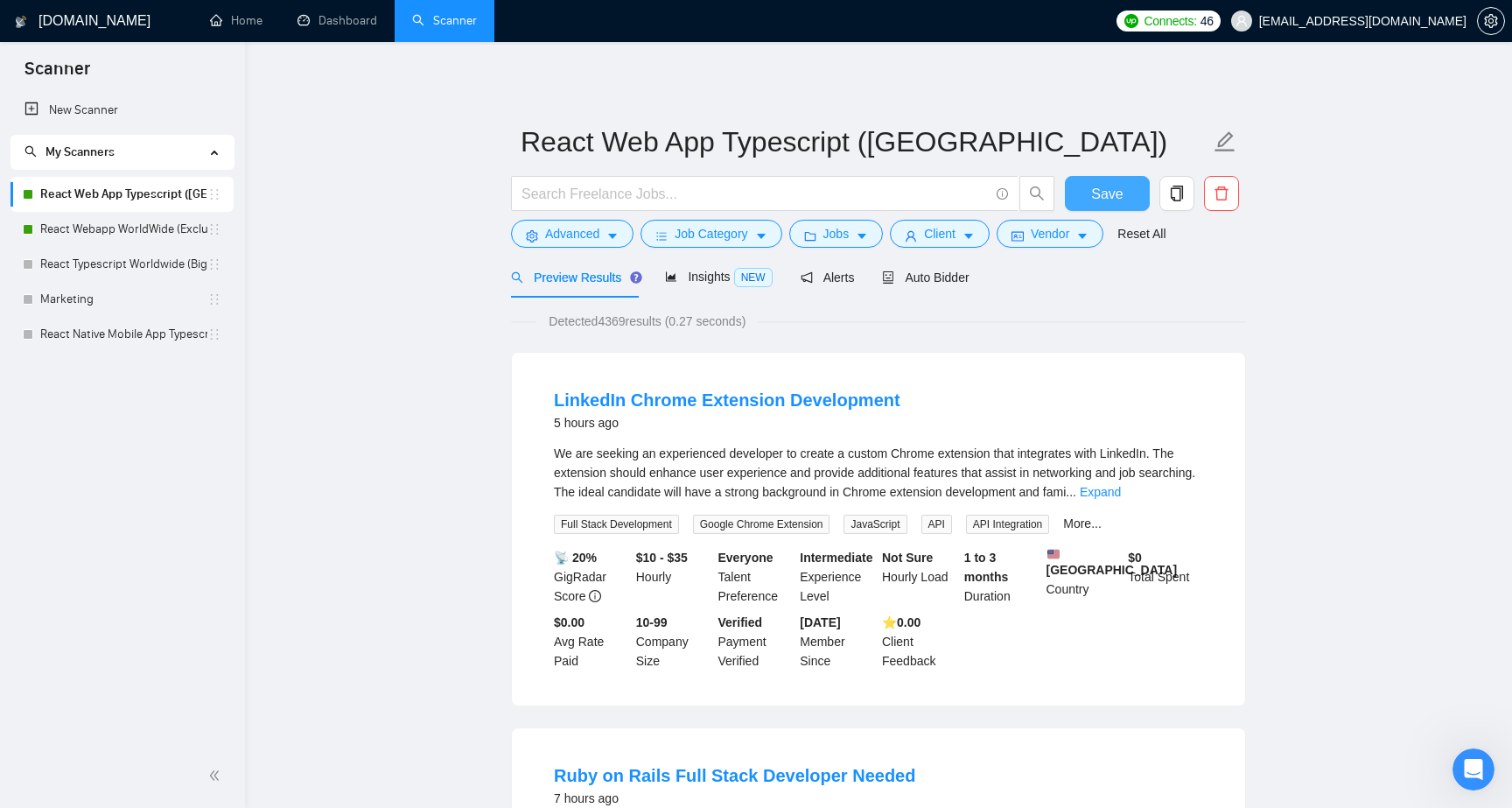
click at [1108, 191] on span "Save" at bounding box center [1107, 194] width 32 height 22
click at [134, 223] on link "React Webapp WorldWide (Exclude US)" at bounding box center [124, 229] width 167 height 35
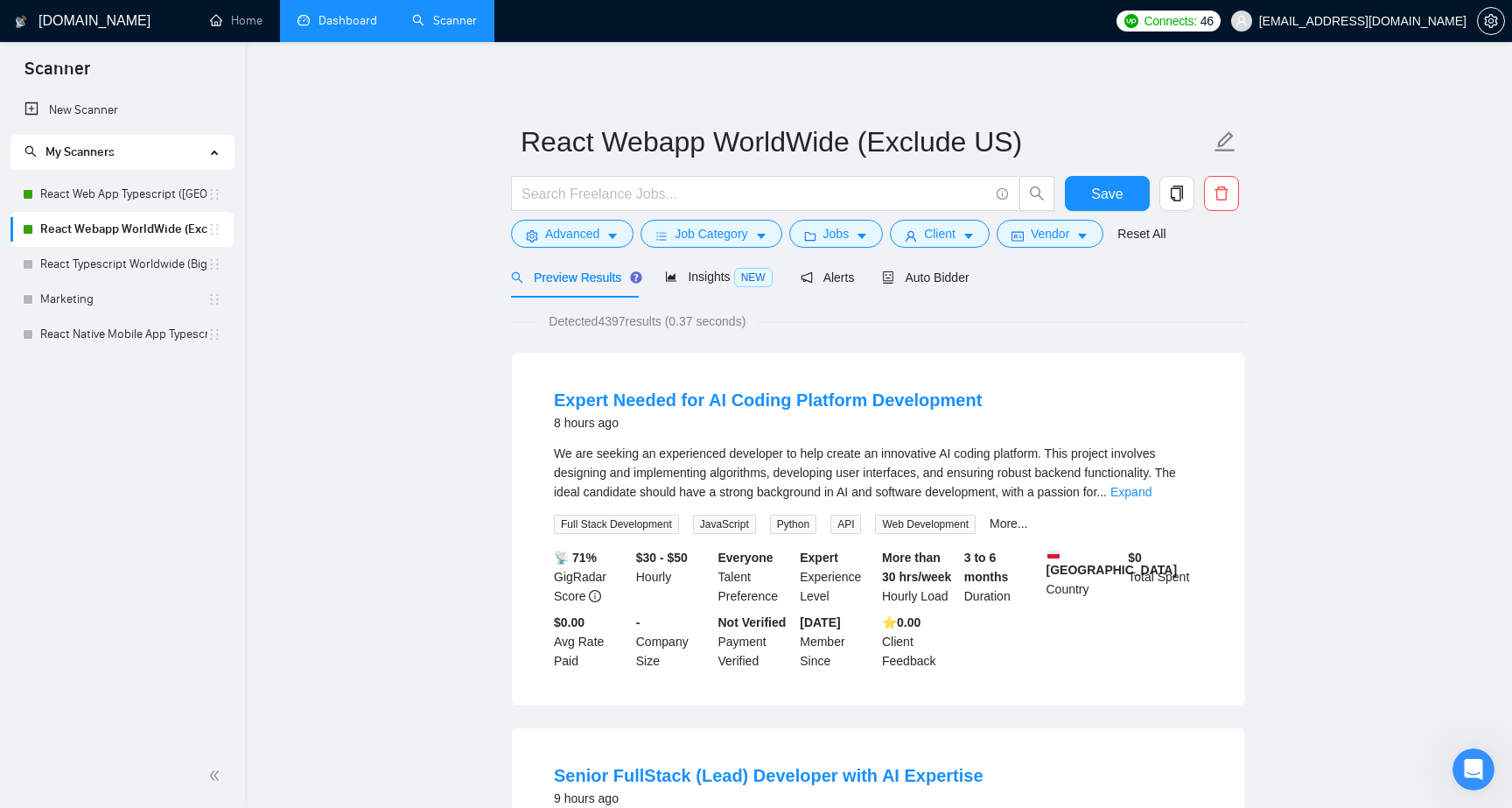
click at [332, 17] on link "Dashboard" at bounding box center [337, 20] width 80 height 15
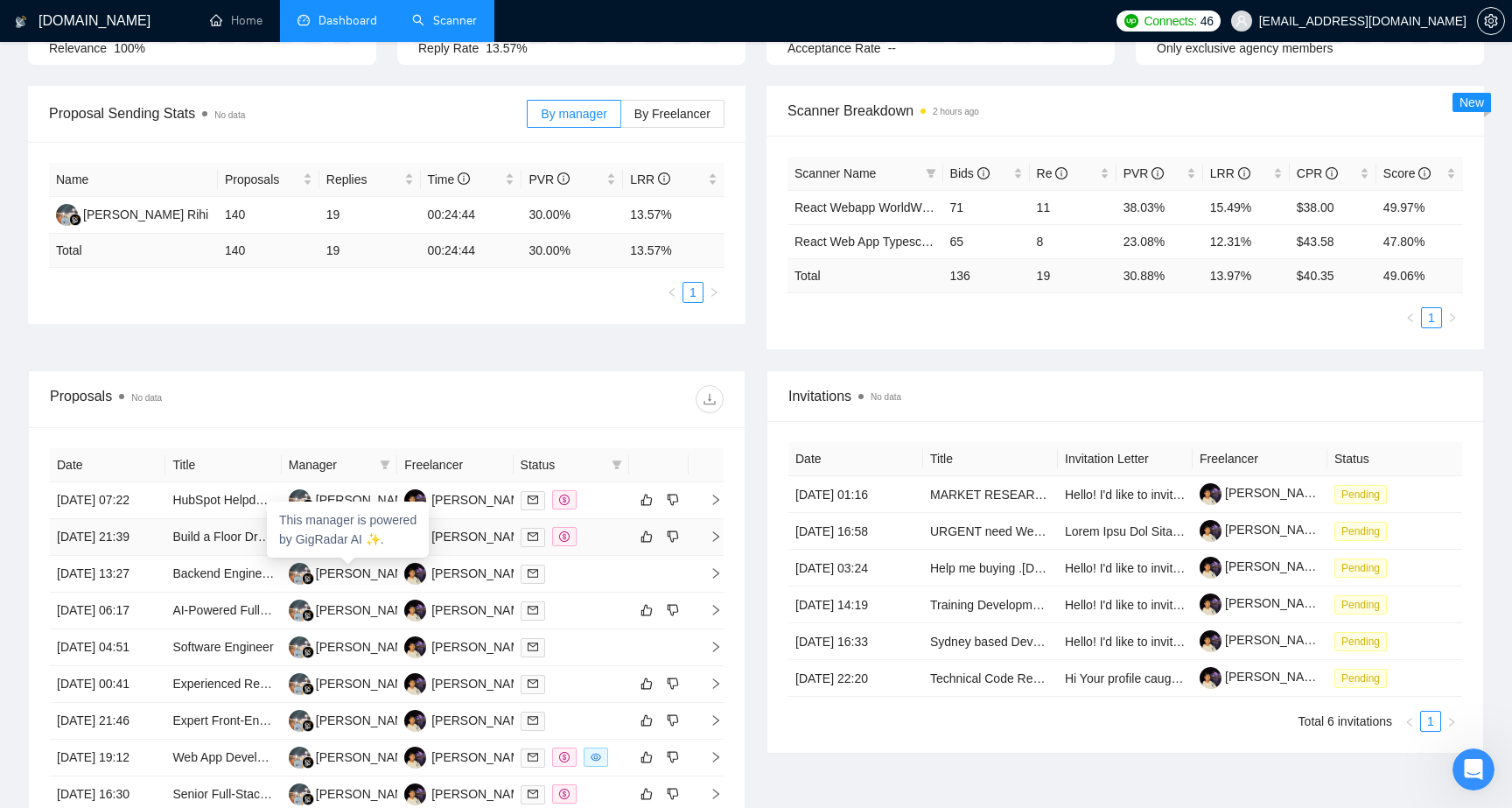
scroll to position [643, 0]
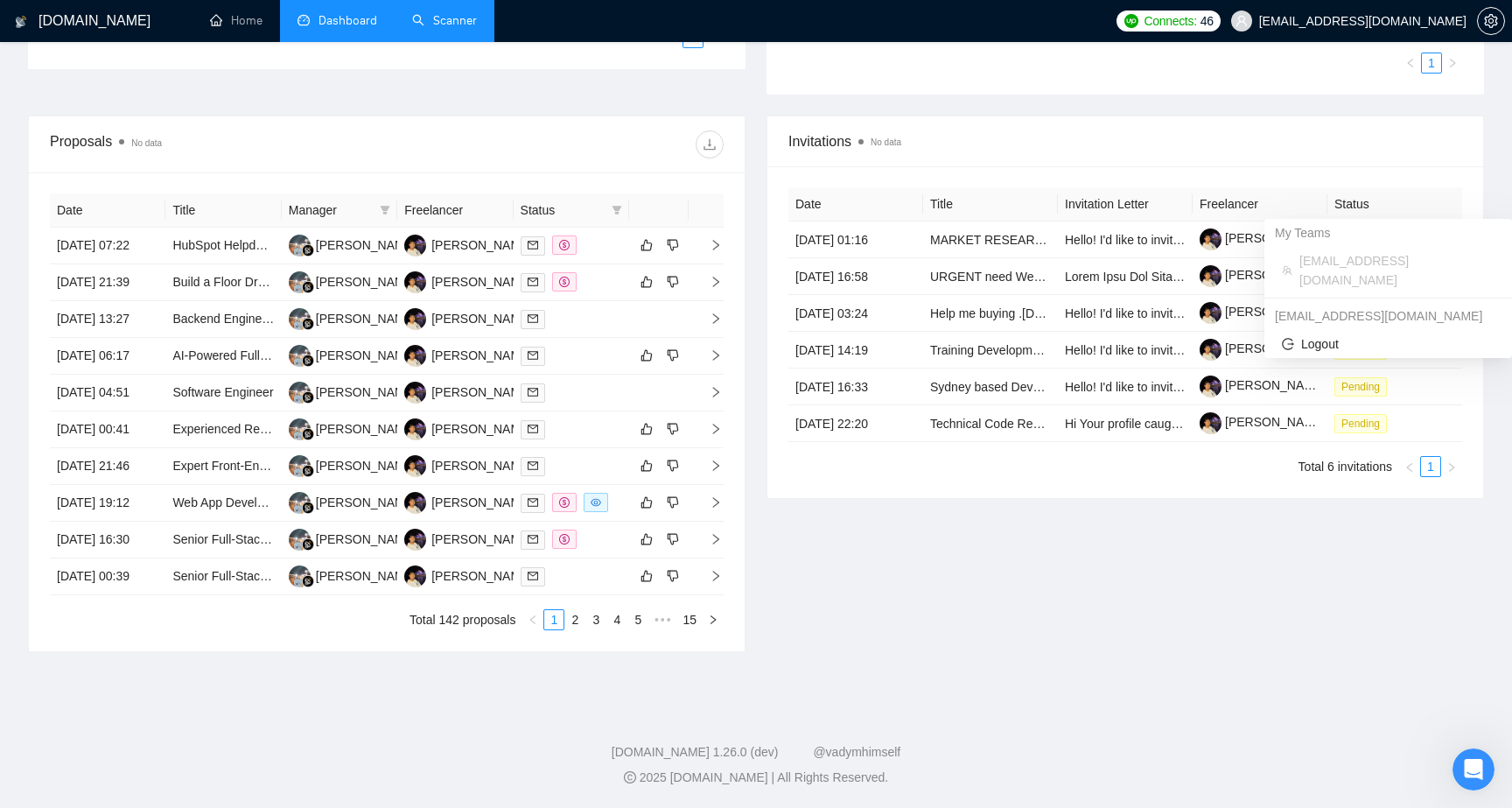
click at [1444, 21] on span "[EMAIL_ADDRESS][DOMAIN_NAME]" at bounding box center [1362, 21] width 208 height 0
click at [1498, 21] on span "setting" at bounding box center [1491, 21] width 27 height 14
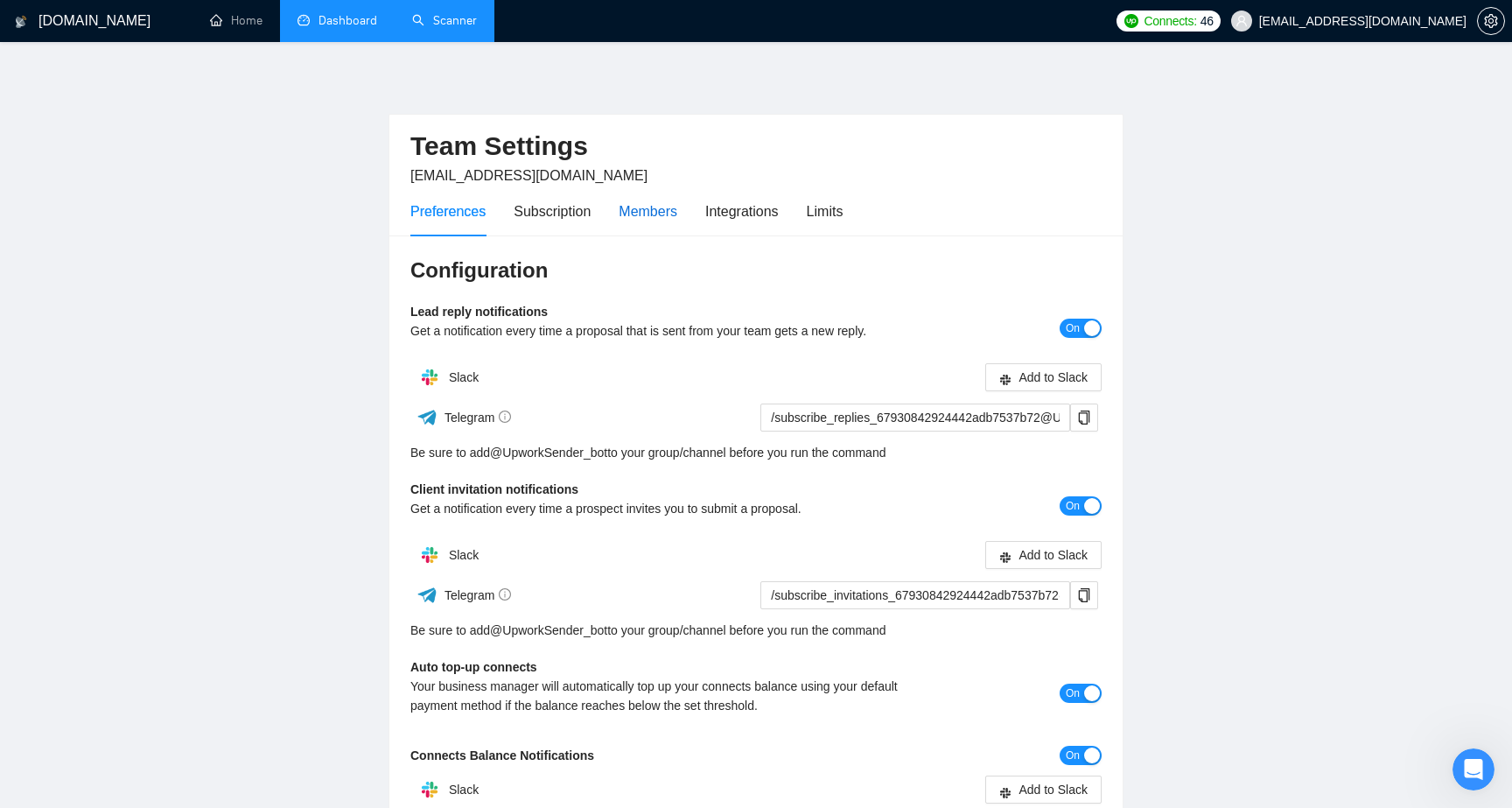
click at [662, 213] on div "Members" at bounding box center [649, 212] width 59 height 22
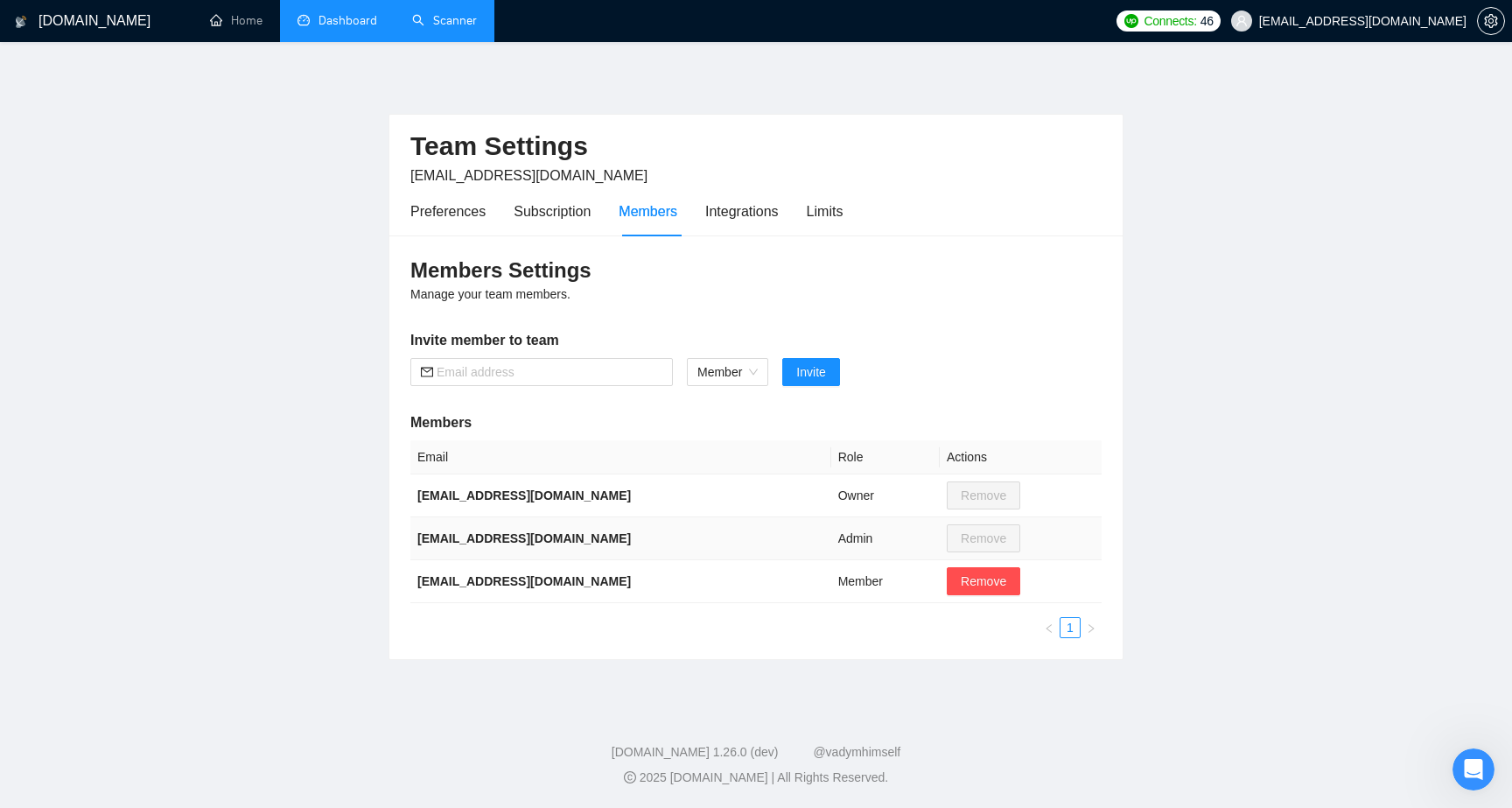
click at [562, 534] on b "[EMAIL_ADDRESS][DOMAIN_NAME]" at bounding box center [524, 538] width 214 height 14
click at [565, 516] on td "[EMAIL_ADDRESS][DOMAIN_NAME]" at bounding box center [621, 496] width 421 height 43
click at [450, 17] on link "Scanner" at bounding box center [445, 20] width 65 height 15
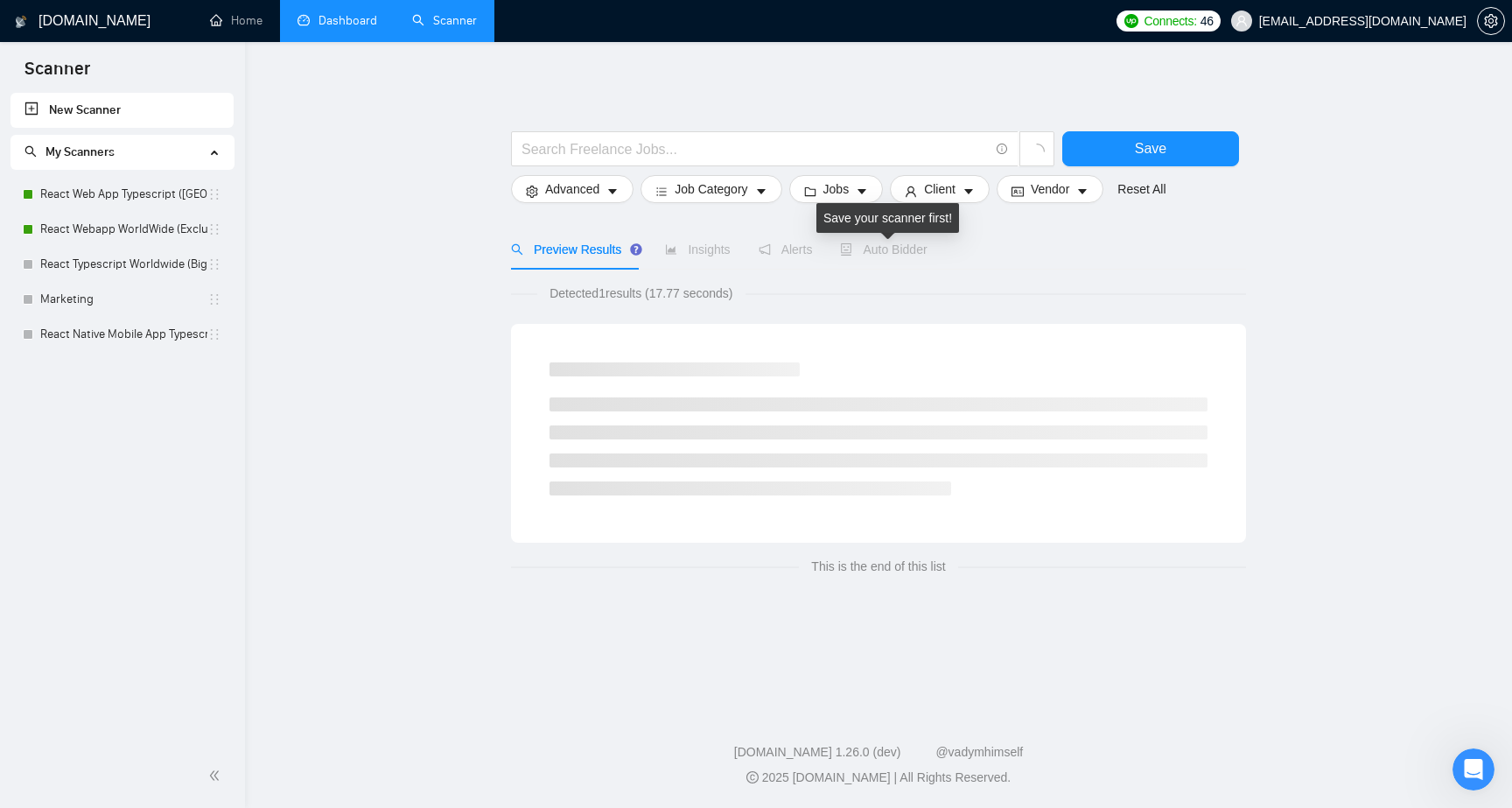
click at [871, 252] on span "Auto Bidder" at bounding box center [883, 249] width 87 height 14
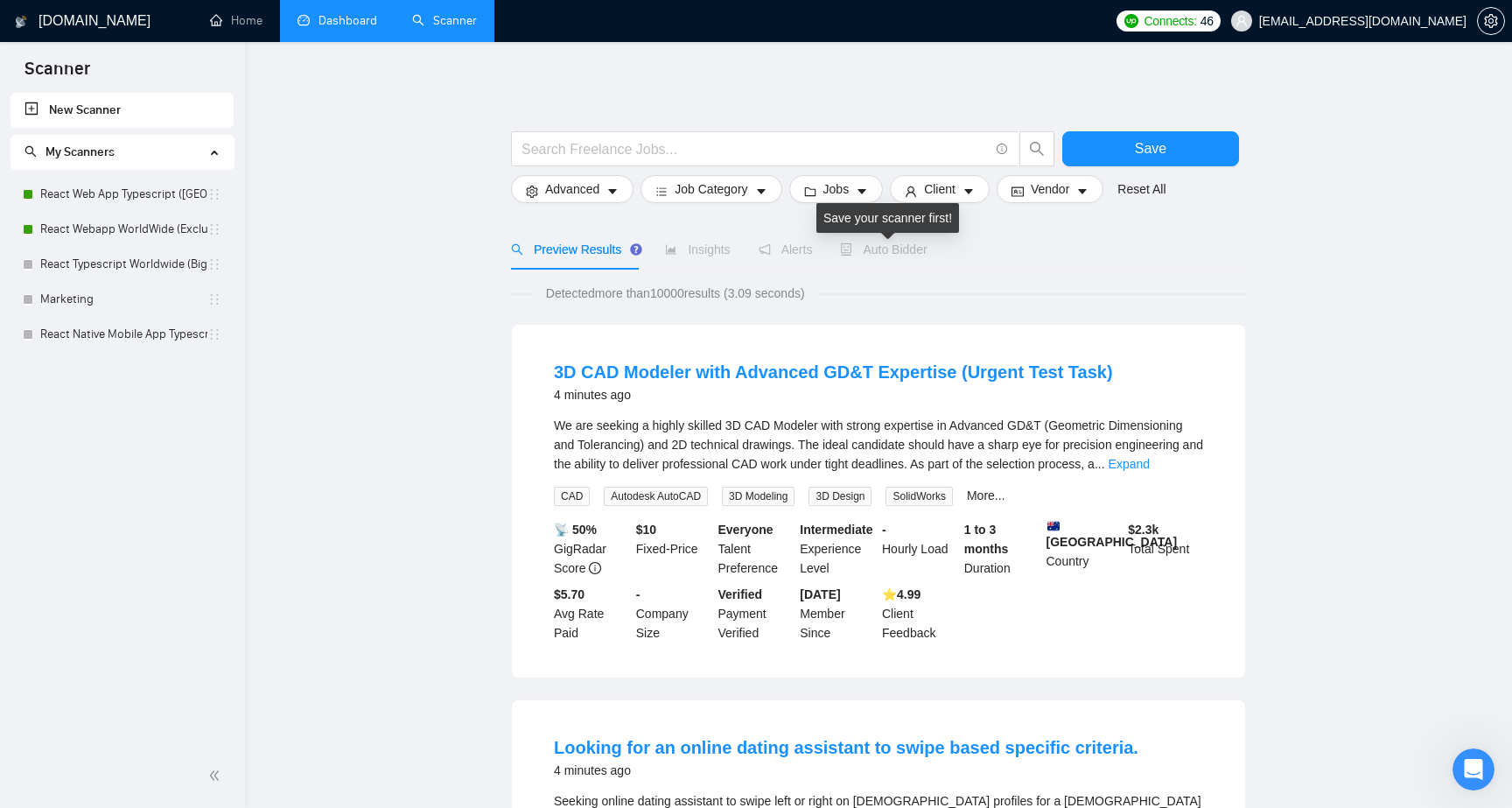
click at [889, 253] on span "Auto Bidder" at bounding box center [883, 249] width 87 height 14
click at [146, 219] on link "React Webapp WorldWide (Exclude US)" at bounding box center [124, 229] width 167 height 35
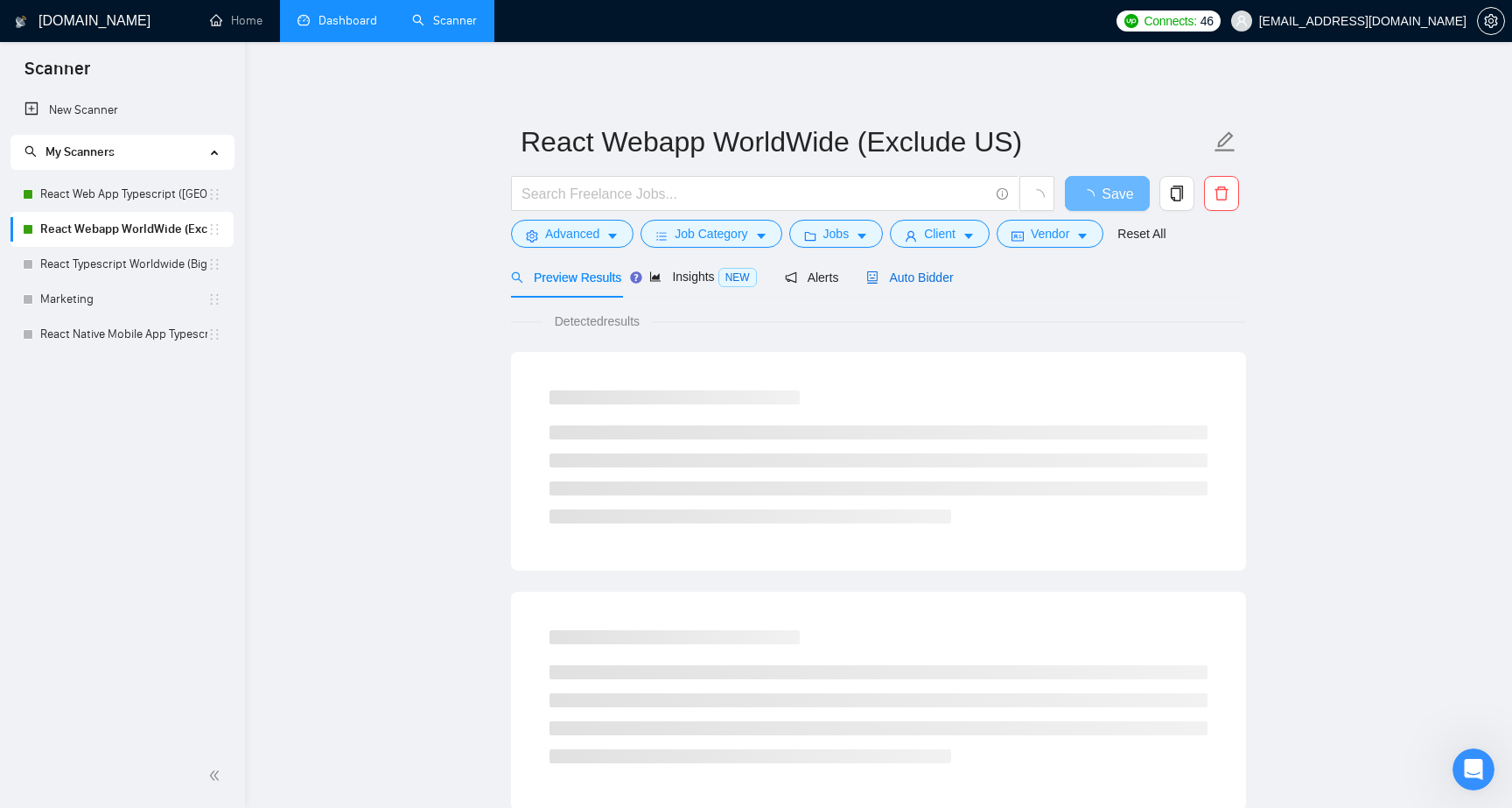
click at [943, 280] on span "Auto Bidder" at bounding box center [910, 278] width 87 height 14
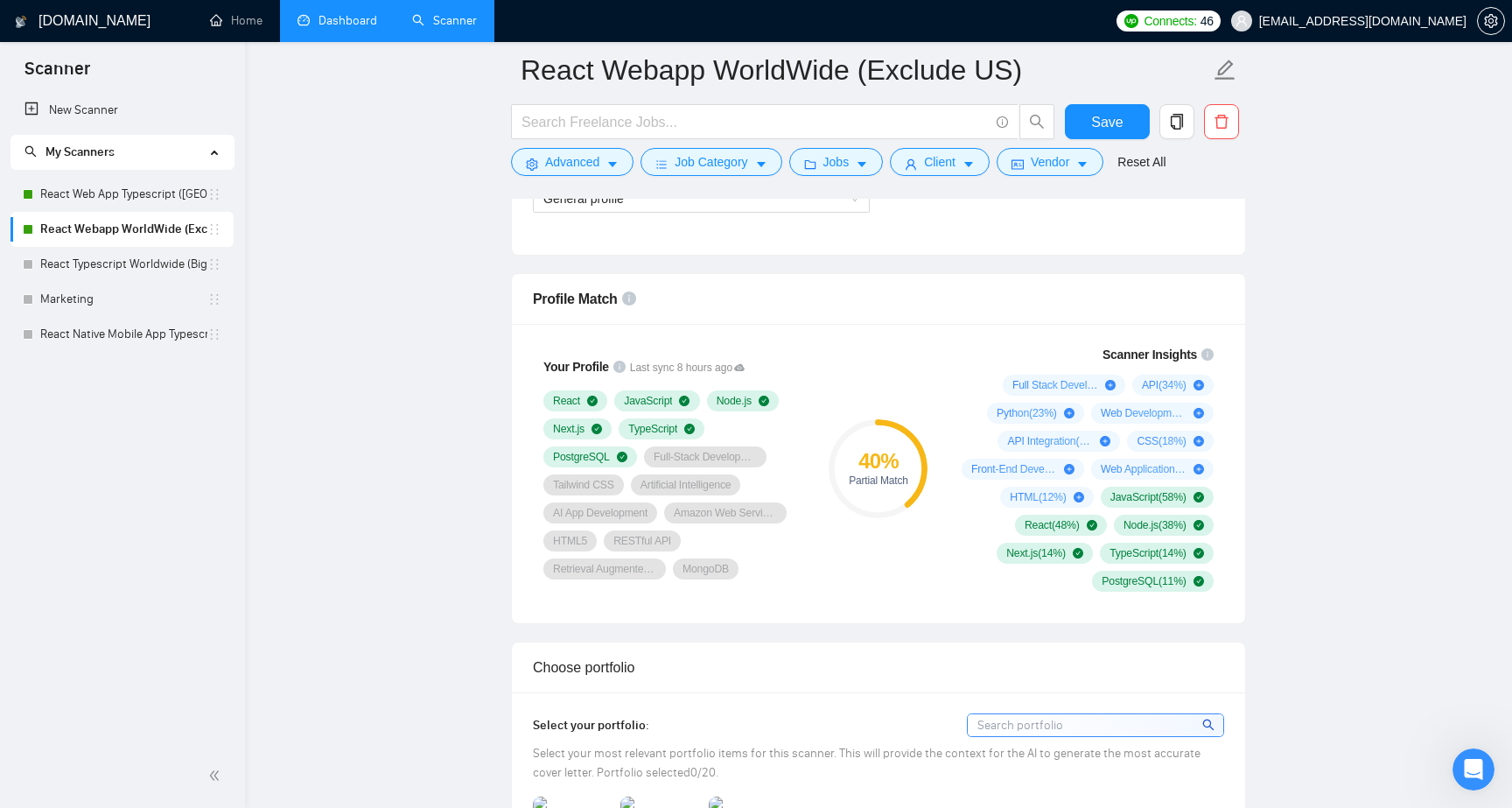
scroll to position [733, 0]
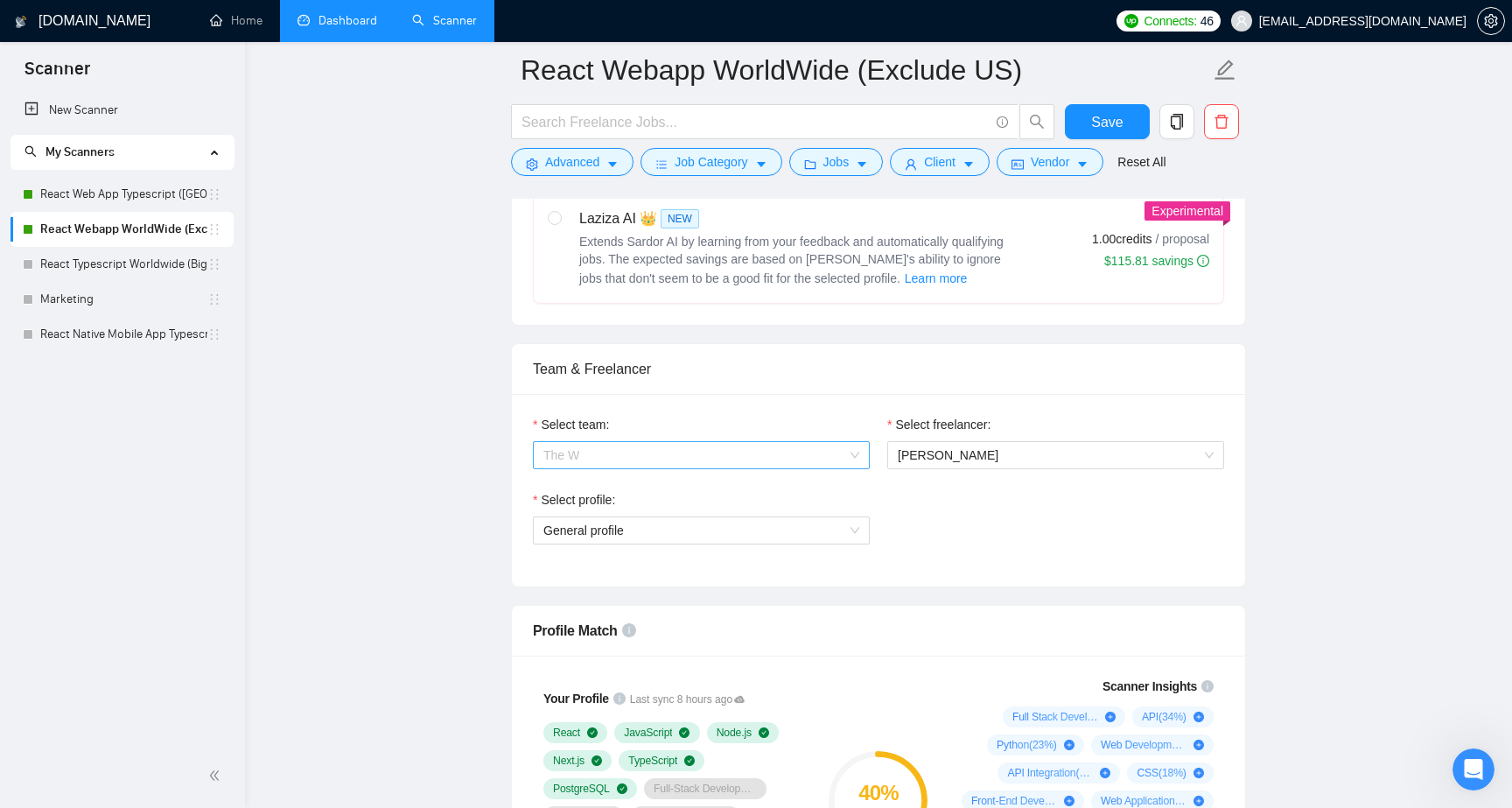
click at [843, 455] on span "The W" at bounding box center [701, 455] width 316 height 27
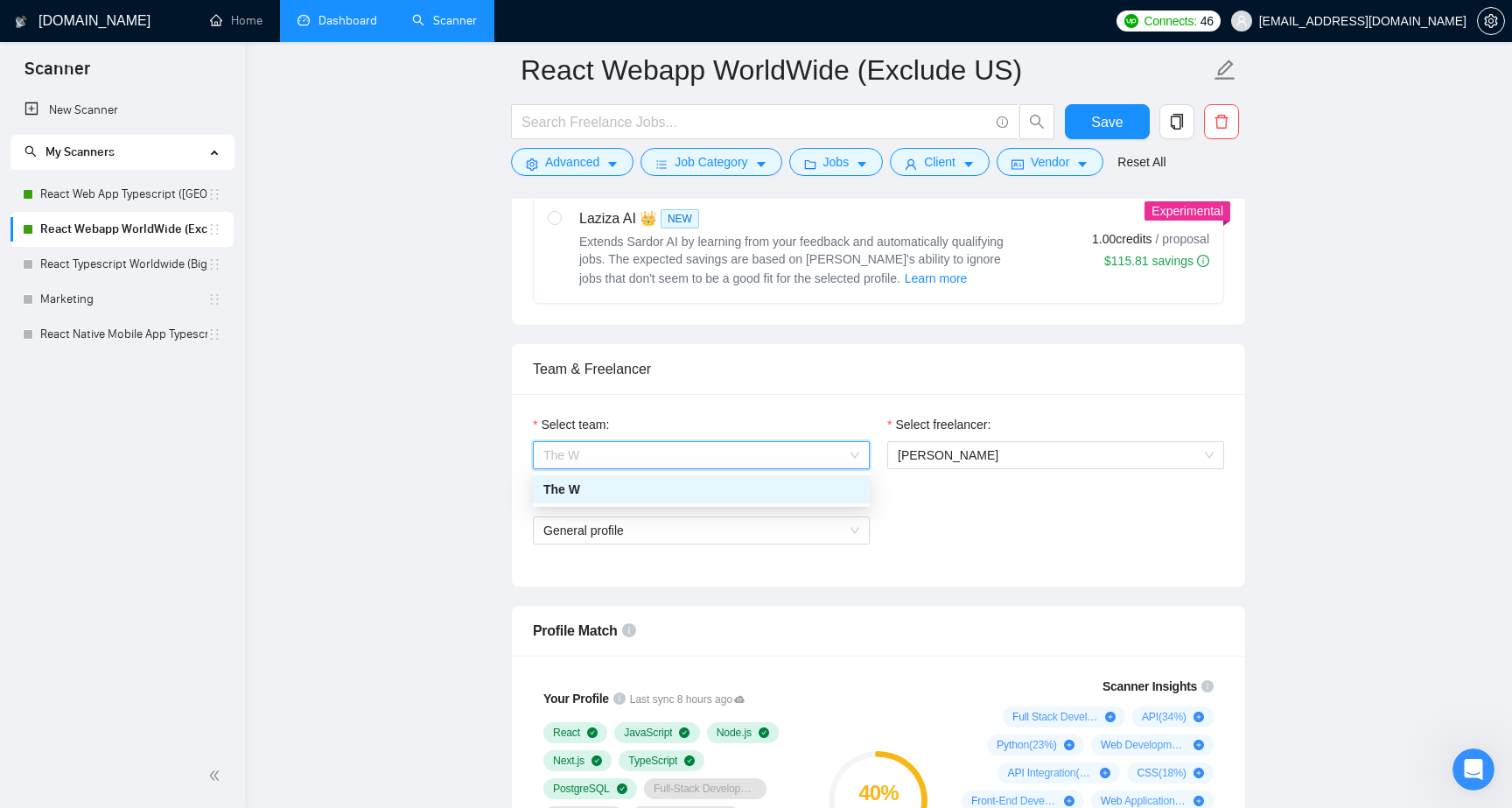
click at [844, 451] on span "The W" at bounding box center [701, 455] width 316 height 27
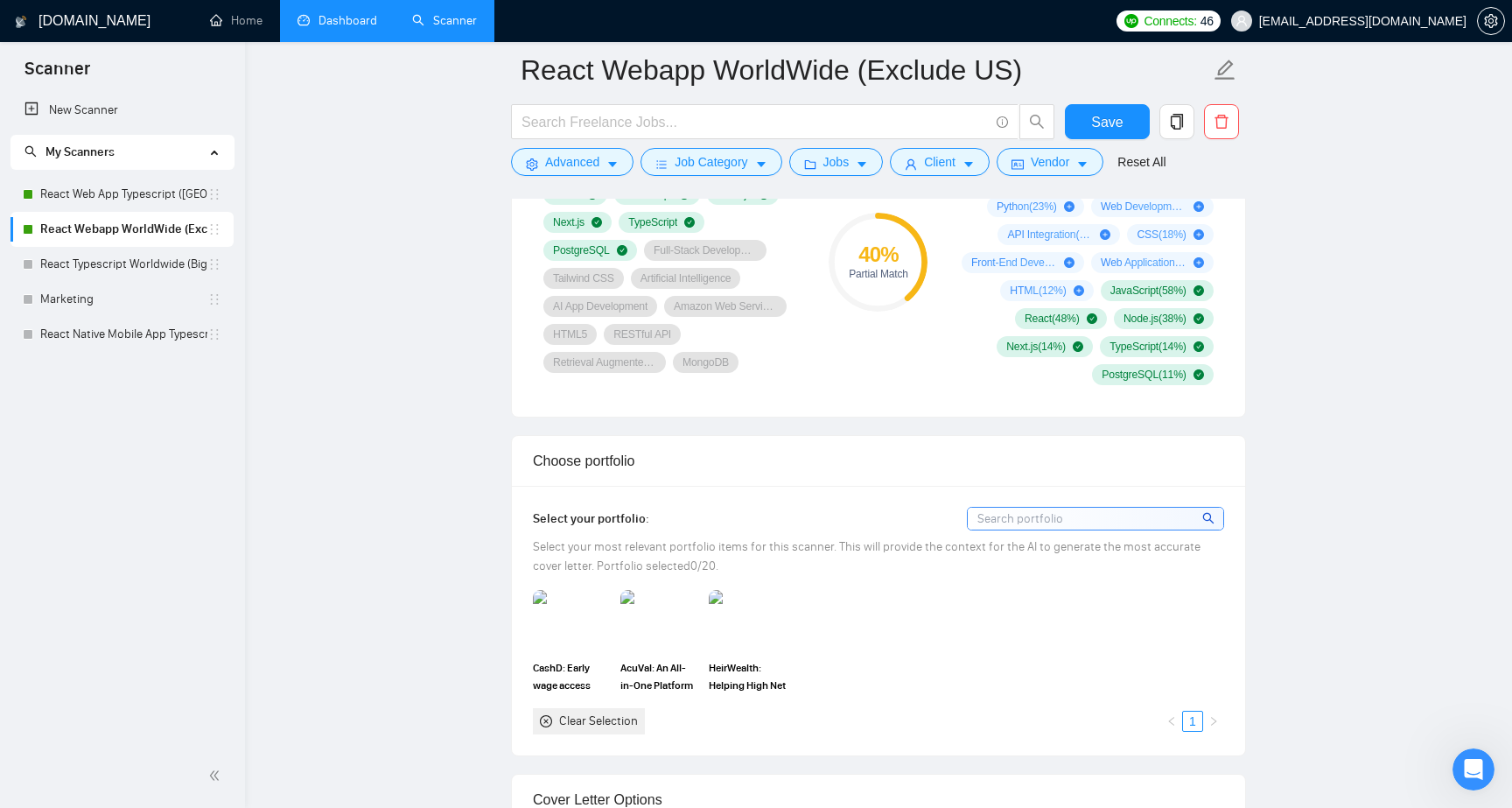
scroll to position [1160, 0]
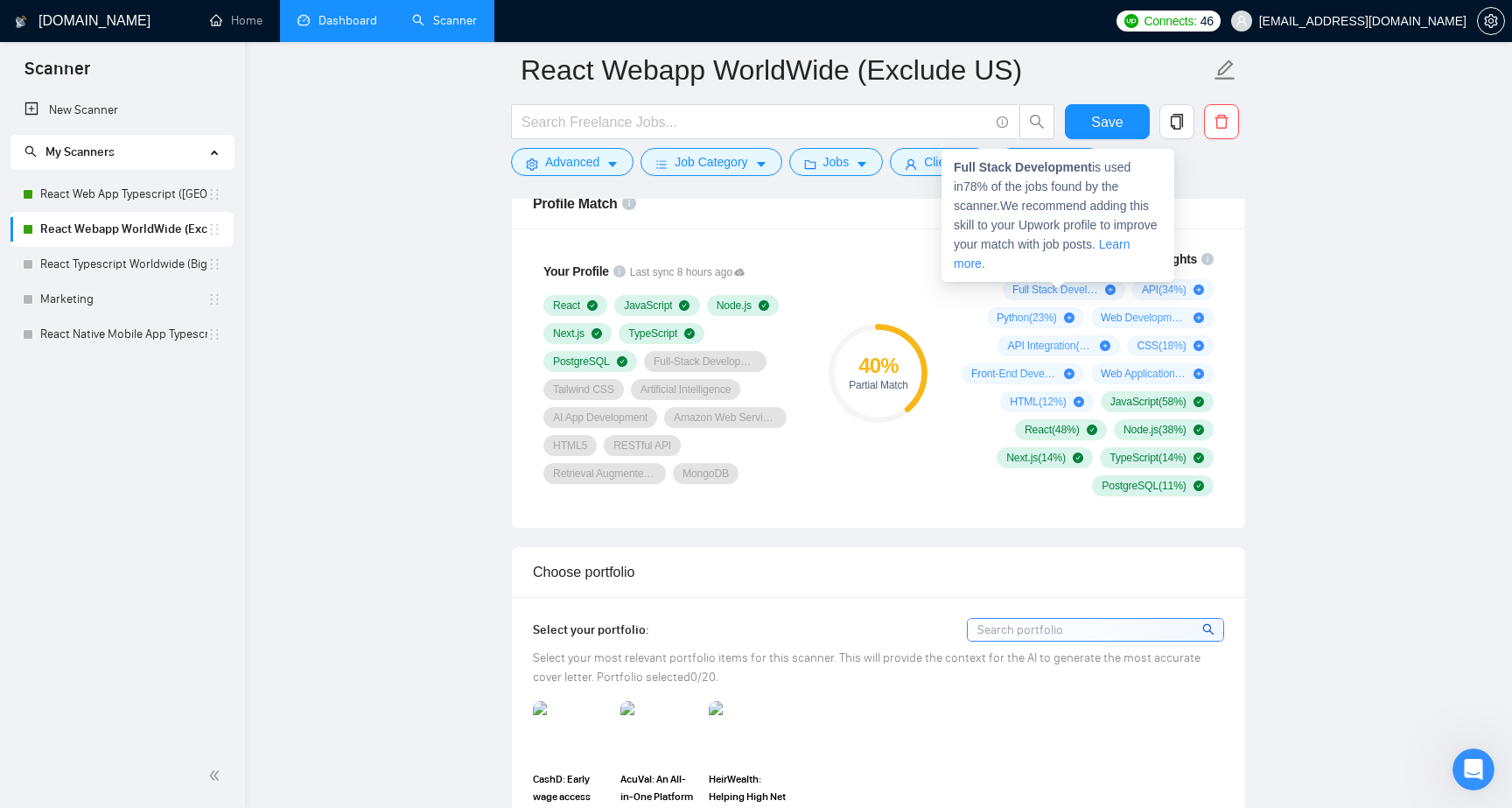
click at [1105, 287] on icon "plus-circle" at bounding box center [1110, 289] width 11 height 11
click at [1105, 293] on icon "plus-circle" at bounding box center [1110, 289] width 11 height 11
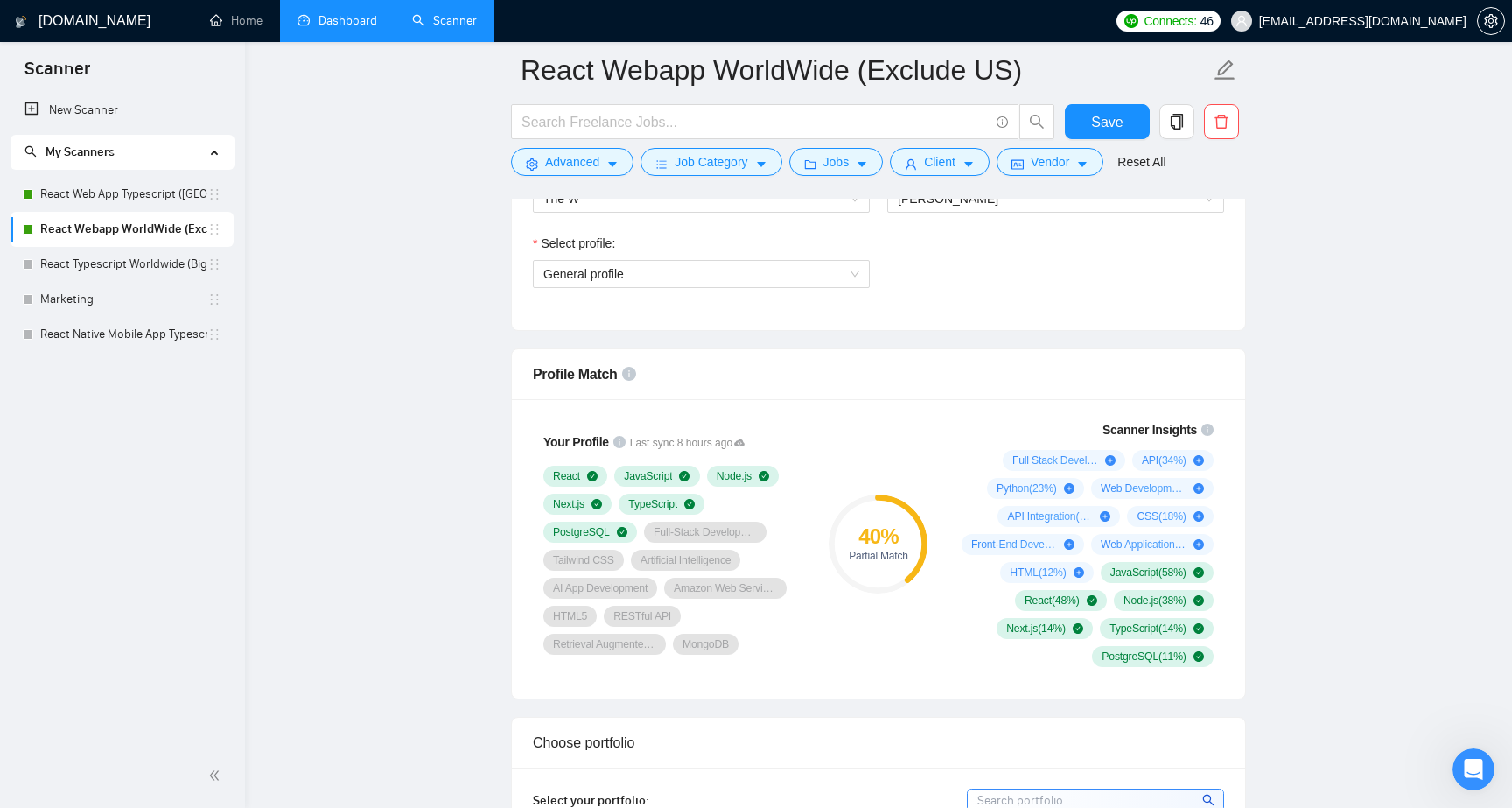
scroll to position [938, 0]
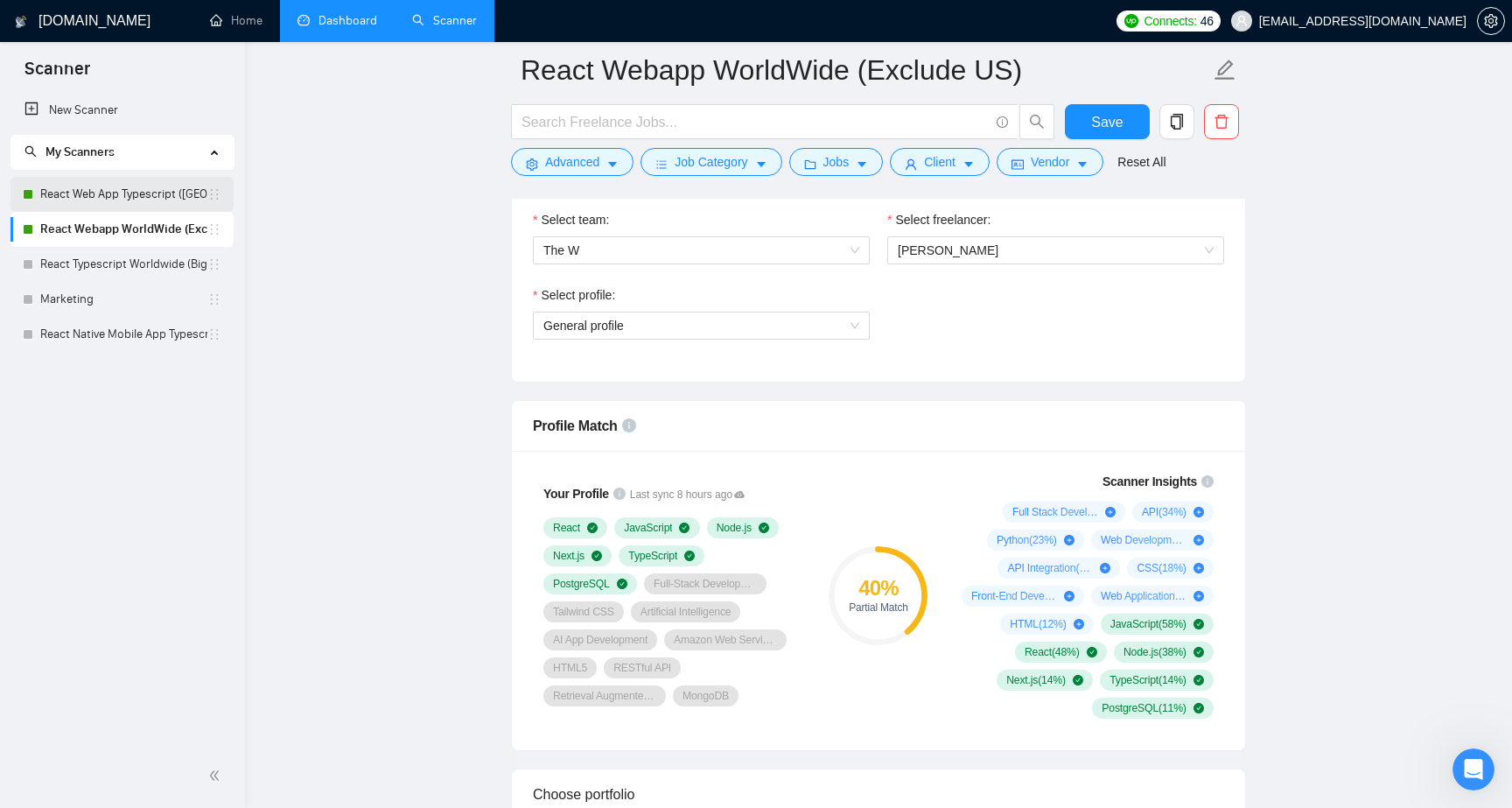
click at [154, 202] on link "React Web App Typescript ([GEOGRAPHIC_DATA])" at bounding box center [124, 195] width 167 height 35
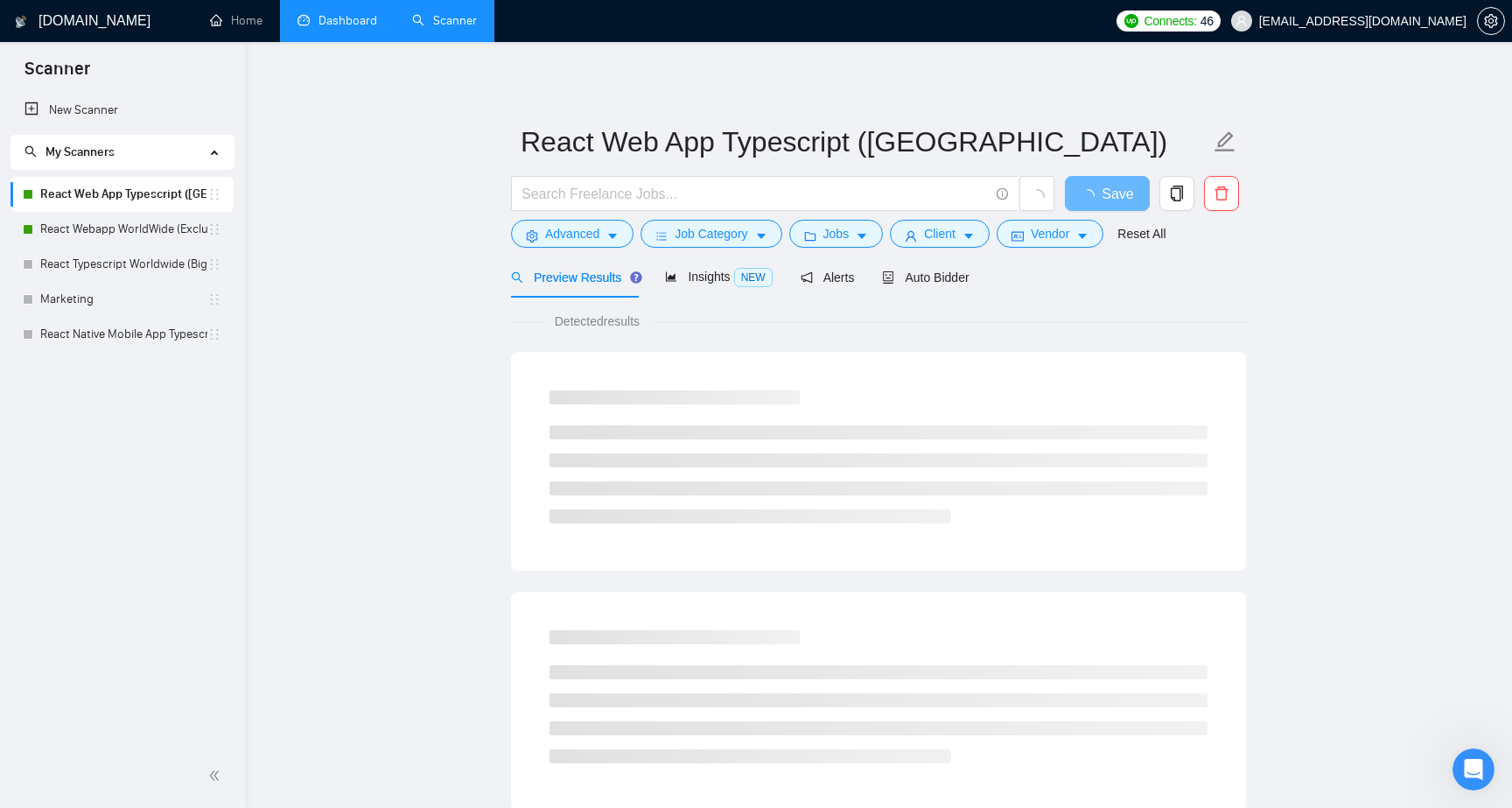
scroll to position [13, 0]
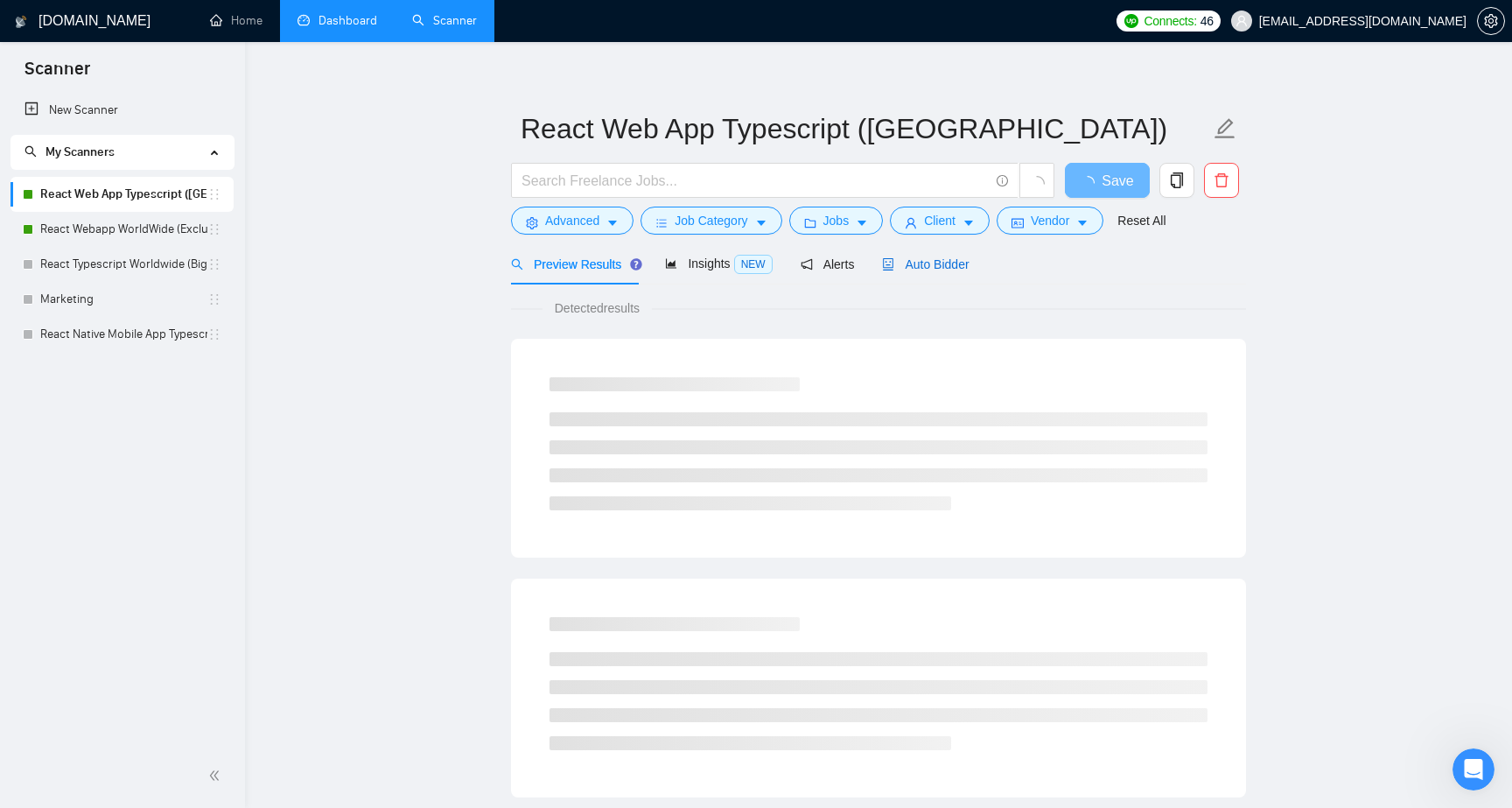
click at [950, 261] on span "Auto Bidder" at bounding box center [925, 264] width 87 height 14
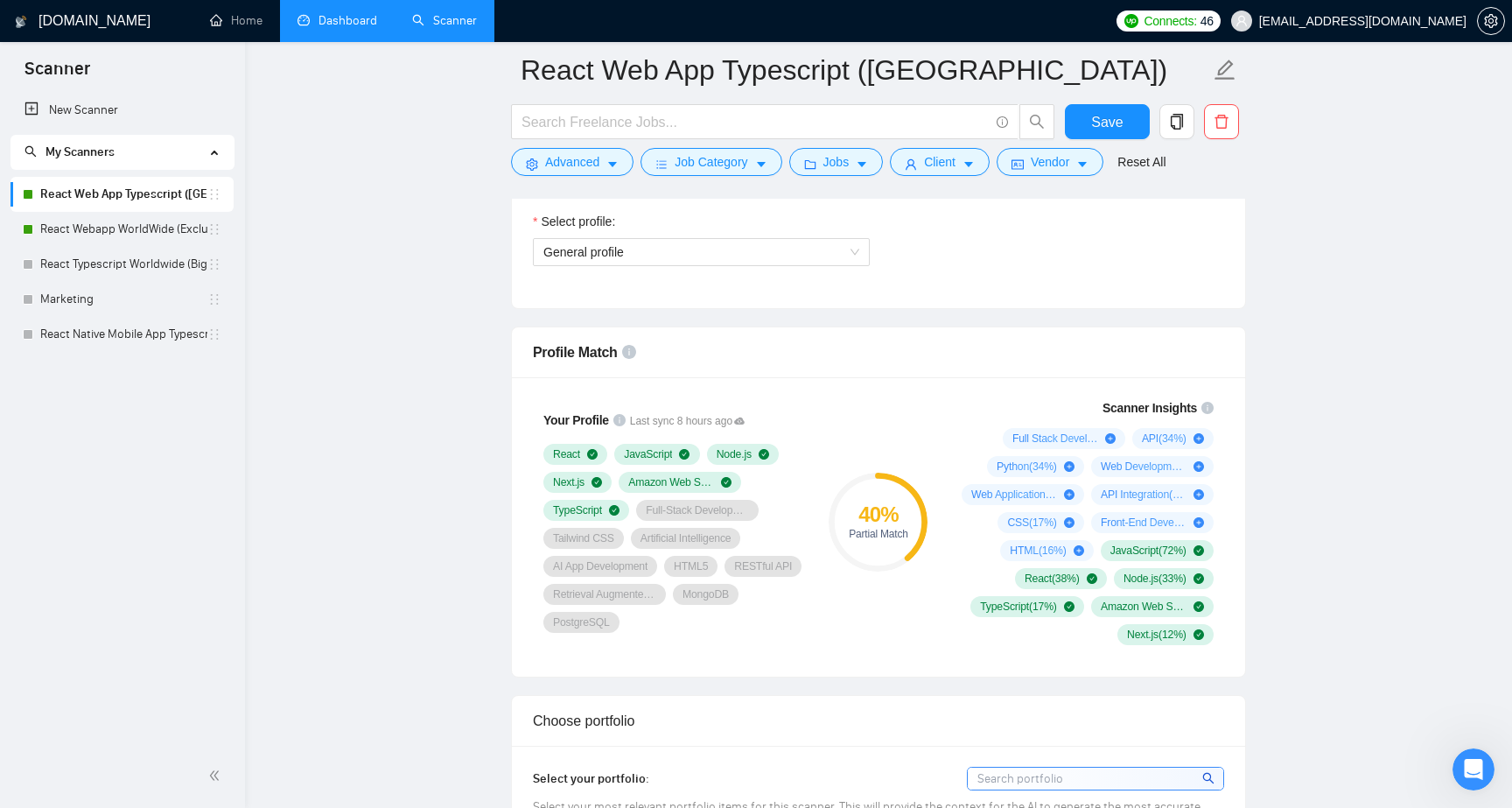
scroll to position [1014, 0]
